Goal: Transaction & Acquisition: Purchase product/service

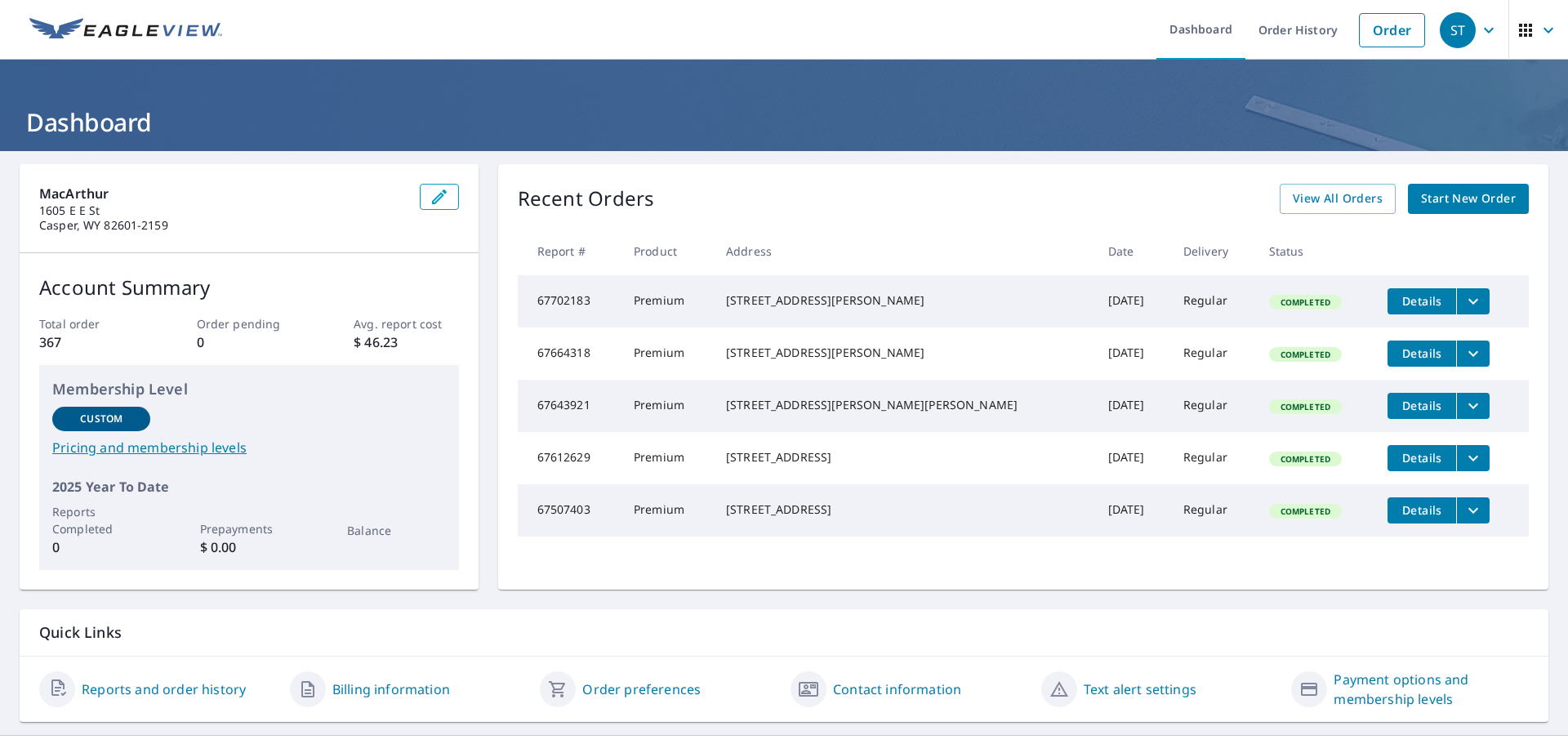
click at [1442, 196] on span "Start New Order" at bounding box center [1468, 198] width 95 height 21
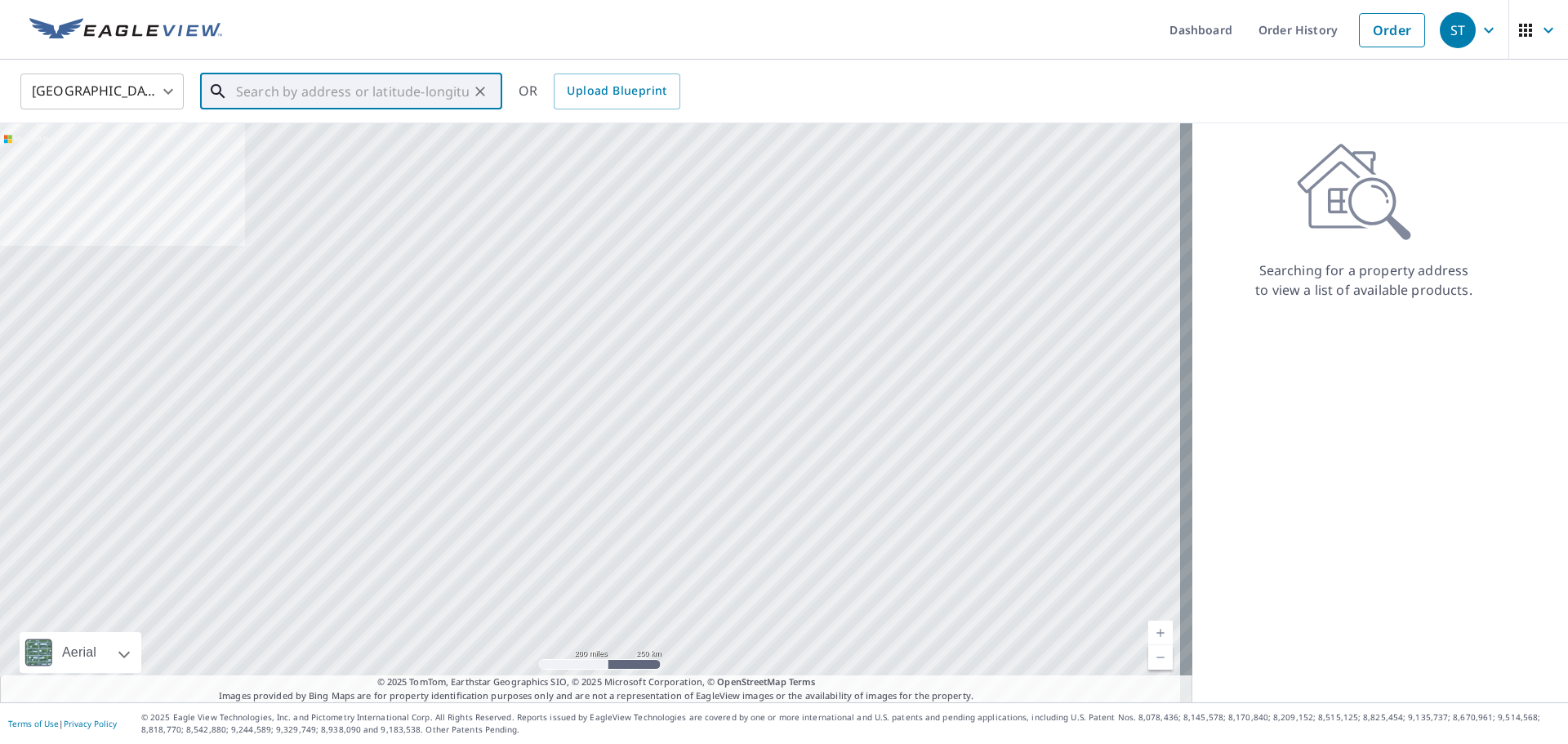
click at [293, 91] on input "text" at bounding box center [352, 91] width 233 height 46
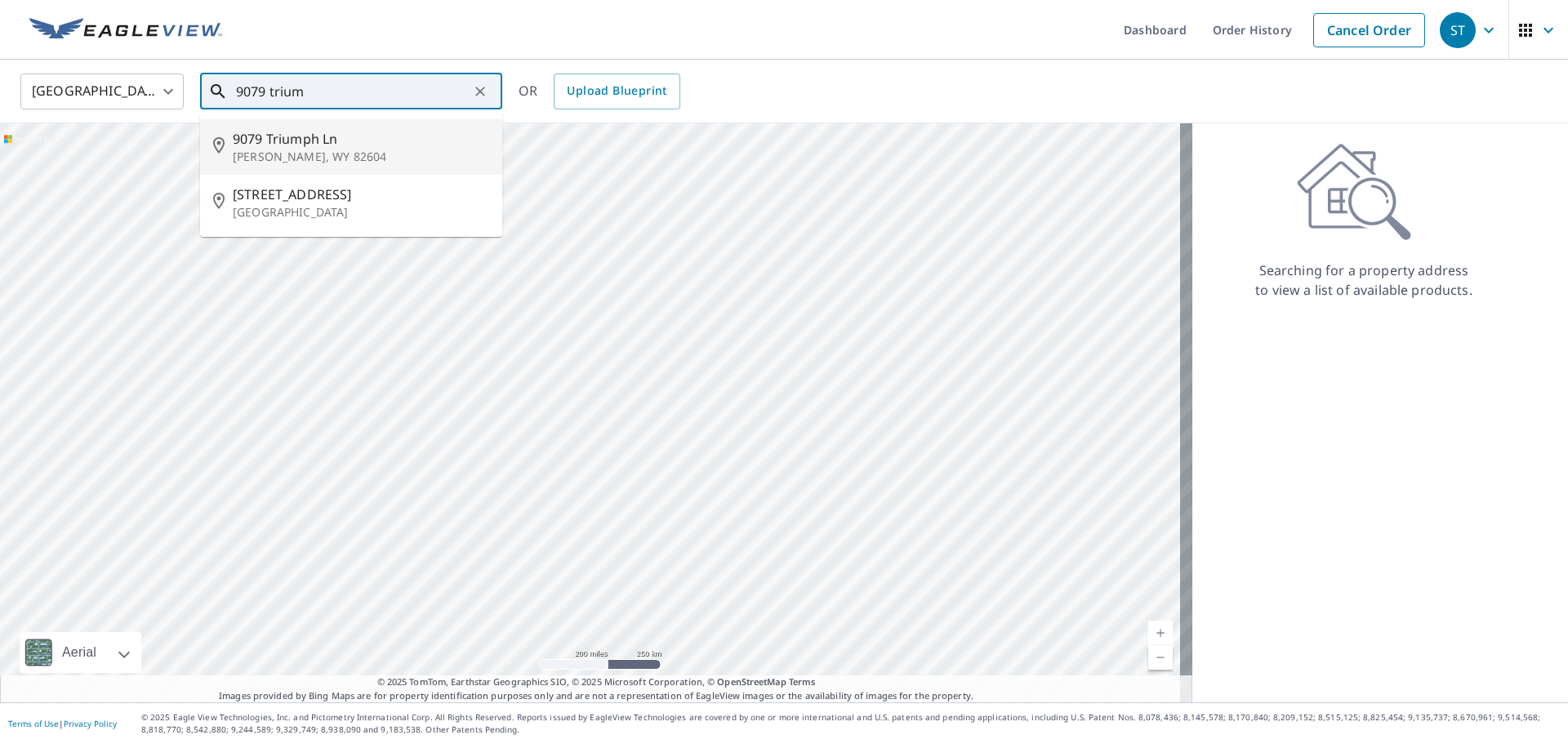
click at [282, 138] on span "9079 Triumph Ln" at bounding box center [360, 139] width 256 height 20
type input "9079 Triumph Ln Casper, WY 82604"
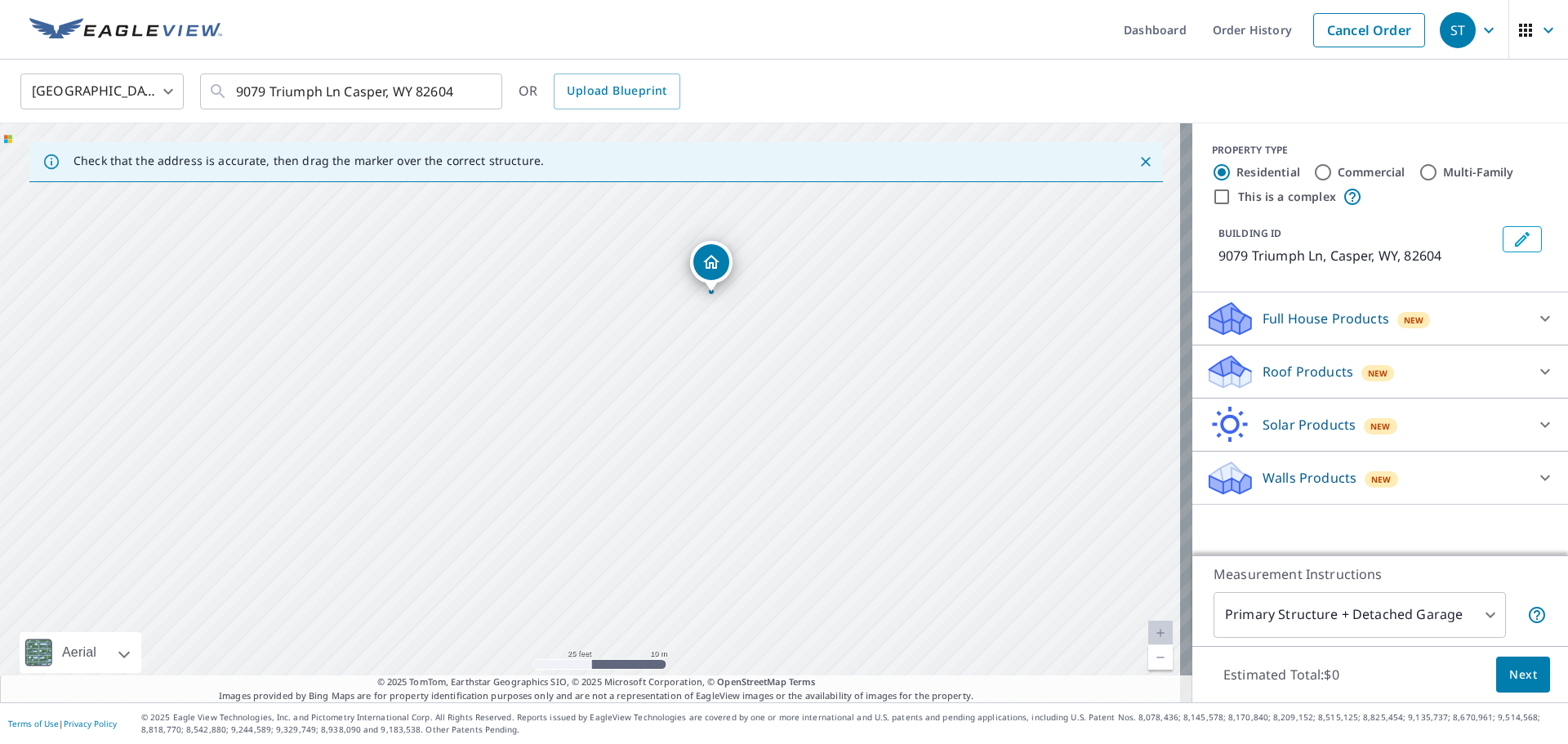
drag, startPoint x: 532, startPoint y: 562, endPoint x: 655, endPoint y: 443, distance: 171.1
click at [655, 443] on div "9079 Triumph Ln Casper, WY 82604" at bounding box center [596, 413] width 1192 height 579
drag, startPoint x: 676, startPoint y: 379, endPoint x: 602, endPoint y: 434, distance: 92.2
click at [602, 434] on div "9079 Triumph Ln Casper, WY 82604" at bounding box center [596, 413] width 1192 height 579
click at [1299, 367] on p "Roof Products" at bounding box center [1308, 372] width 91 height 20
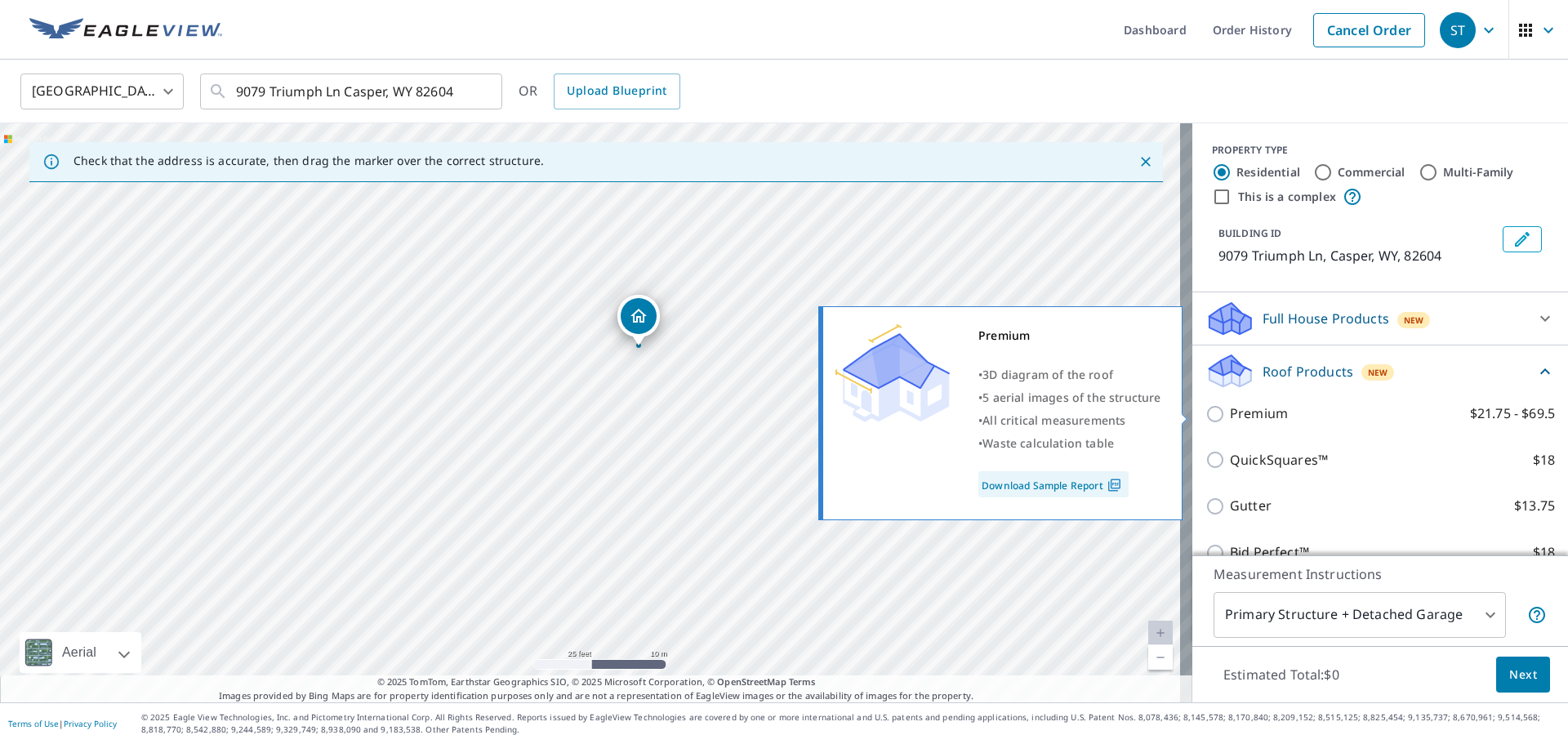
click at [1234, 413] on p "Premium" at bounding box center [1259, 414] width 58 height 21
click at [1230, 413] on input "Premium $21.75 - $69.5" at bounding box center [1217, 415] width 24 height 20
checkbox input "true"
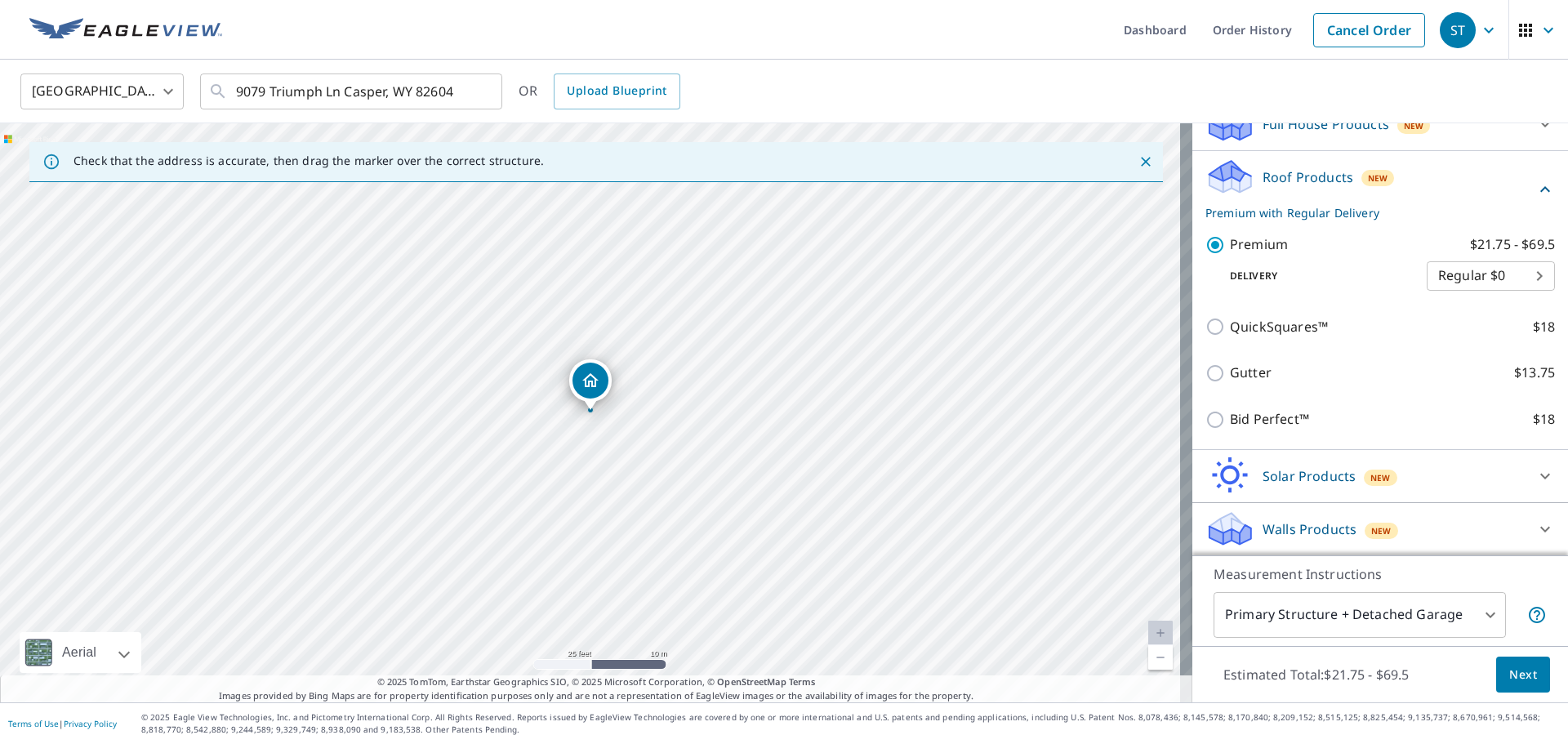
scroll to position [196, 0]
click at [1512, 672] on span "Next" at bounding box center [1523, 674] width 28 height 21
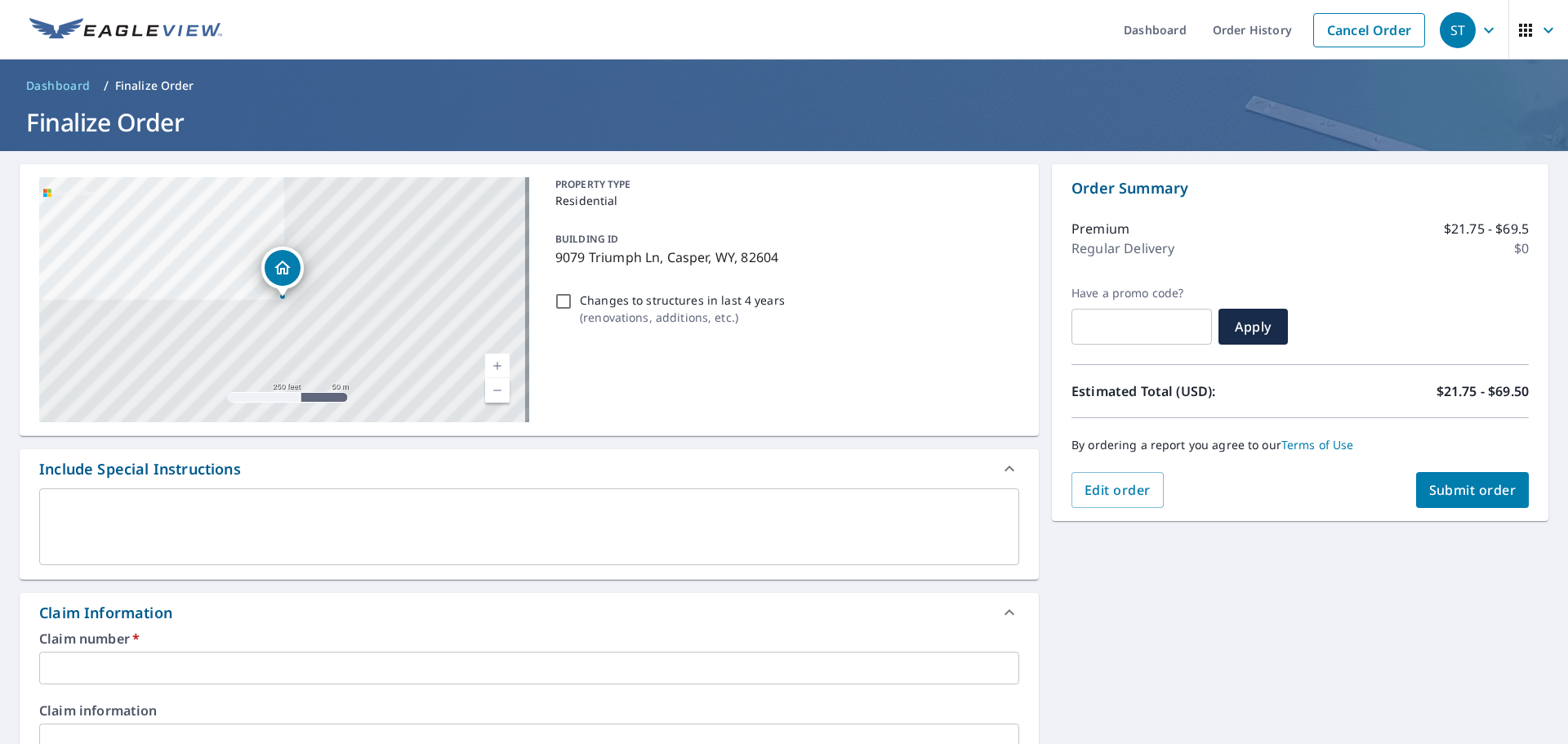
click at [138, 510] on textarea at bounding box center [529, 527] width 957 height 46
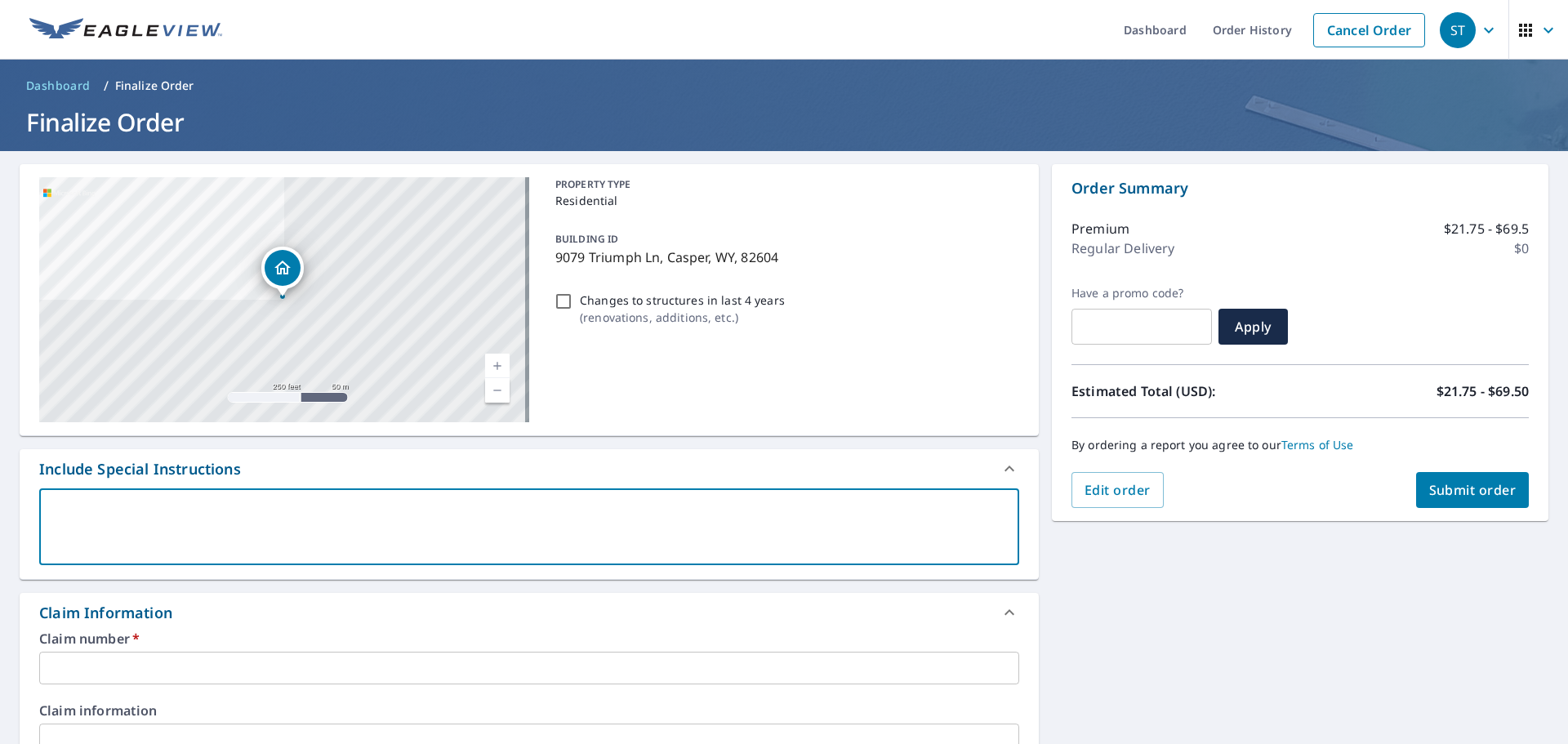
type textarea "H"
type textarea "x"
checkbox input "true"
type textarea "Ho"
type textarea "x"
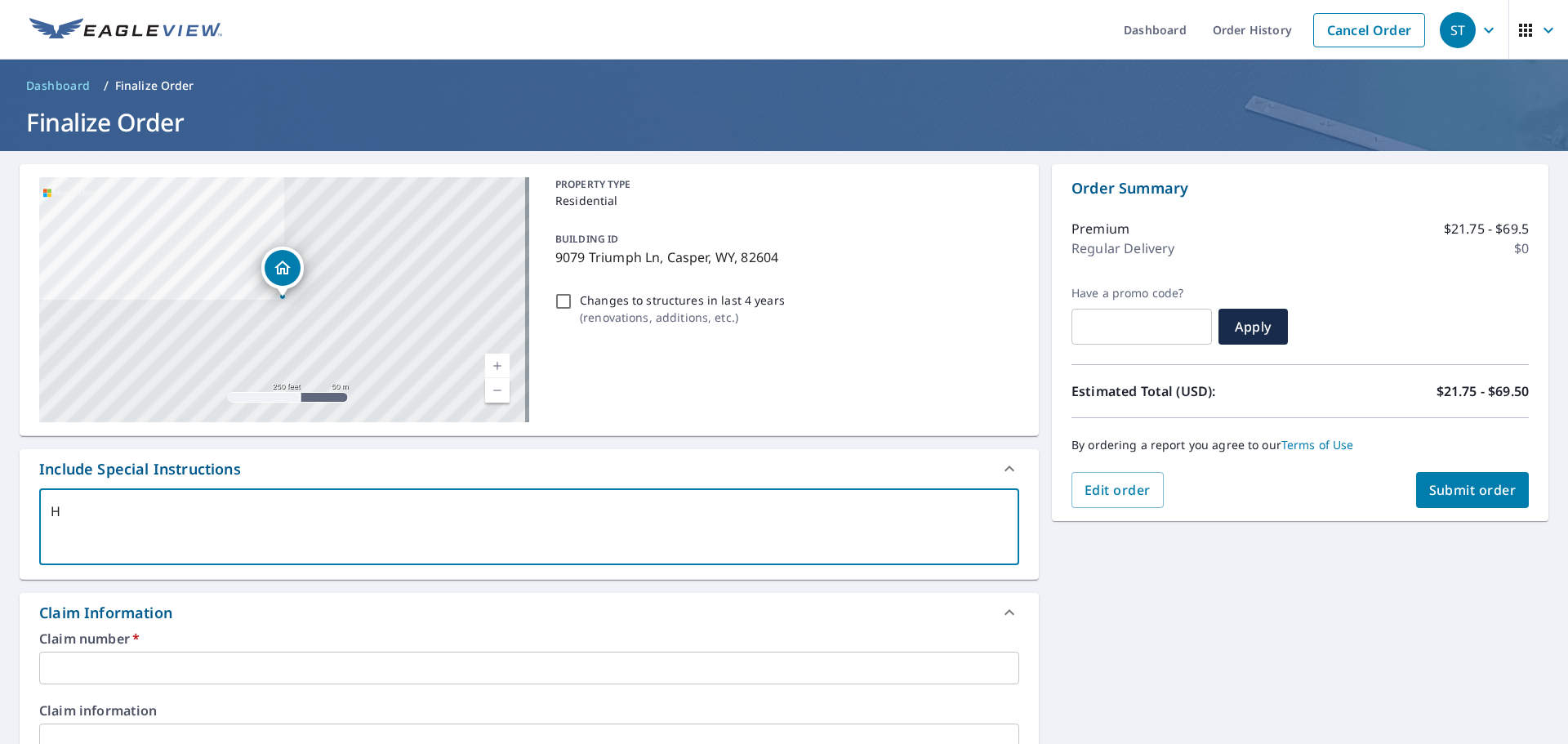
checkbox input "true"
type textarea "Hou"
type textarea "x"
checkbox input "true"
type textarea "Hous"
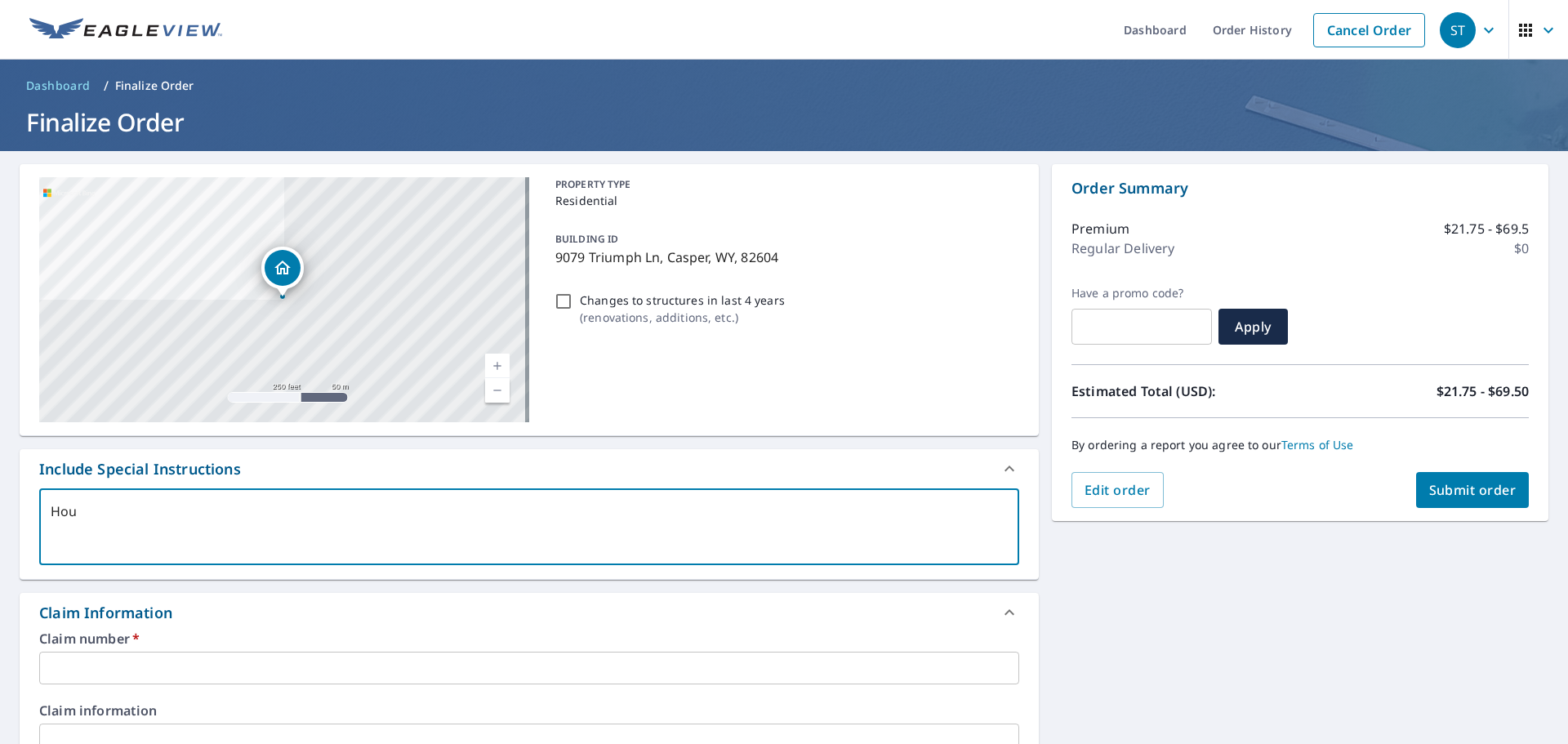
type textarea "x"
checkbox input "true"
type textarea "House"
type textarea "x"
checkbox input "true"
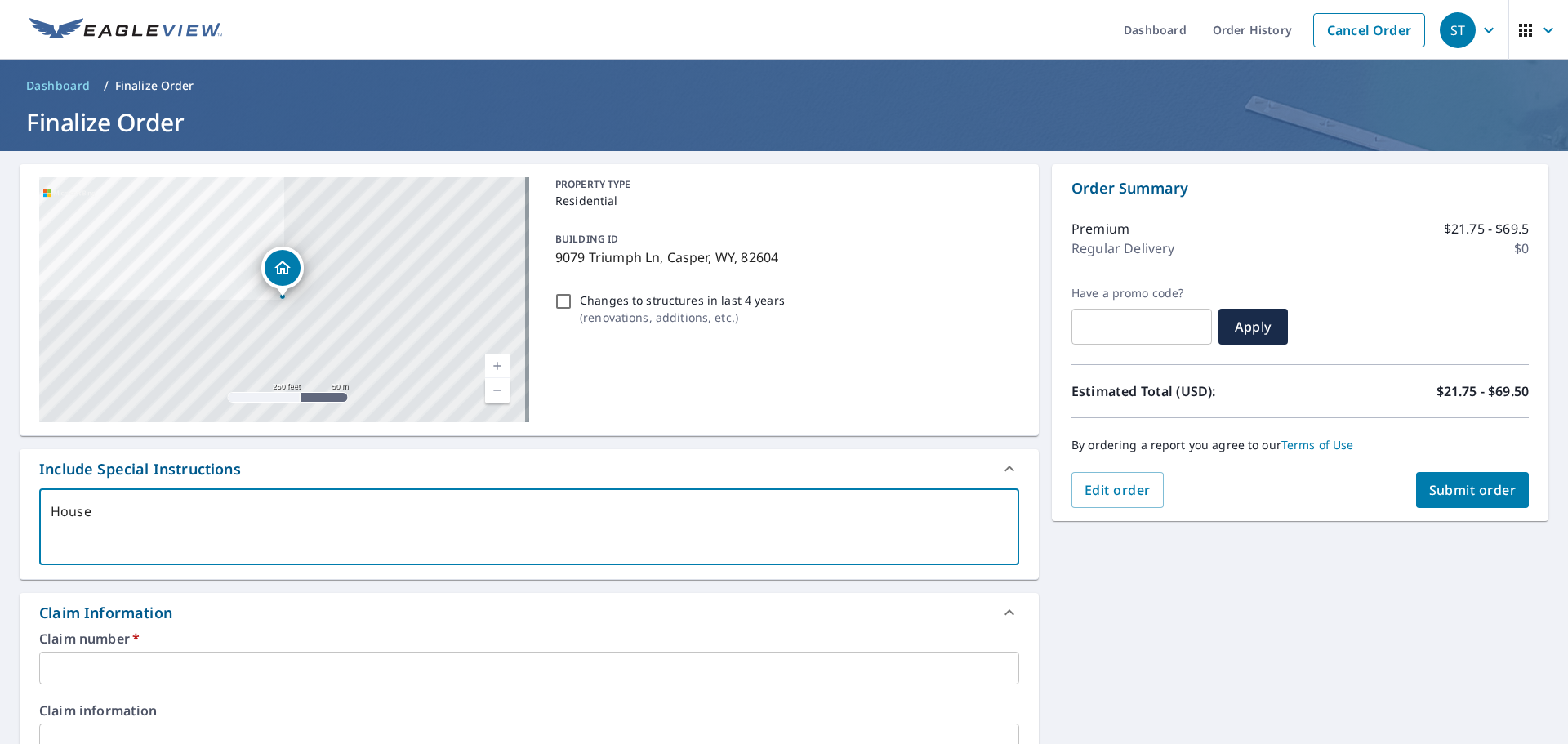
type textarea "House"
type textarea "x"
checkbox input "true"
type textarea "House 6"
type textarea "x"
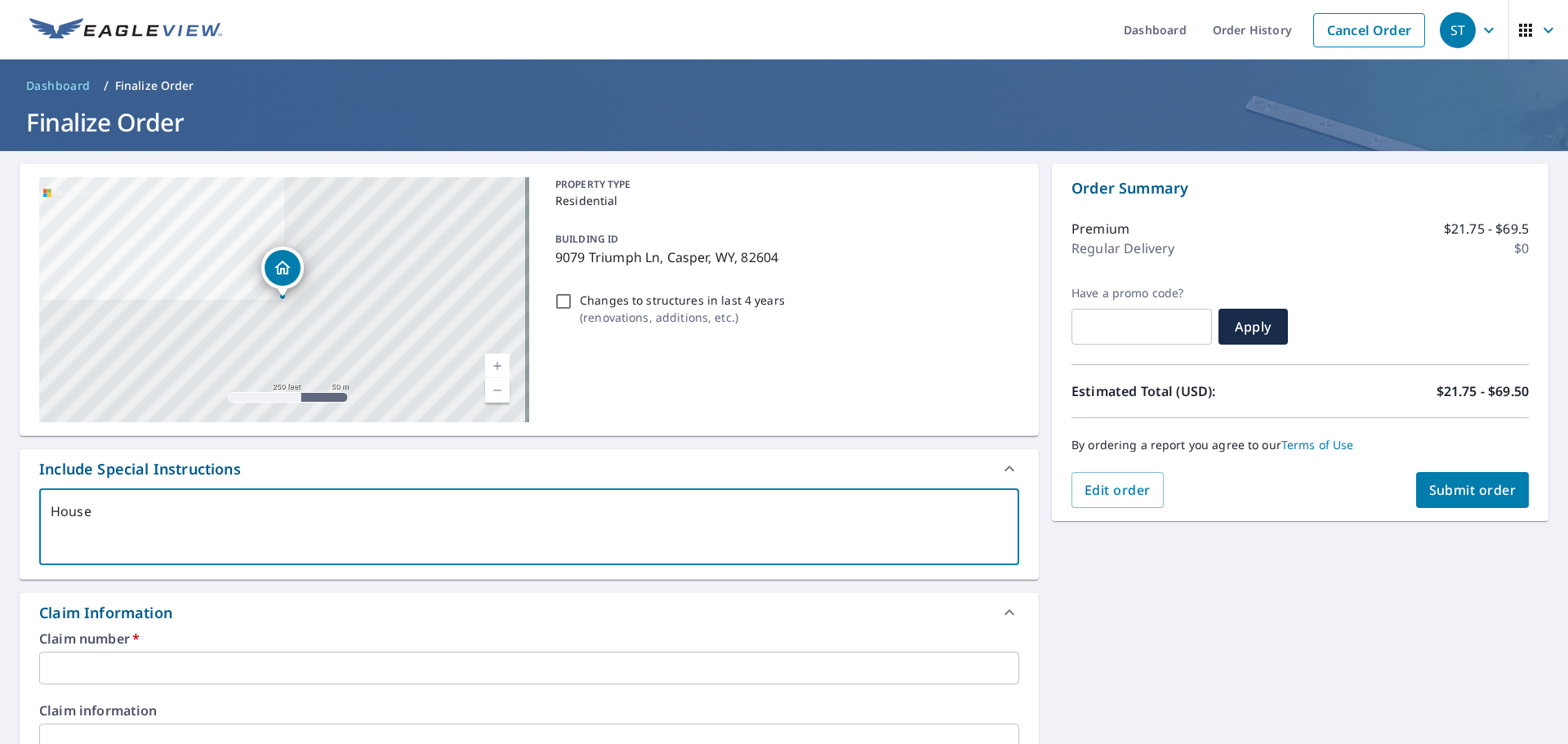
checkbox input "true"
type textarea "House 6/"
type textarea "x"
checkbox input "true"
type textarea "House 6/1"
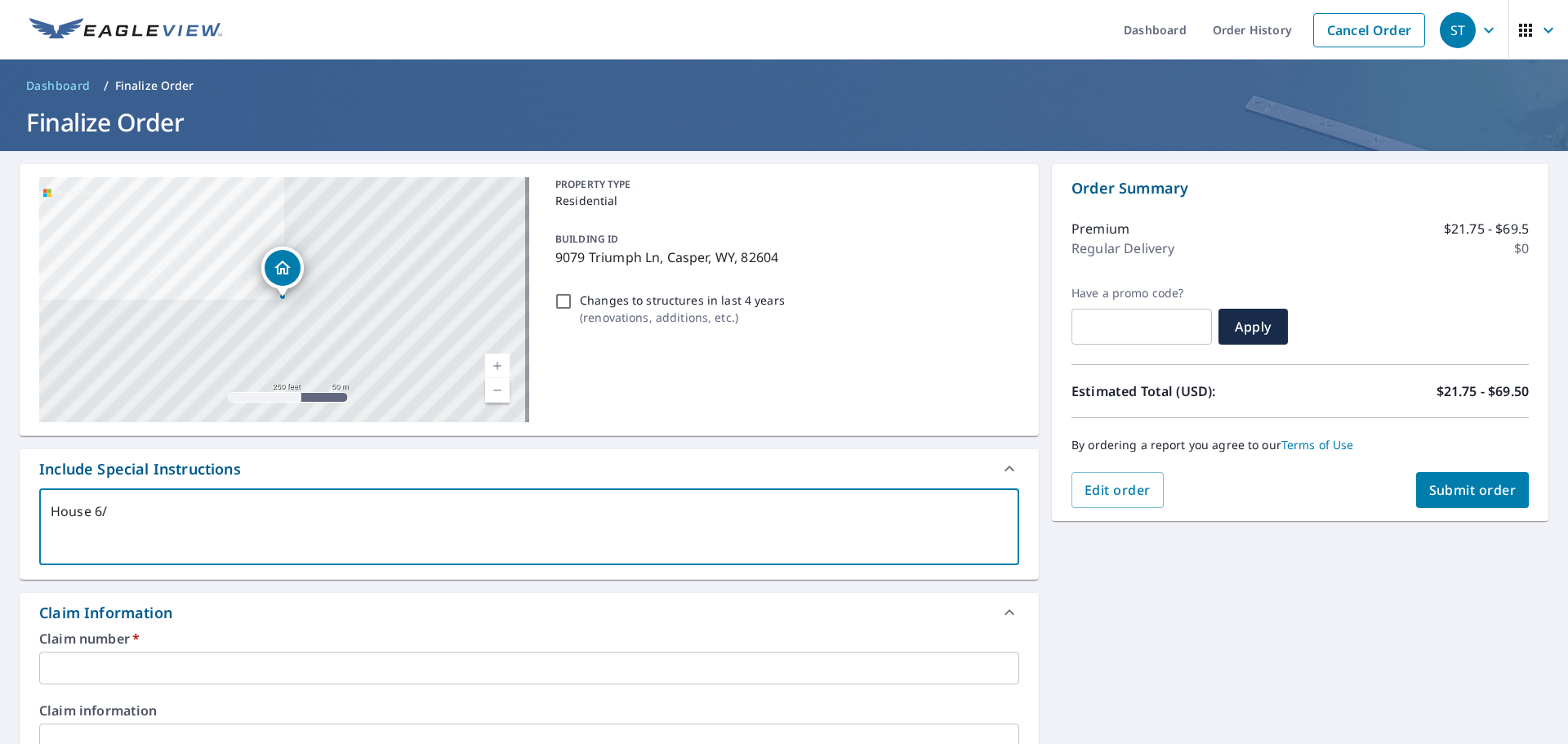
type textarea "x"
checkbox input "true"
type textarea "House 6/12"
type textarea "x"
checkbox input "true"
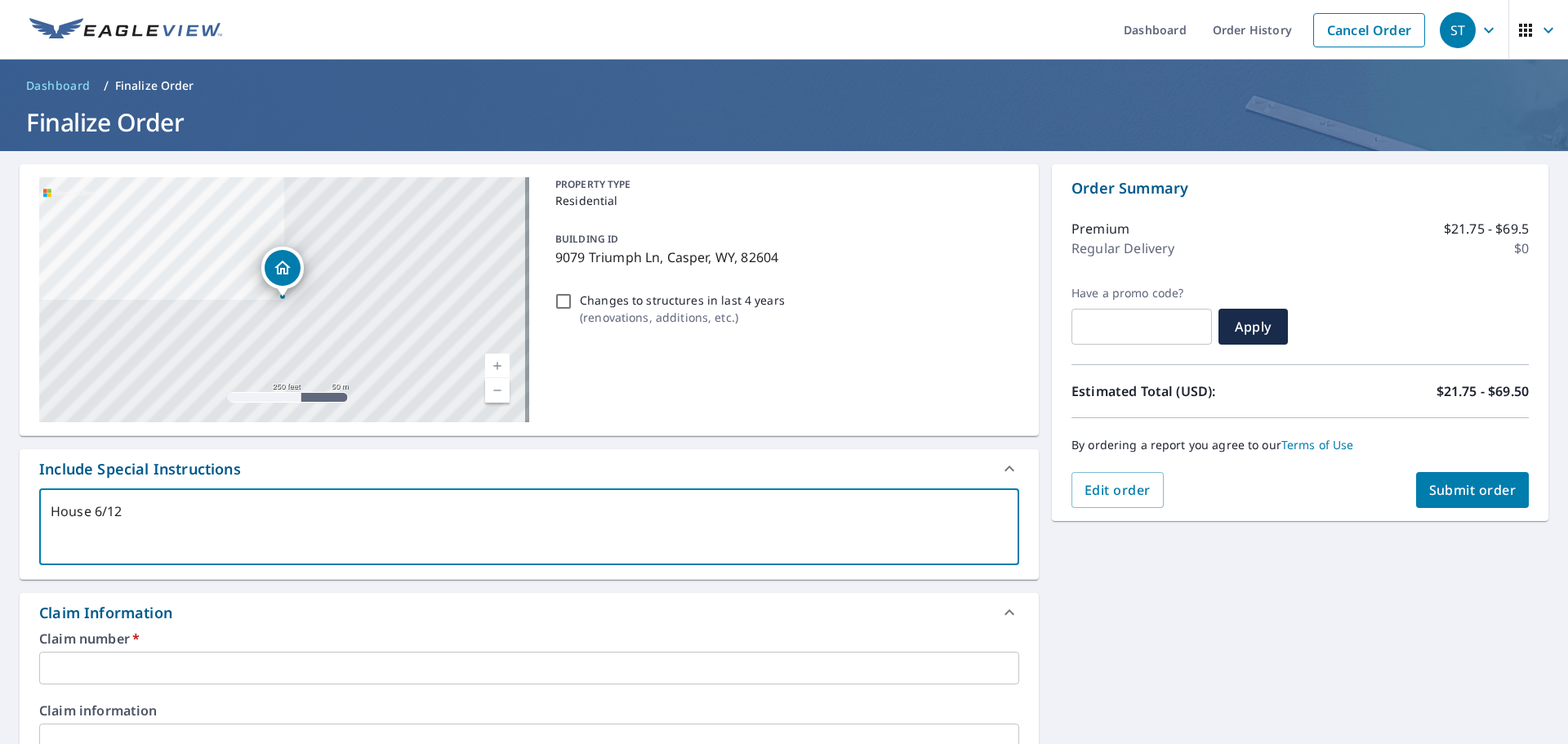
type textarea "House 6/12"
type textarea "x"
checkbox input "true"
type textarea "House 6/12 G"
type textarea "x"
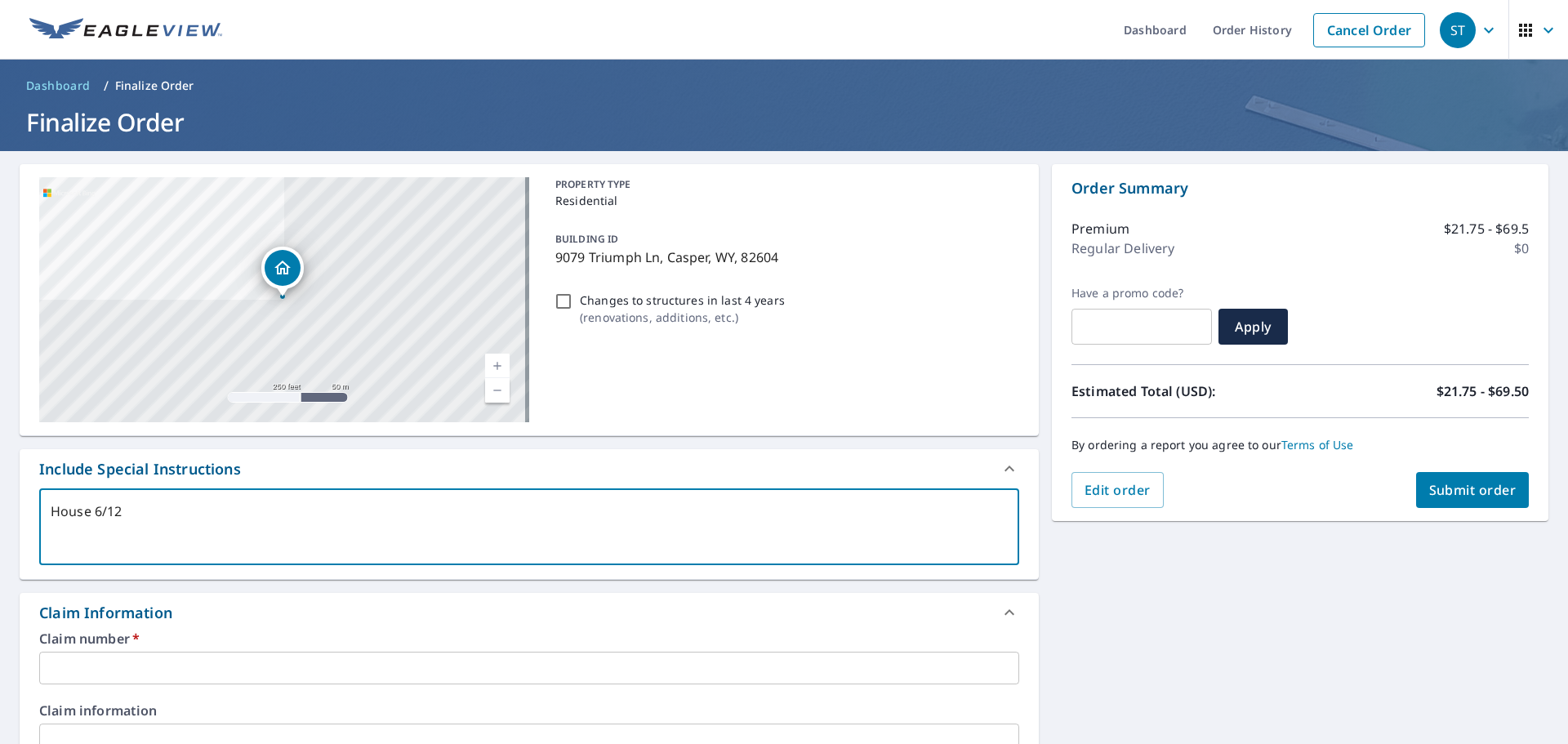
checkbox input "true"
type textarea "House 6/12 Ga"
type textarea "x"
checkbox input "true"
type textarea "House 6/12 Gar"
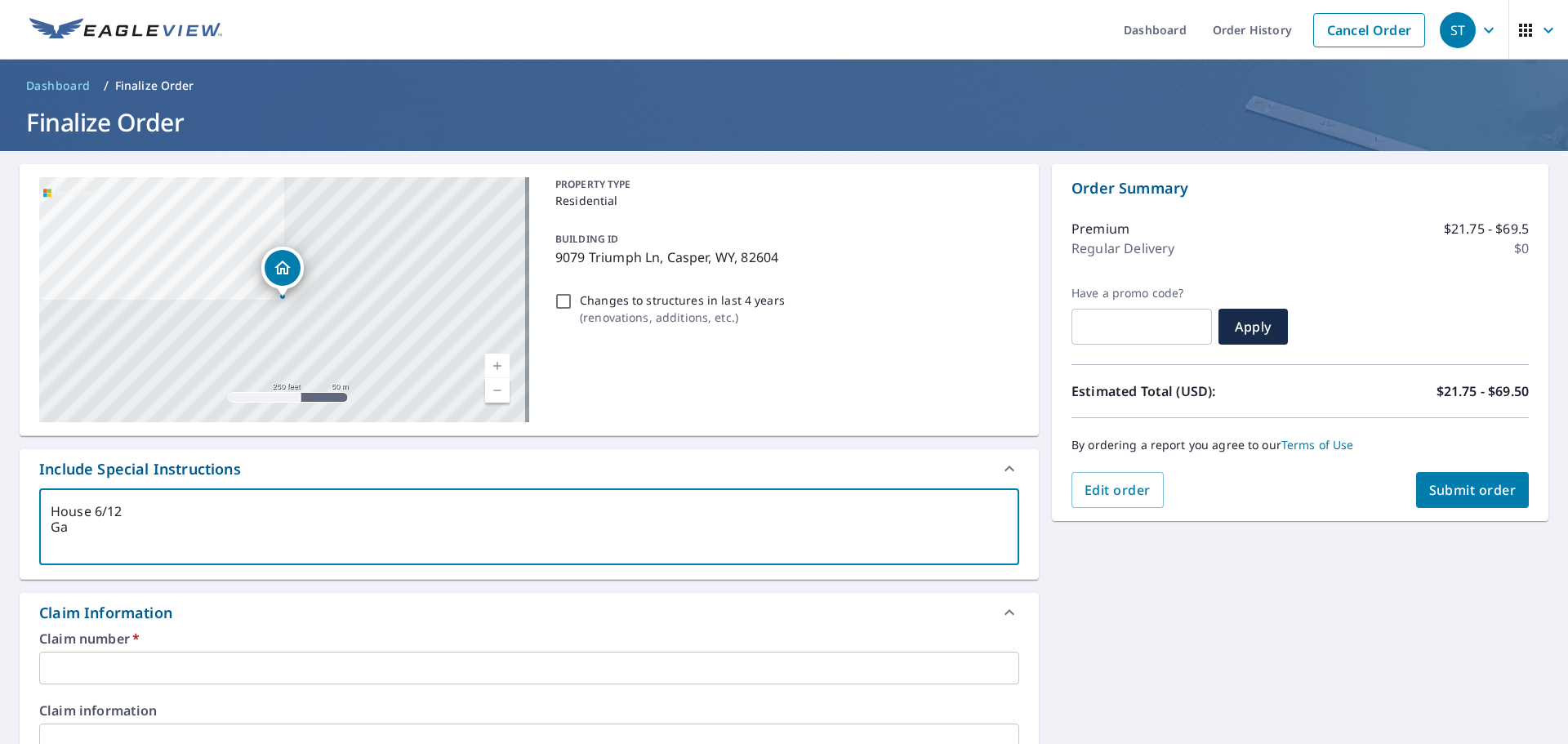
type textarea "x"
checkbox input "true"
type textarea "House 6/12 Gara"
type textarea "x"
checkbox input "true"
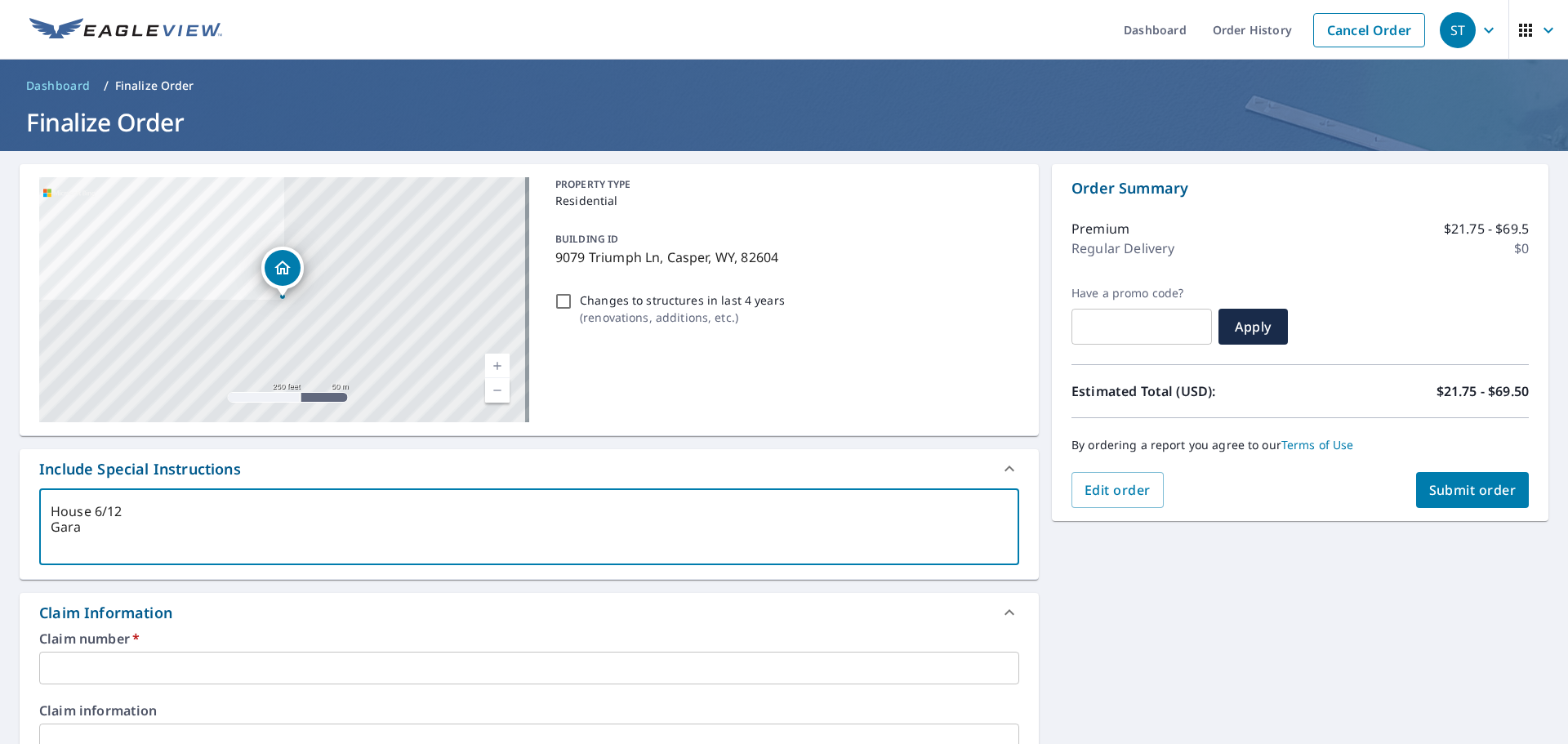
type textarea "House 6/12 Garag"
type textarea "x"
checkbox input "true"
type textarea "House 6/12 Garage"
type textarea "x"
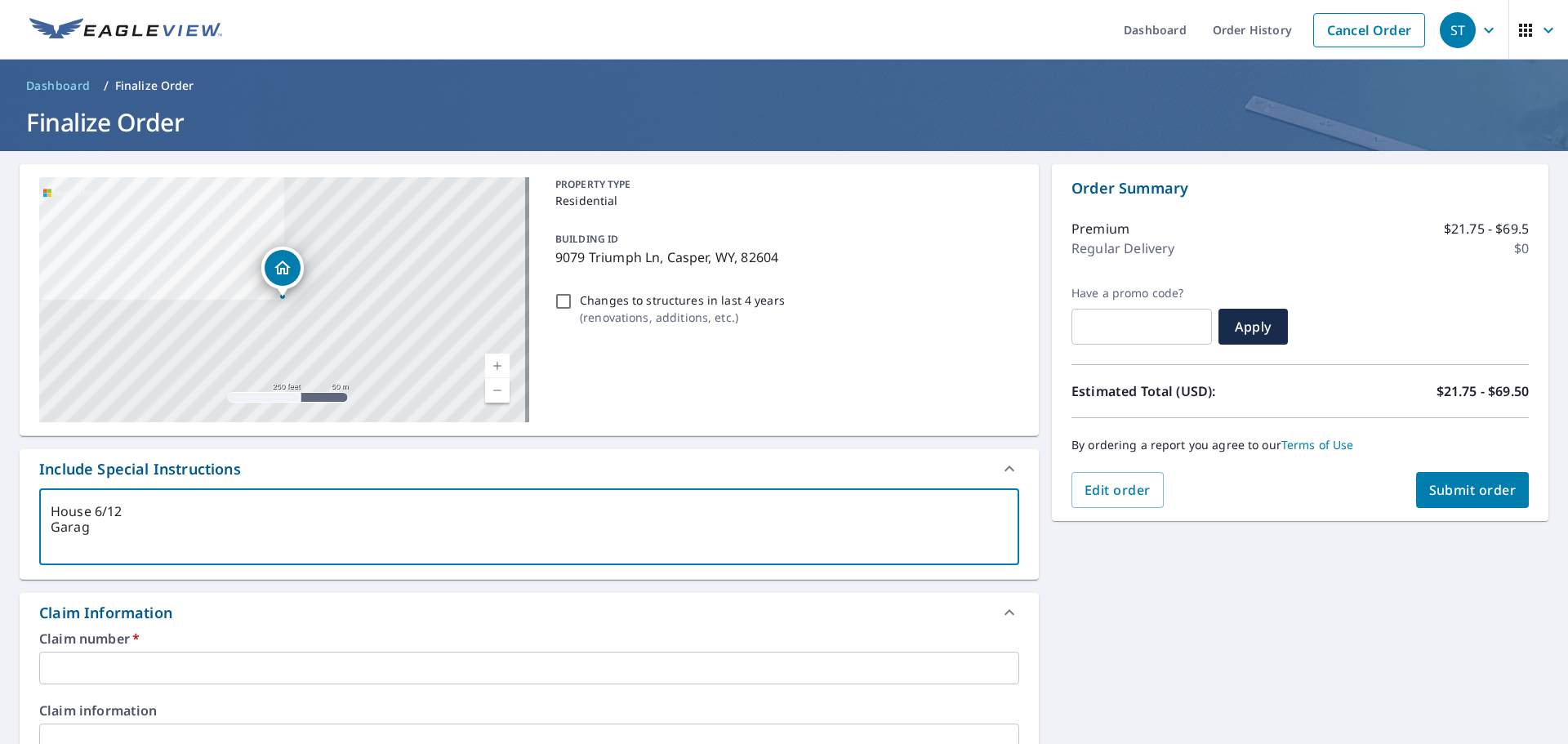
checkbox input "true"
type textarea "House 6/12 Garage"
type textarea "x"
checkbox input "true"
type textarea "House 6/12 Garage 4"
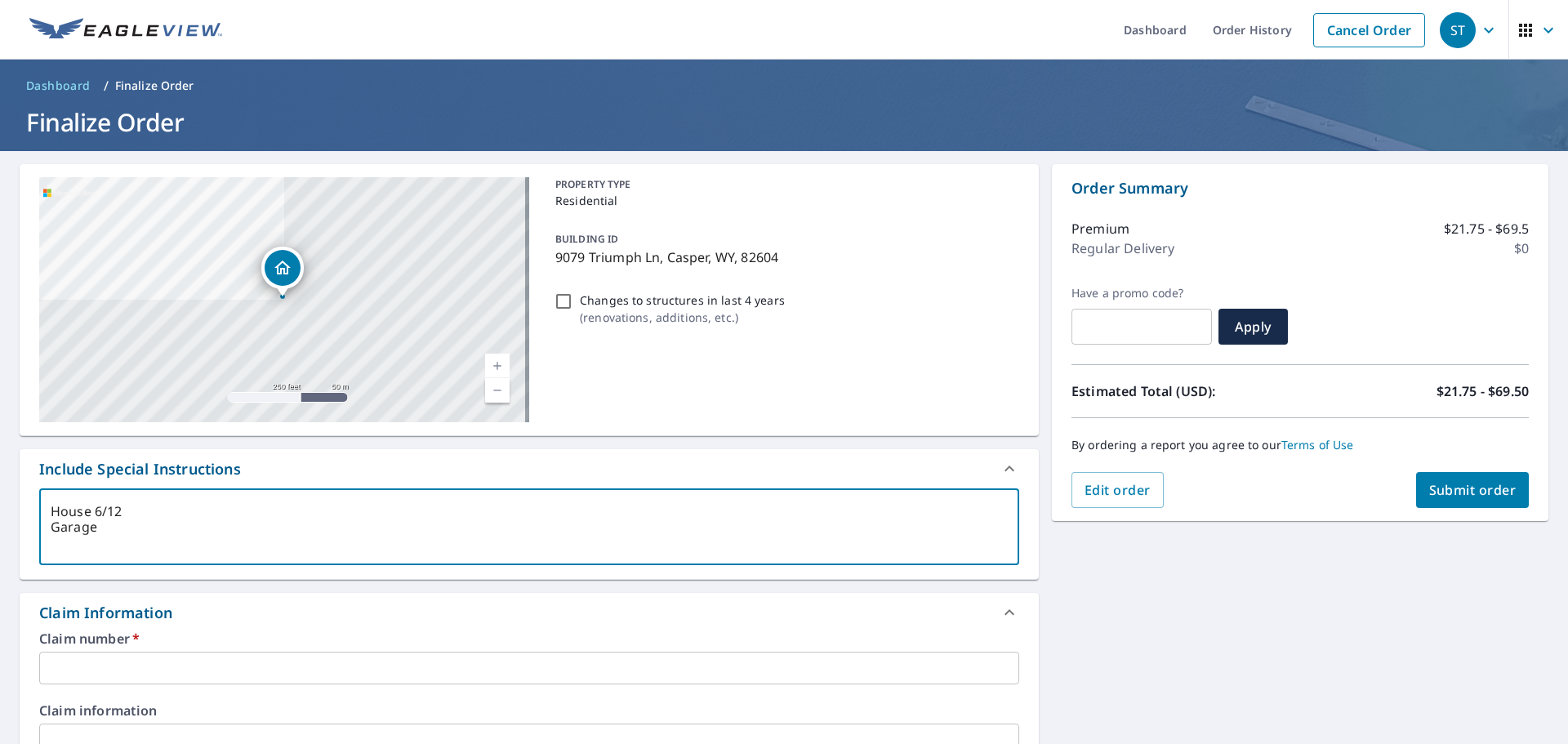
type textarea "x"
checkbox input "true"
type textarea "House 6/12 Garage 4/"
type textarea "x"
checkbox input "true"
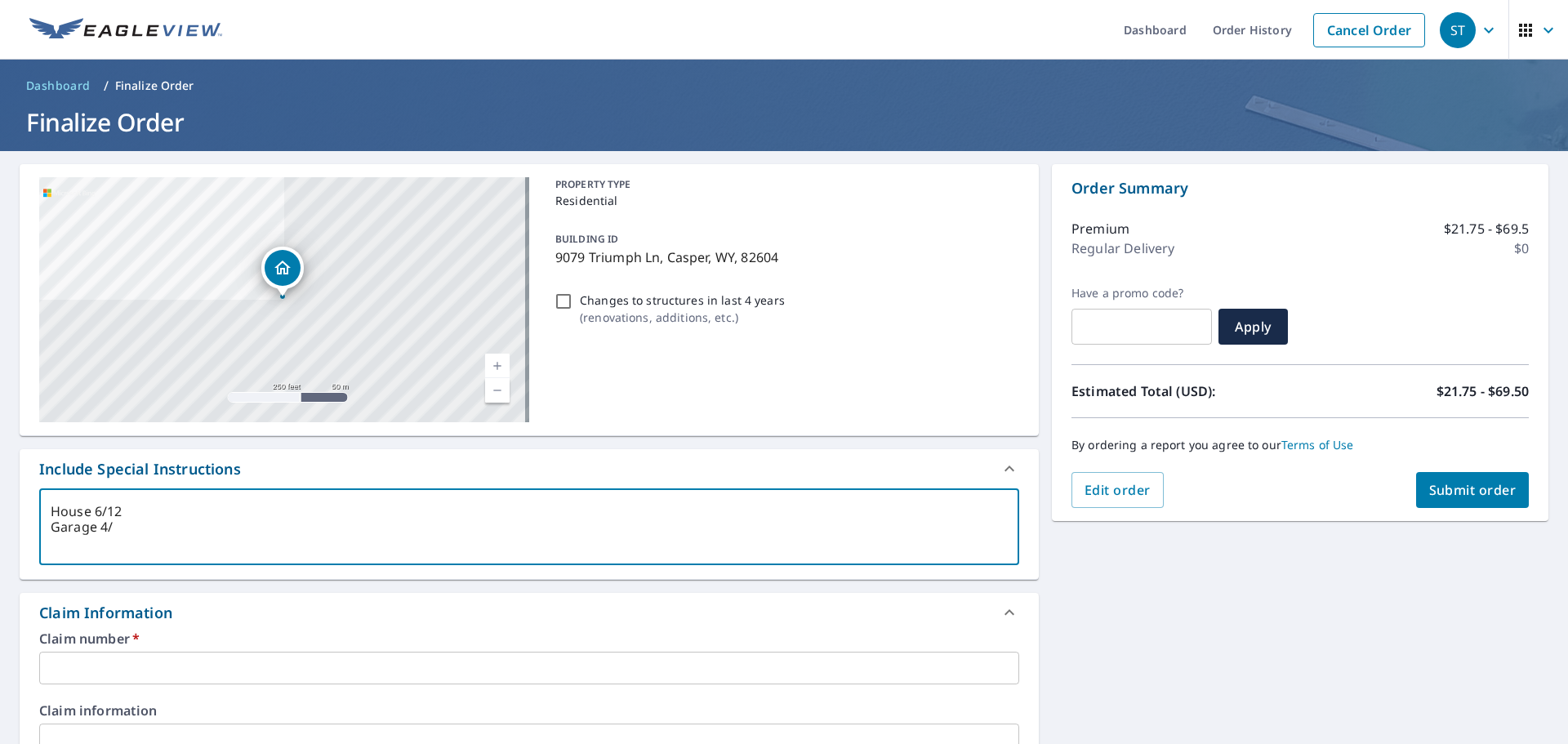
type textarea "House 6/12 Garage 4/1"
type textarea "x"
checkbox input "true"
type textarea "House 6/12 Garage 4/12"
type textarea "x"
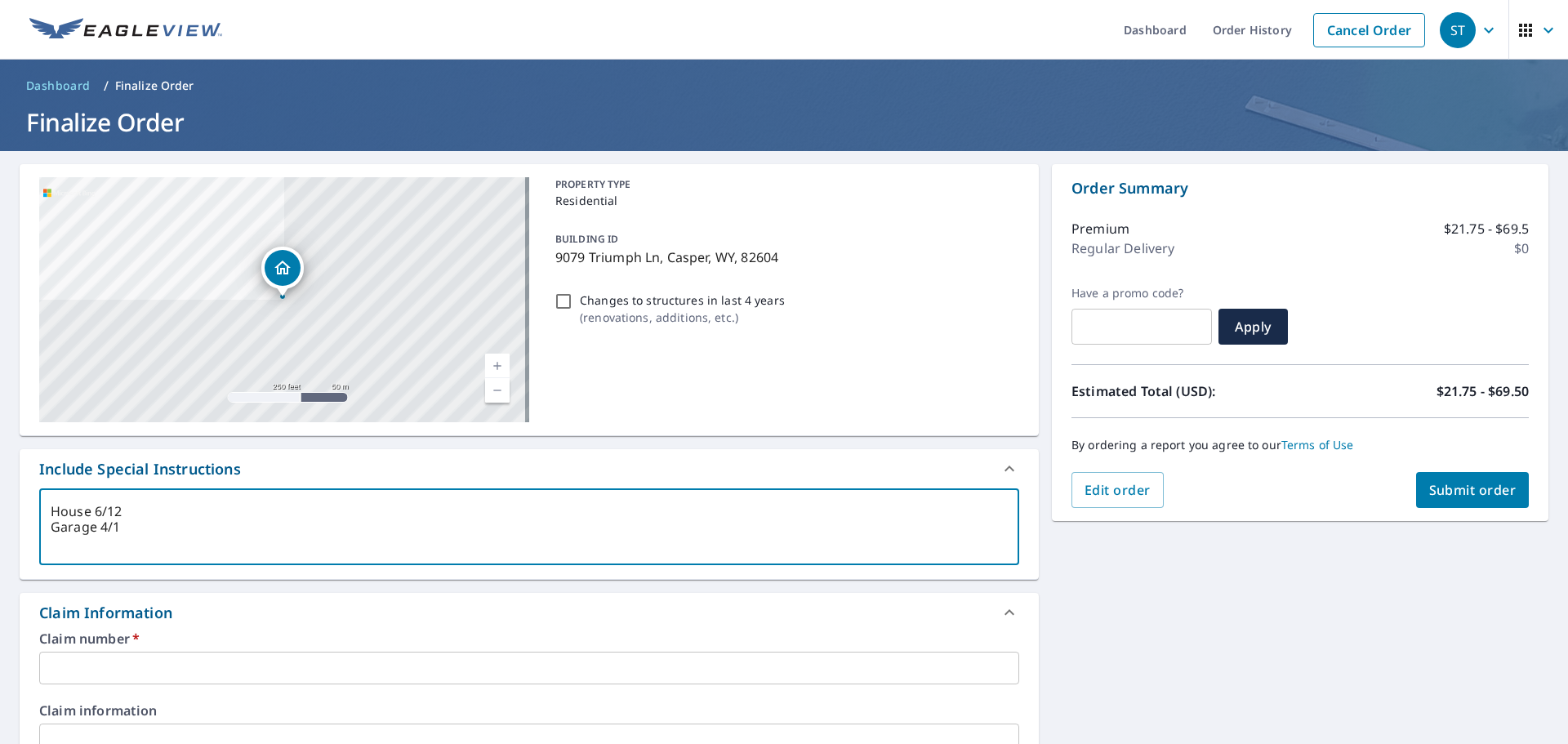
checkbox input "true"
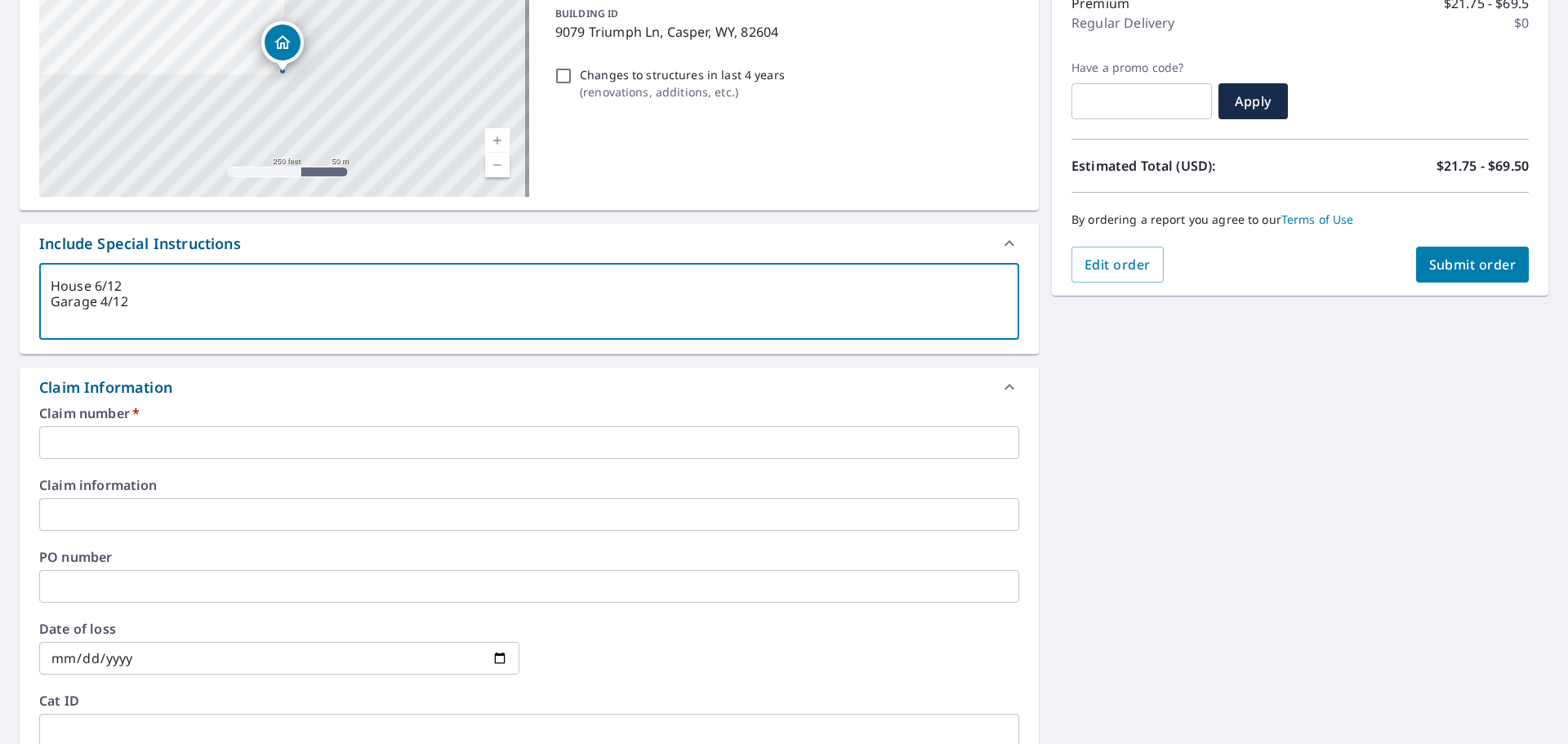
scroll to position [245, 0]
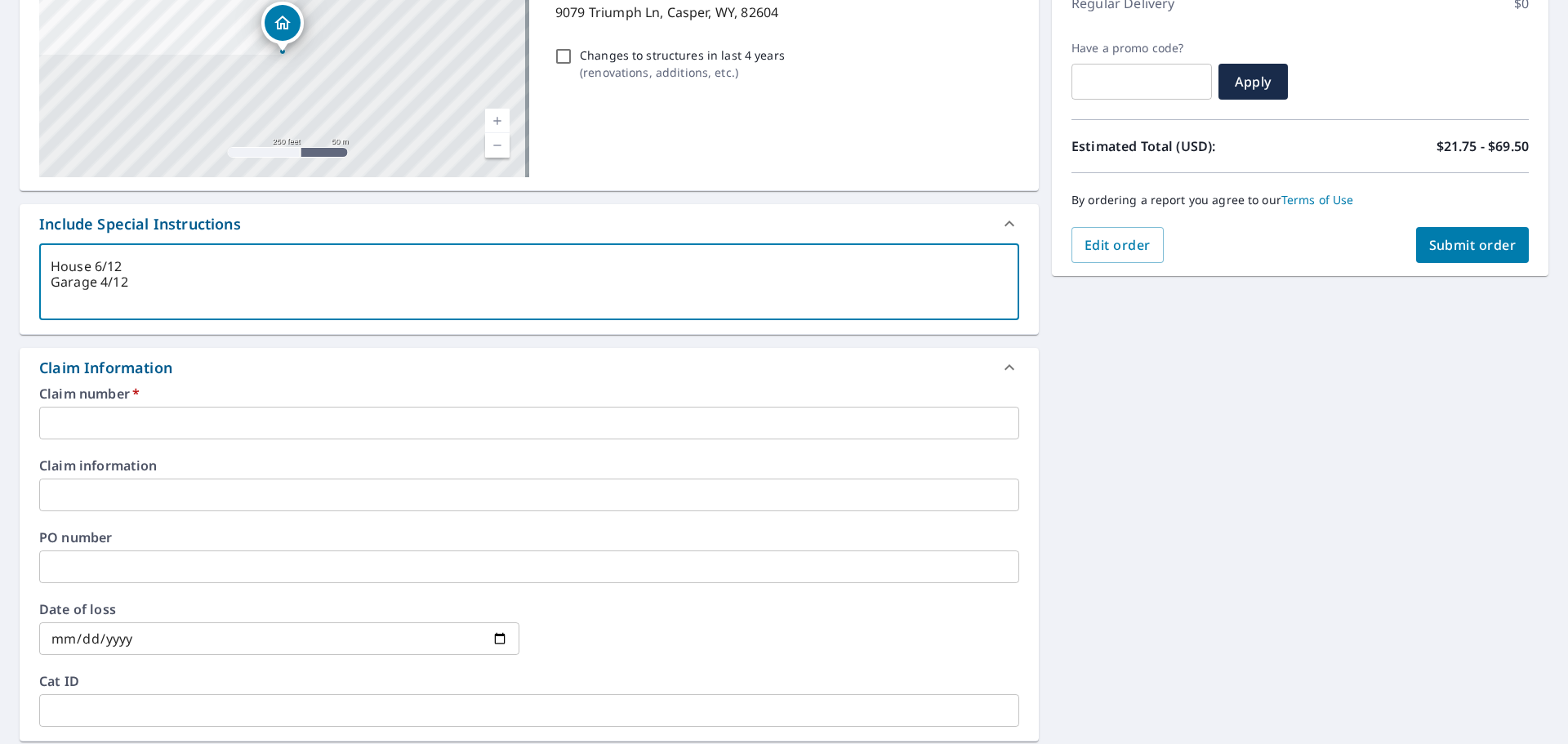
type textarea "House 6/12 Garage 4/12"
click at [140, 416] on input "text" at bounding box center [529, 423] width 980 height 33
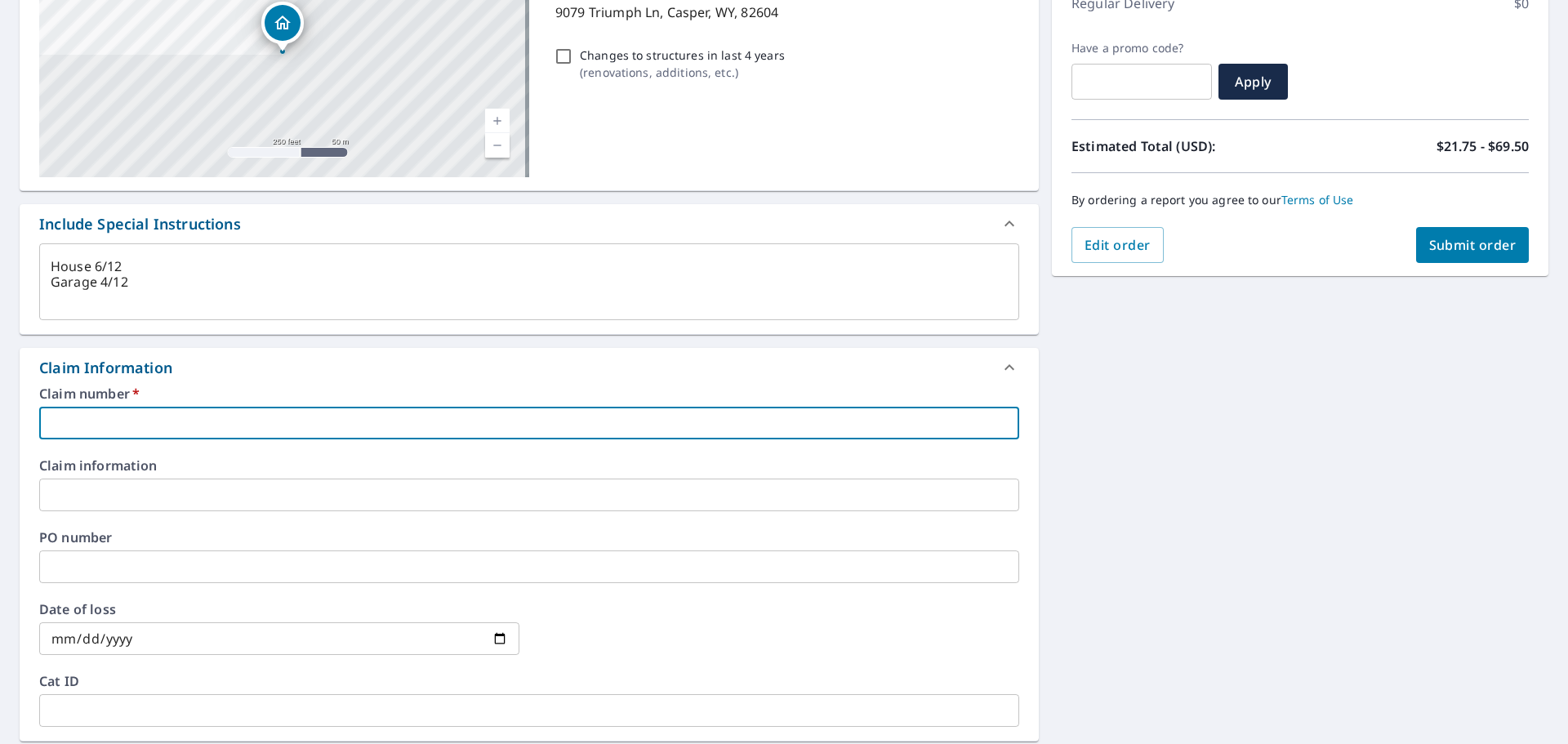
type textarea "x"
type input "T"
checkbox input "true"
type textarea "x"
type input "Ta"
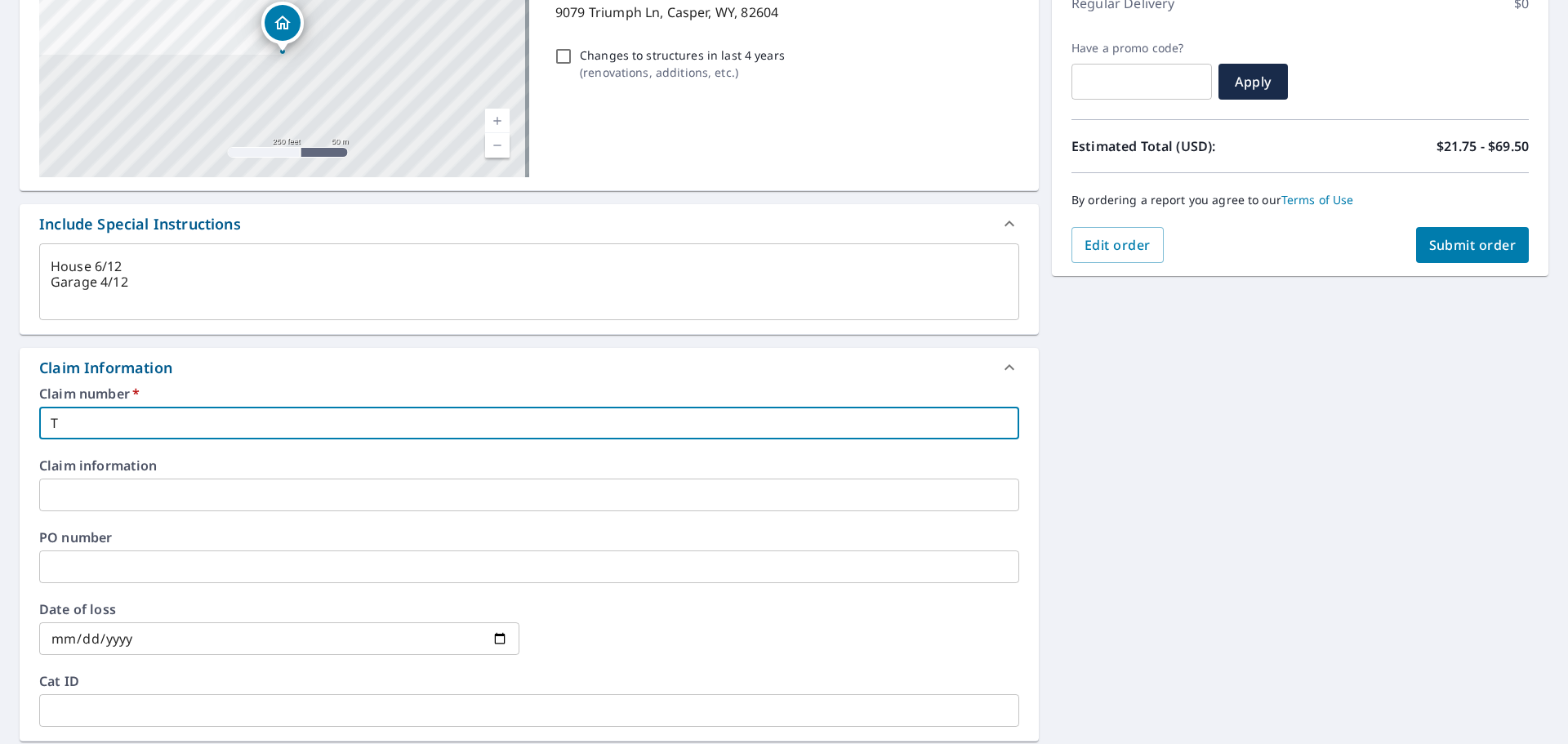
checkbox input "true"
type textarea "x"
type input "Tac"
checkbox input "true"
type textarea "x"
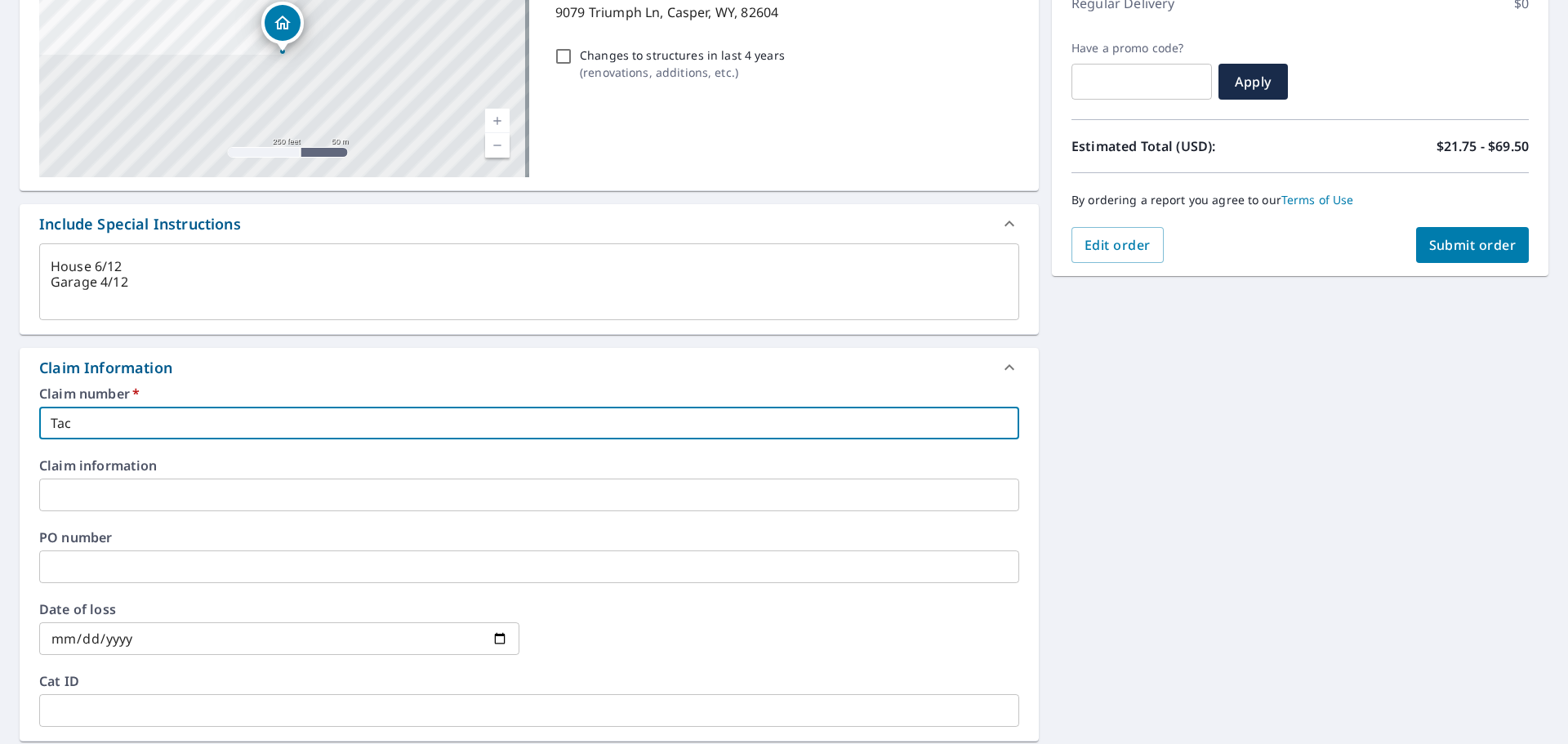
type input "Tact"
checkbox input "true"
type textarea "x"
type input "Tacti"
checkbox input "true"
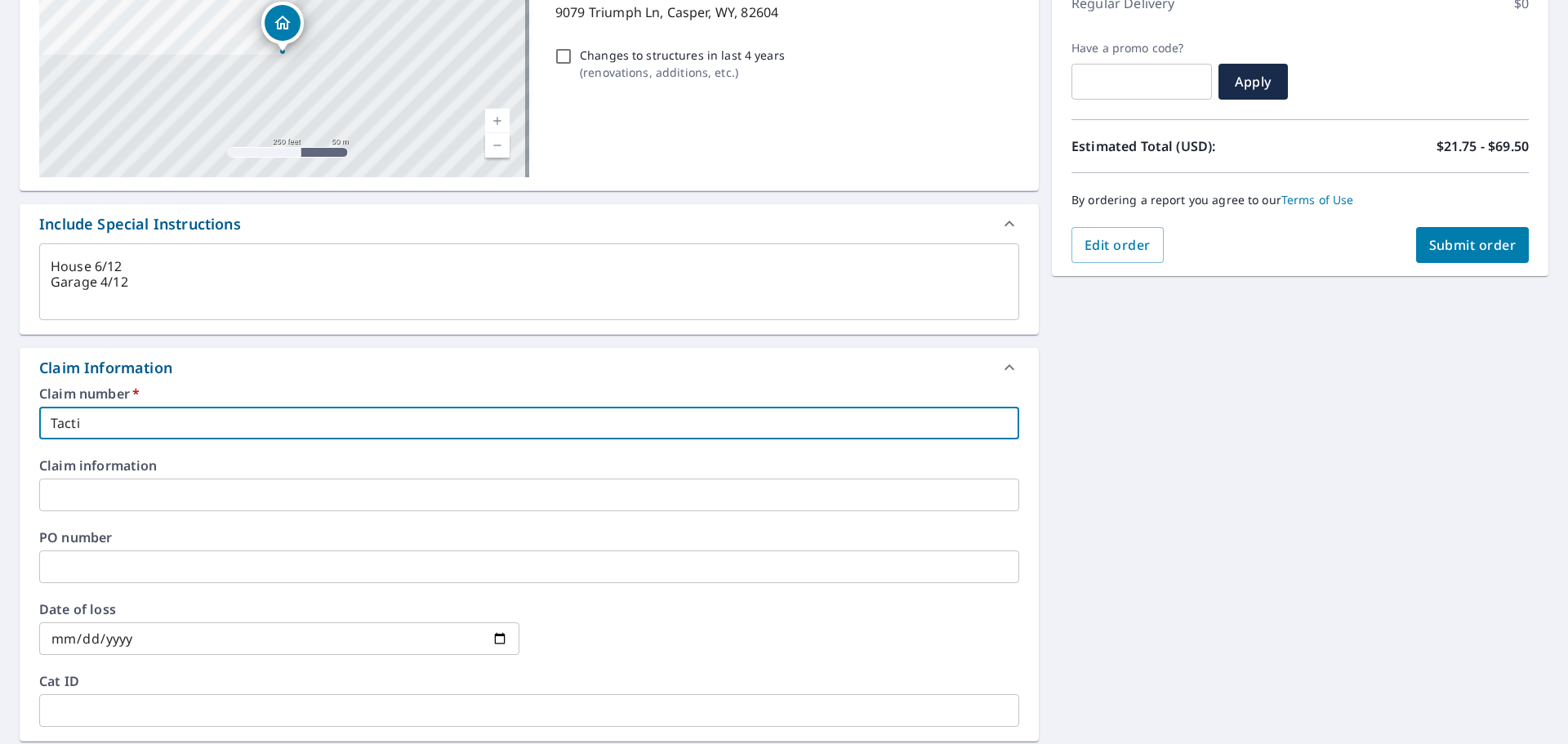
type textarea "x"
type input "Tactic"
checkbox input "true"
type textarea "x"
type input "Tactica"
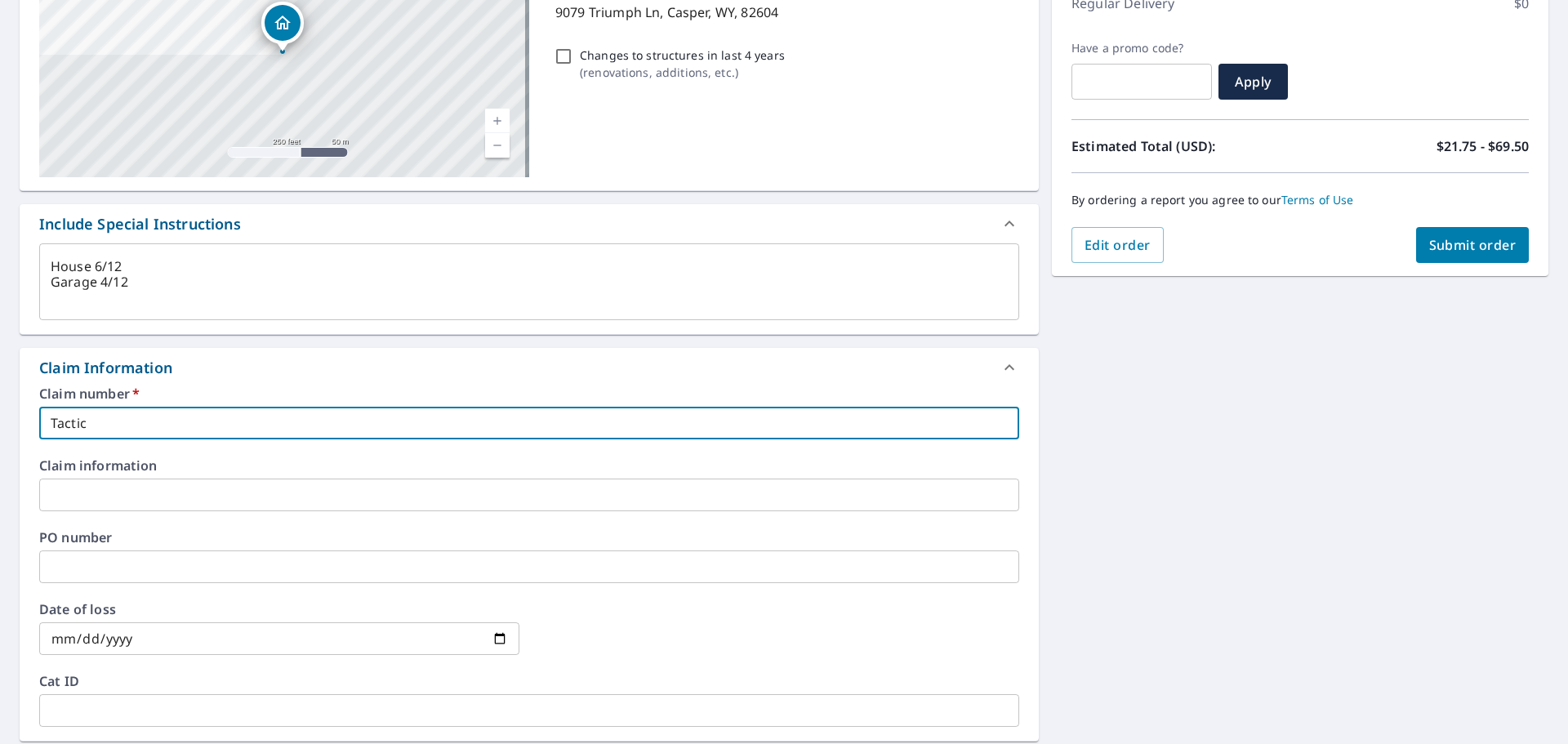
checkbox input "true"
type textarea "x"
type input "Tactical"
checkbox input "true"
type textarea "x"
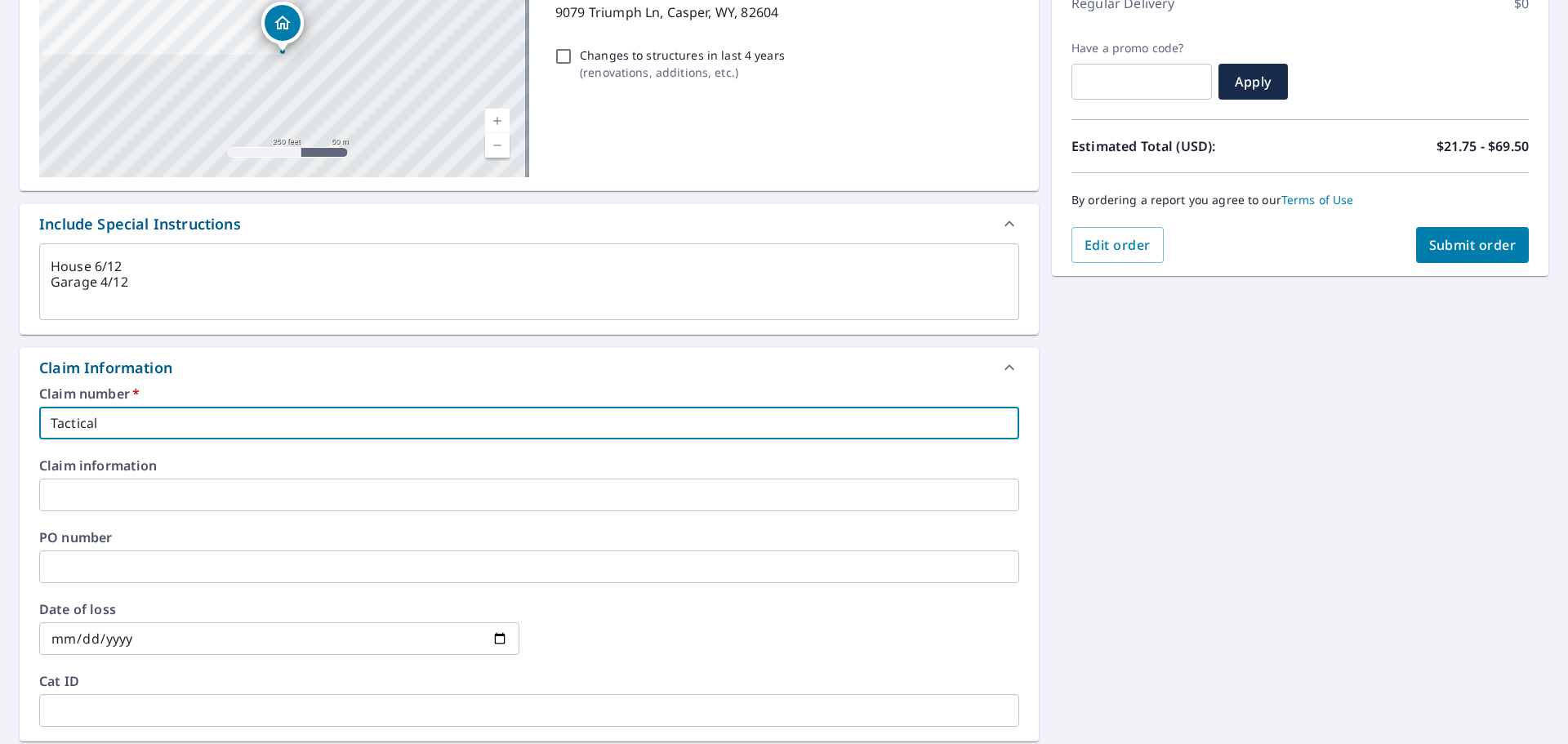
type input "Tactical"
checkbox input "true"
type textarea "x"
type input "Tactical X"
checkbox input "true"
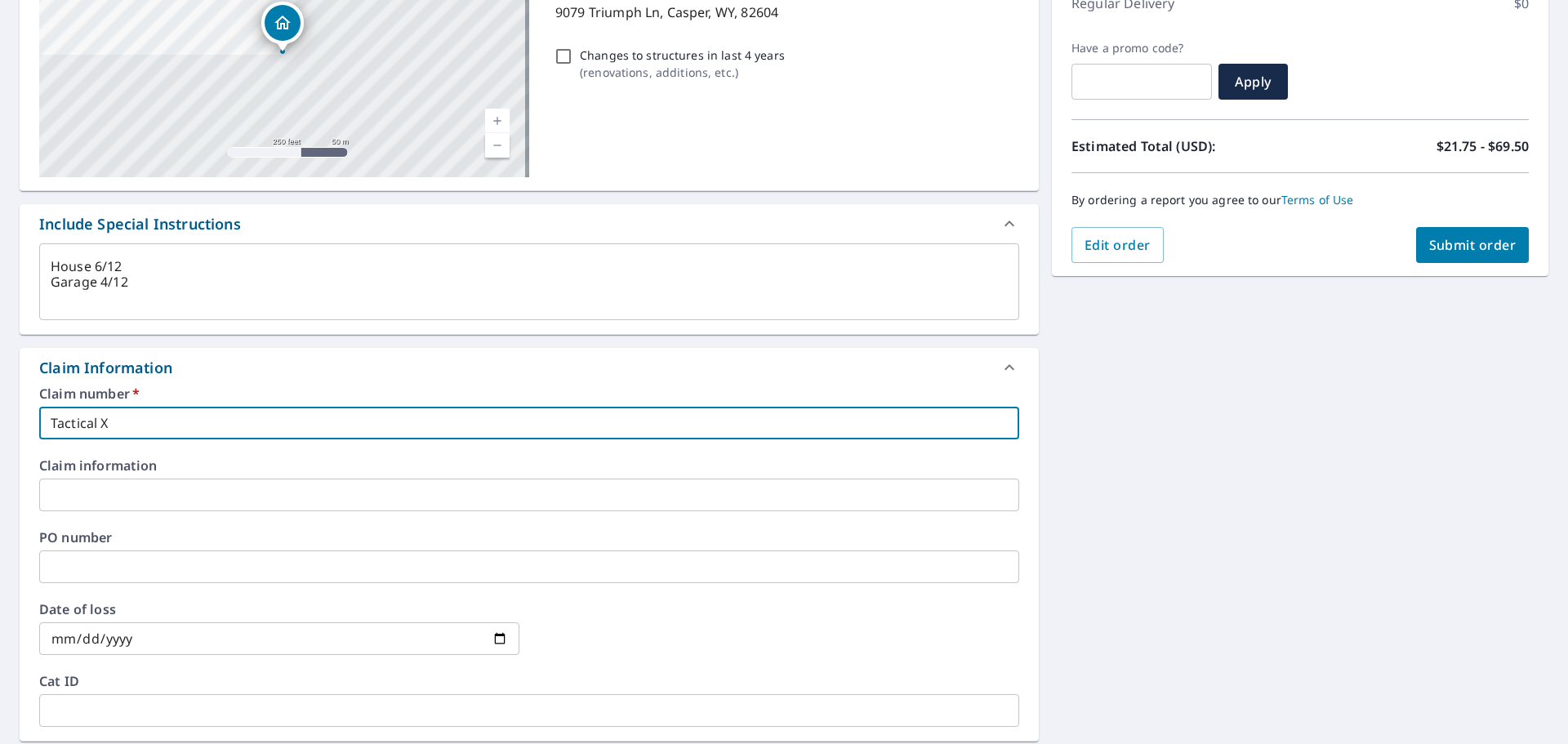
type textarea "x"
type input "Tactical Xt"
checkbox input "true"
type textarea "x"
type input "Tactical Xte"
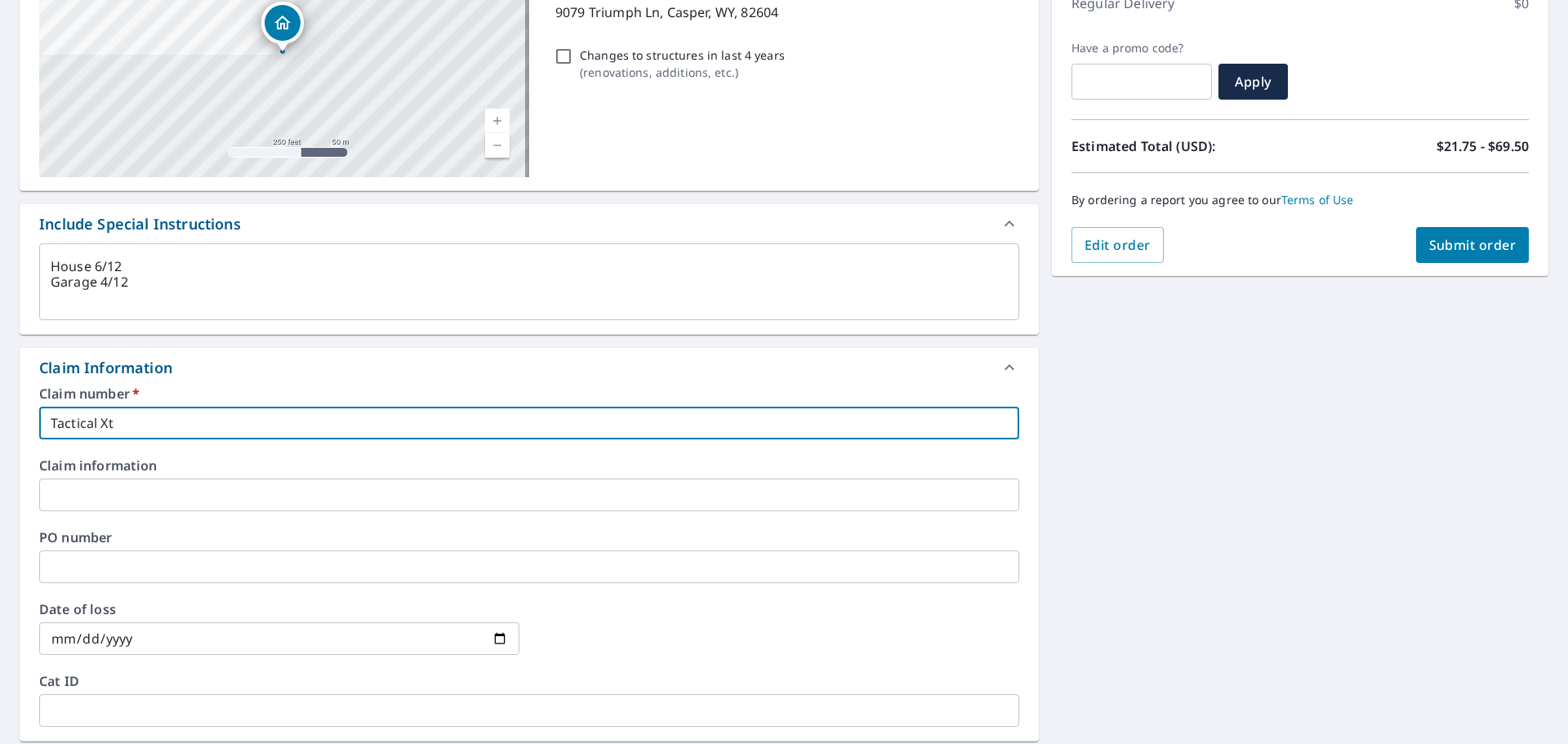
checkbox input "true"
type textarea "x"
type input "Tactical Xter"
checkbox input "true"
type textarea "x"
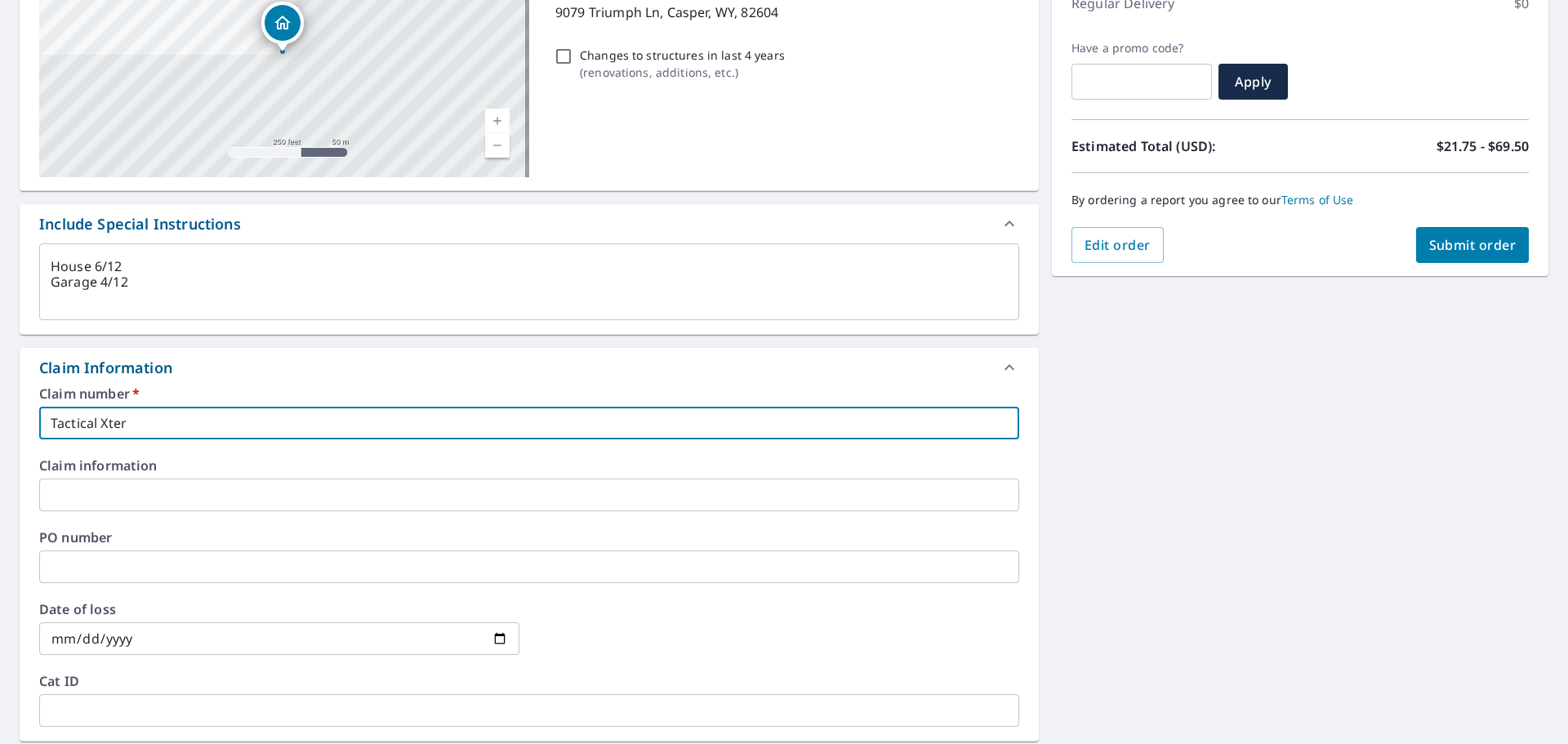
type input "Tactical Xteri"
checkbox input "true"
type textarea "x"
type input "Tactical Xterio"
checkbox input "true"
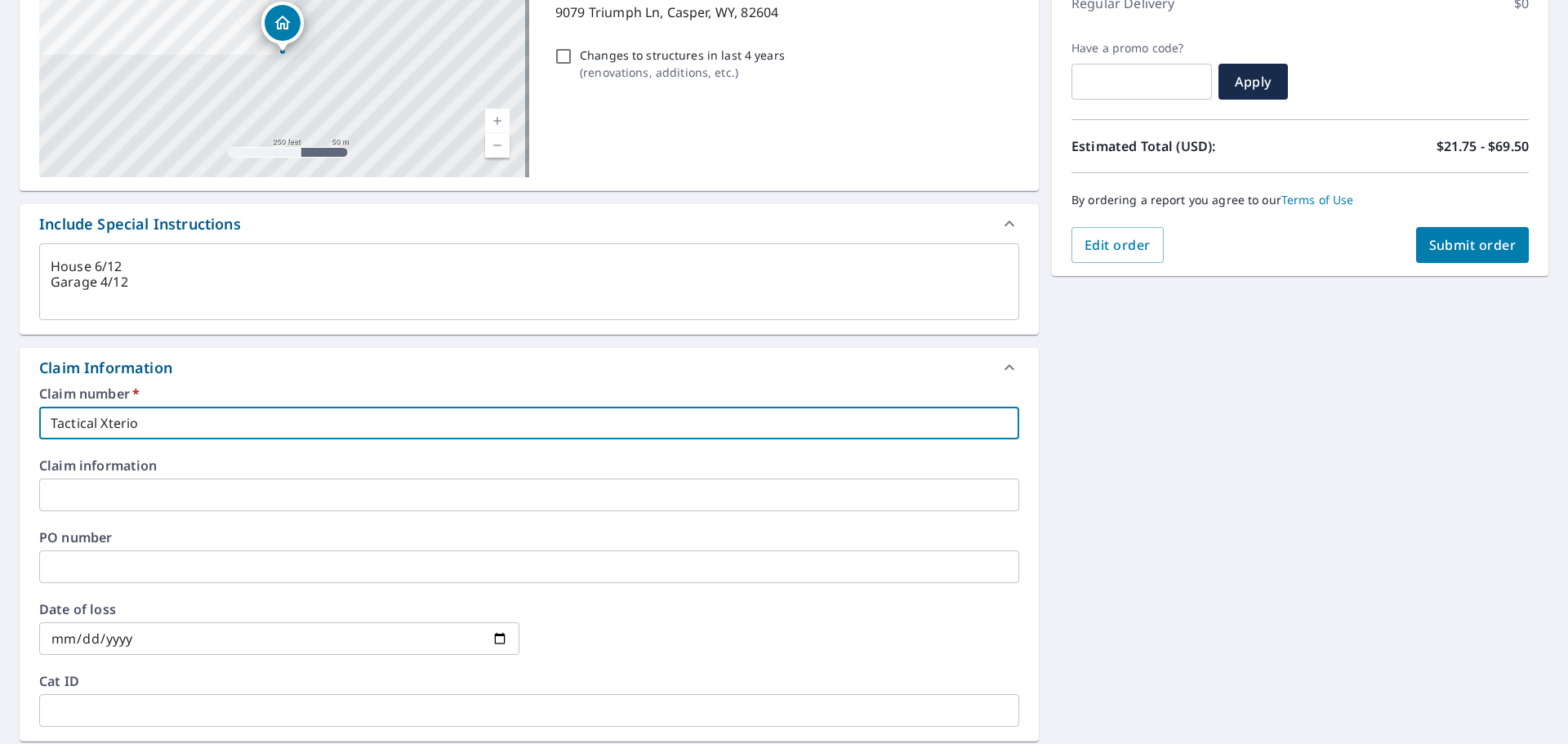
type textarea "x"
type input "Tactical Xterior"
checkbox input "true"
type textarea "x"
type input "Tactical Xteriors"
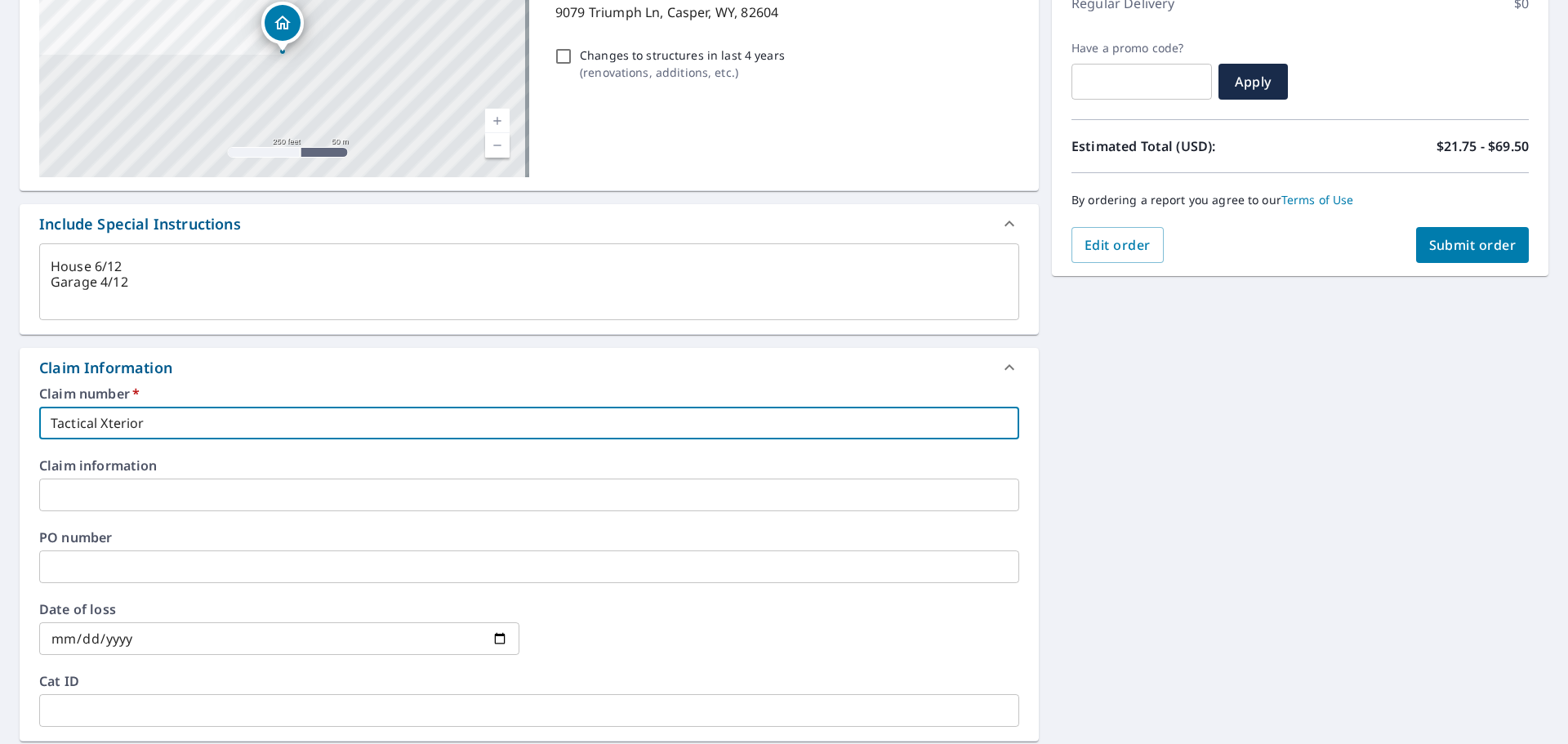
checkbox input "true"
type textarea "x"
type input "Tactical Xteriors-"
checkbox input "true"
type textarea "x"
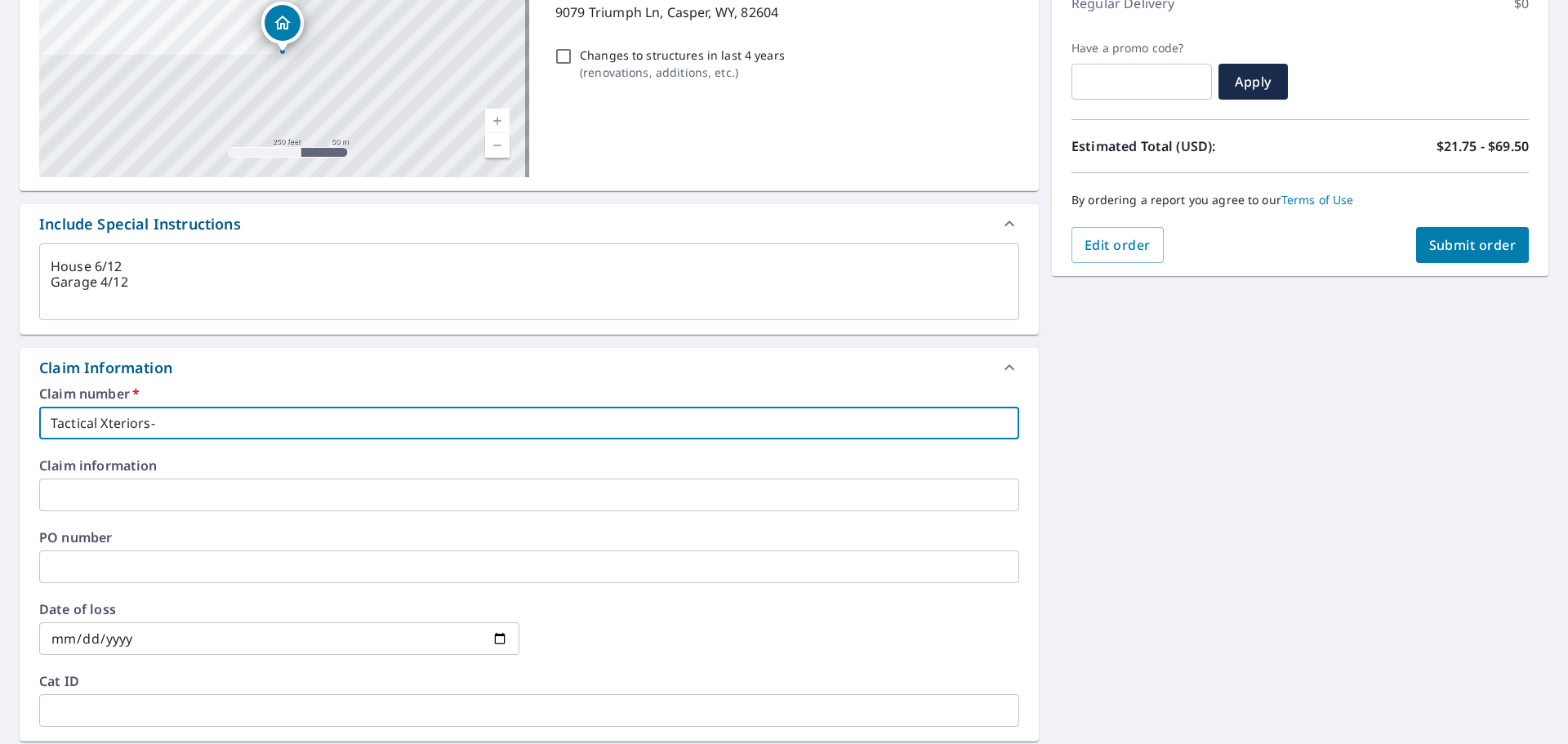
type input "Tactical Xteriors-M"
checkbox input "true"
type textarea "x"
type input "Tactical Xteriors-Mi"
checkbox input "true"
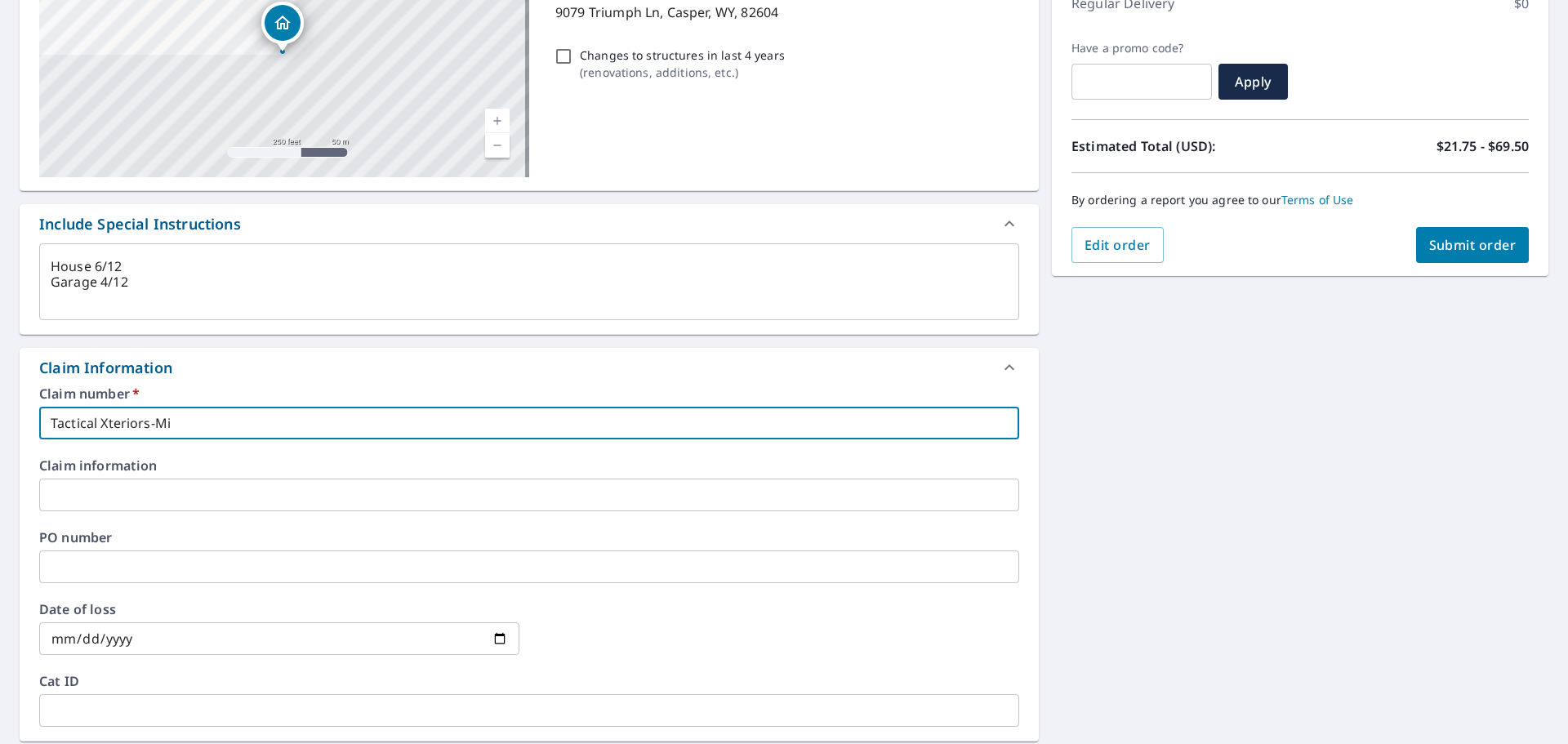
type textarea "x"
type input "Tactical Xteriors-Mik"
checkbox input "true"
type textarea "x"
type input "Tactical Xteriors-[PERSON_NAME]"
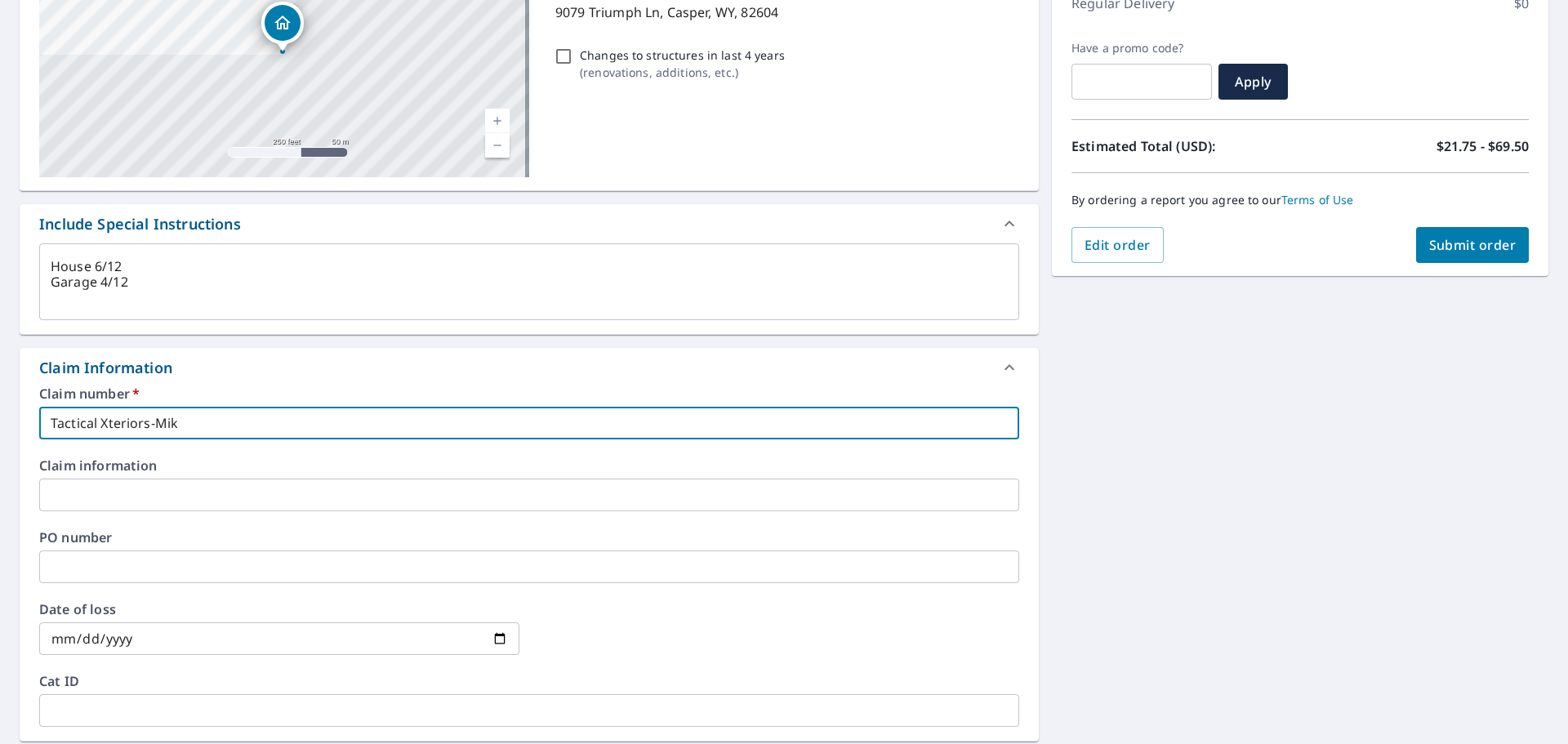
checkbox input "true"
drag, startPoint x: 204, startPoint y: 421, endPoint x: 31, endPoint y: 428, distance: 173.1
click at [31, 428] on div "Claim number   * Tactical Xteriors-[PERSON_NAME] ​ Claim information ​ PO numbe…" at bounding box center [530, 564] width 1019 height 354
type input "Tactical Xteriors-[PERSON_NAME]"
click at [167, 496] on input "text" at bounding box center [529, 495] width 980 height 33
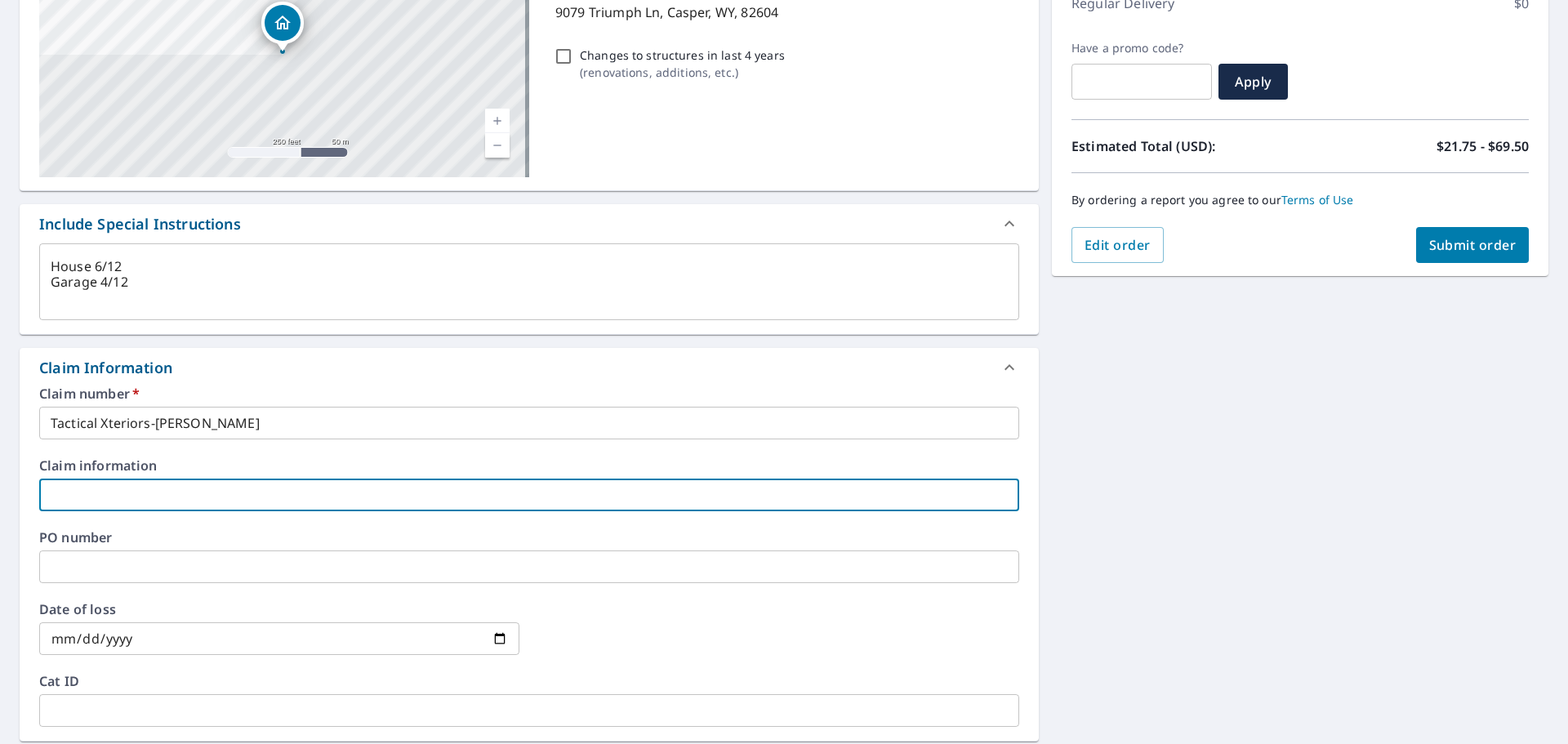
paste input "Tactical Xteriors-[PERSON_NAME]"
type textarea "x"
type input "Tactical Xteriors-[PERSON_NAME]"
checkbox input "true"
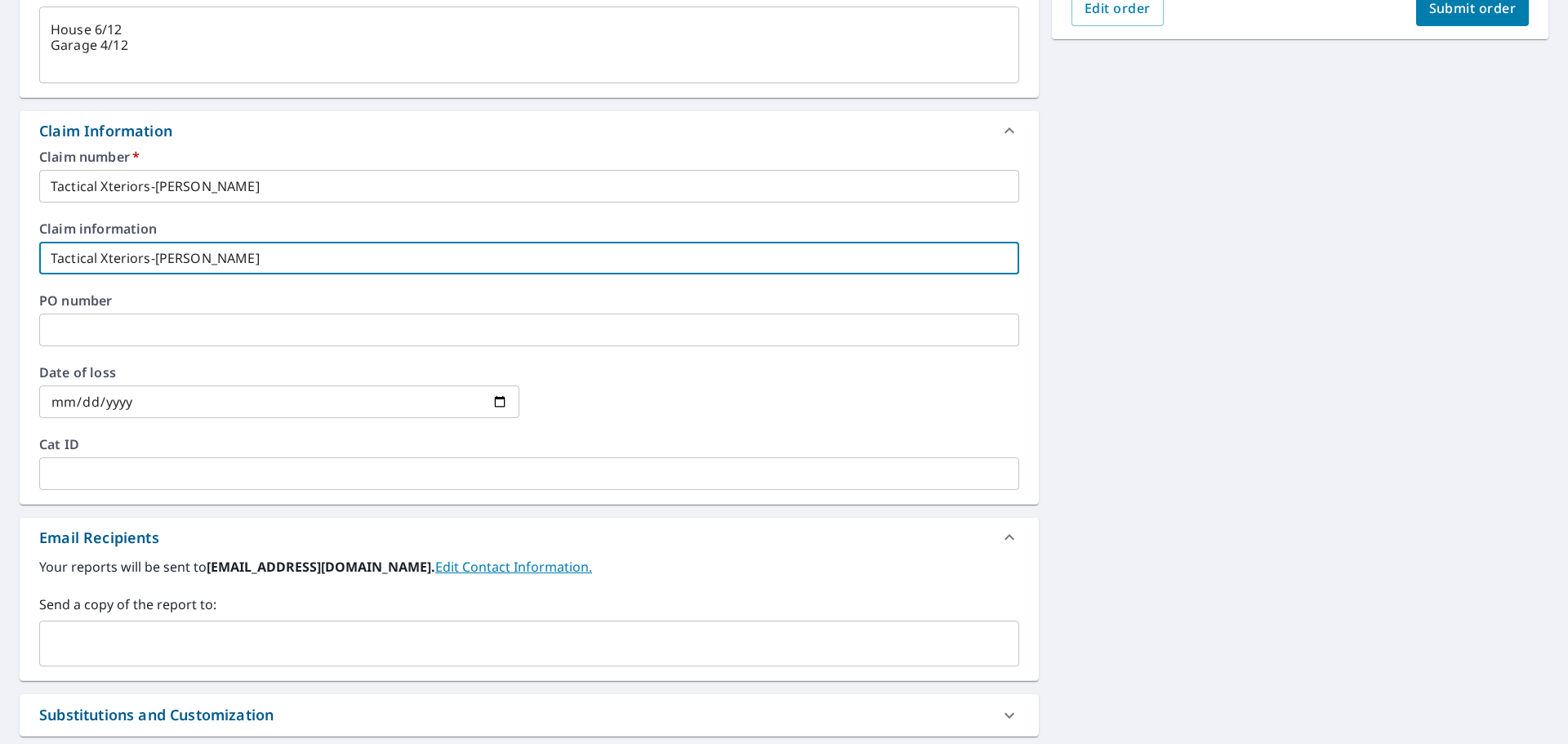
scroll to position [490, 0]
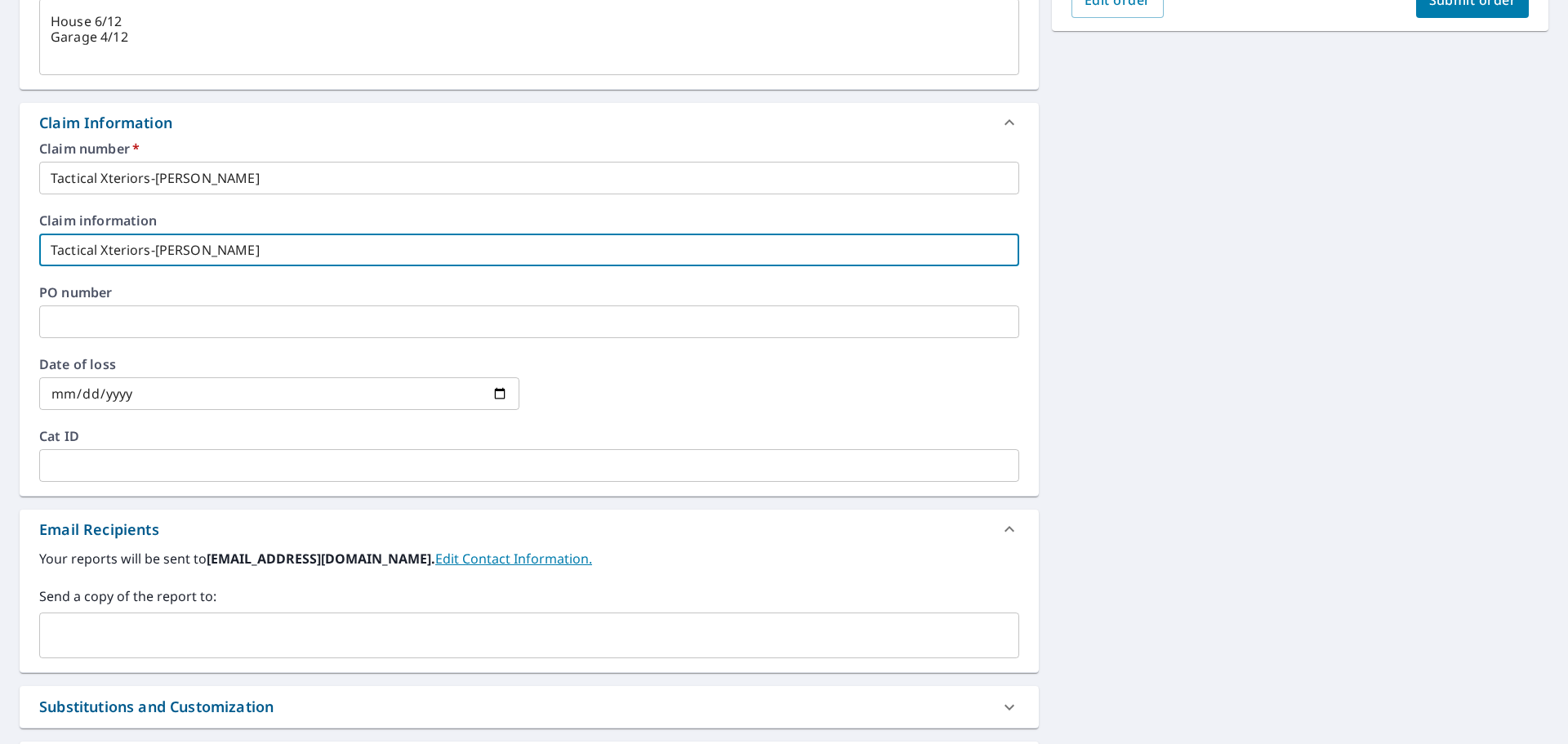
type input "Tactical Xteriors-[PERSON_NAME]"
click at [101, 311] on input "text" at bounding box center [529, 321] width 980 height 33
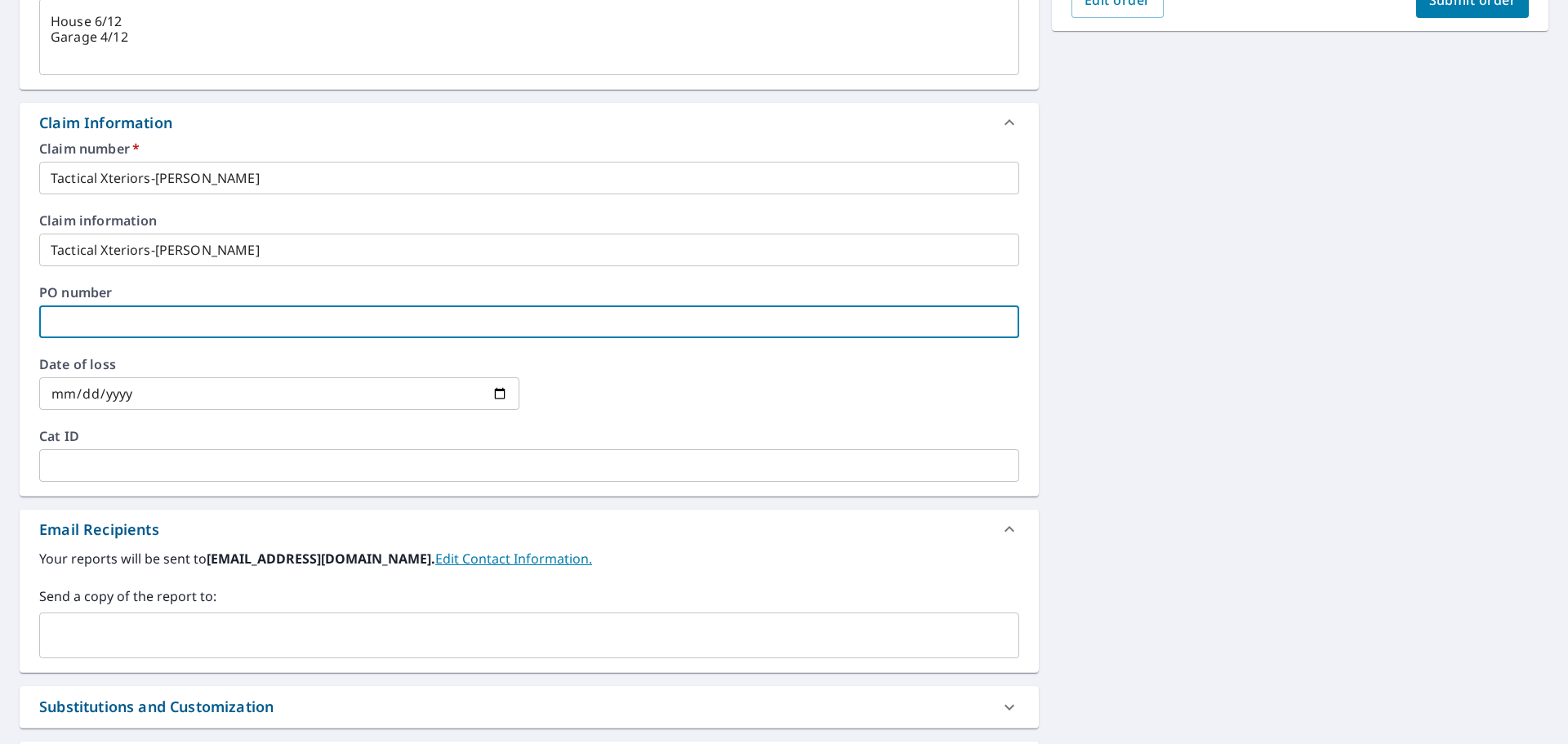
paste input "Tactical Xteriors-[PERSON_NAME]"
type textarea "x"
type input "Tactical Xteriors-[PERSON_NAME]"
checkbox input "true"
type input "Tactical Xteriors-[PERSON_NAME]"
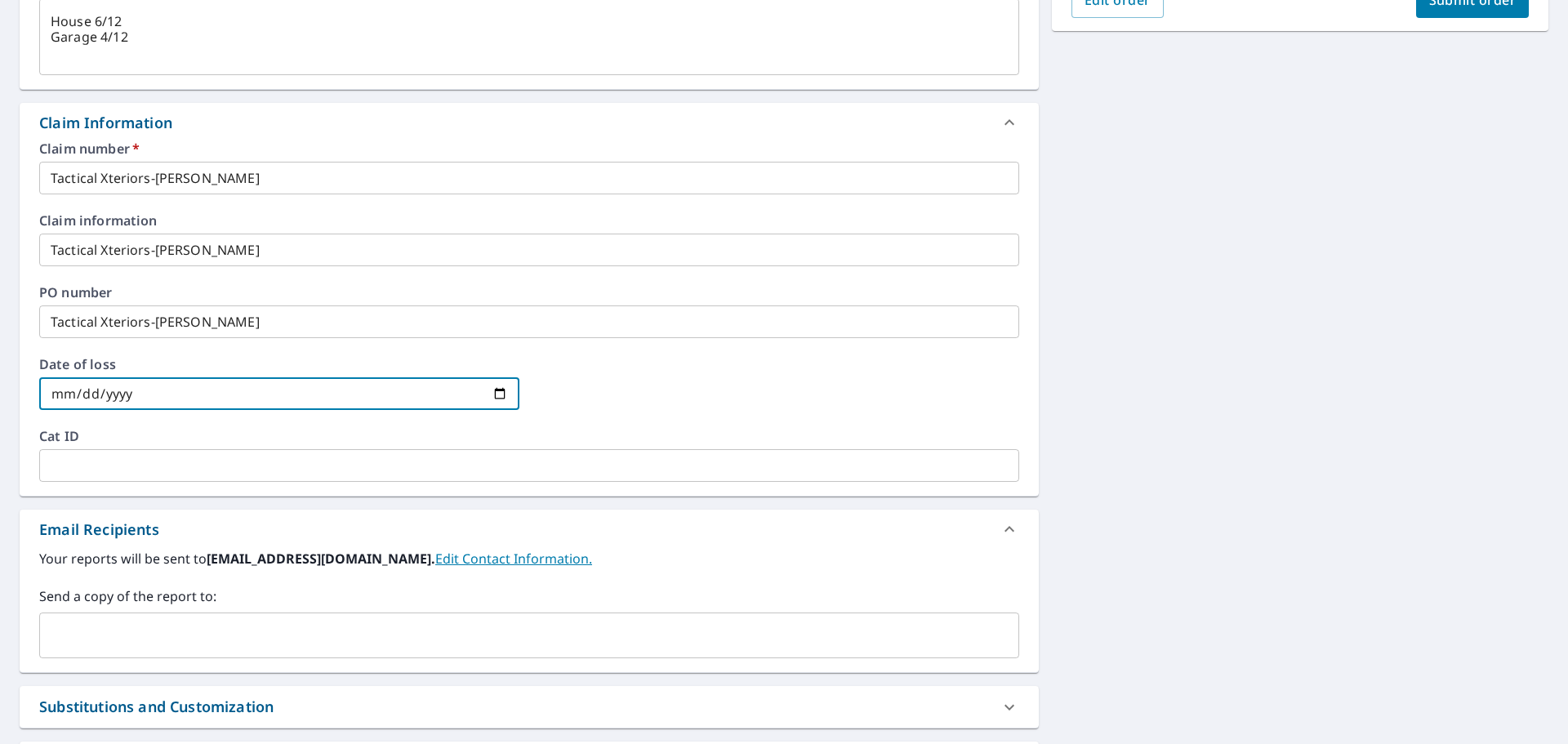
click at [499, 391] on input "date" at bounding box center [279, 394] width 480 height 33
type input "[DATE]"
type textarea "x"
checkbox input "true"
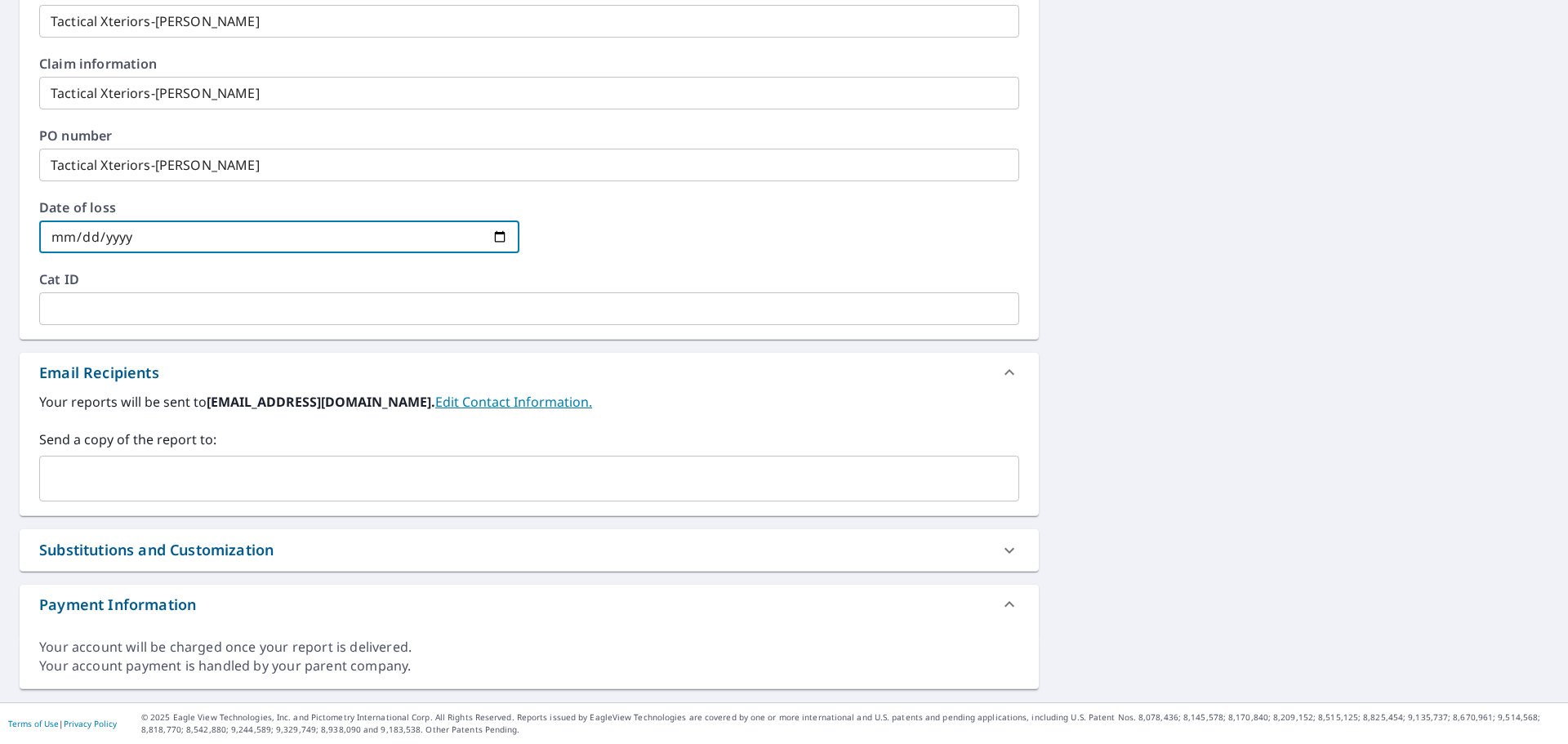
click at [114, 469] on input "text" at bounding box center [516, 478] width 941 height 31
click at [472, 470] on input "text" at bounding box center [516, 478] width 941 height 31
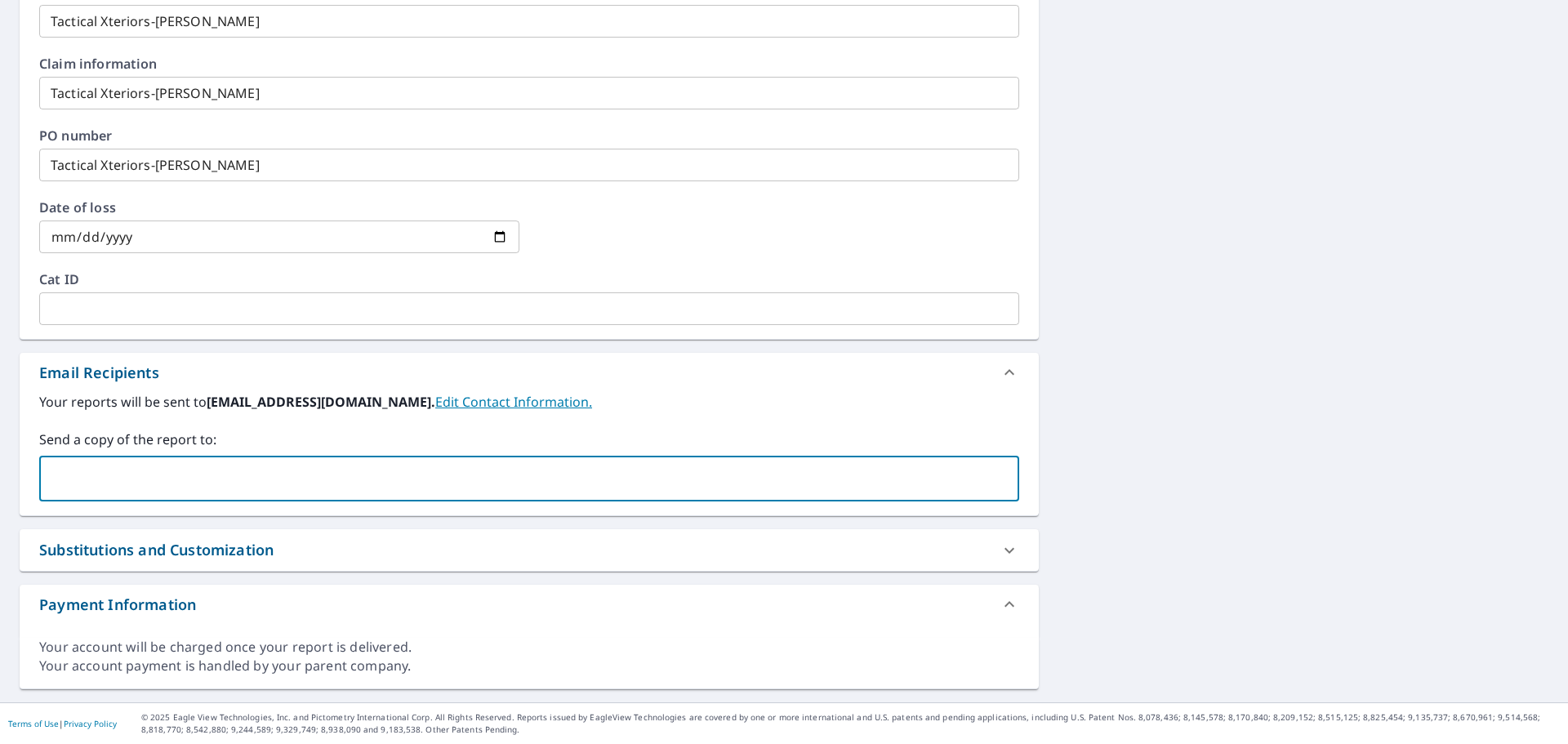
type input "[EMAIL_ADDRESS][DOMAIN_NAME]"
type textarea "x"
checkbox input "true"
type input "[EMAIL_ADDRESS][DOMAIN_NAME]"
type textarea "x"
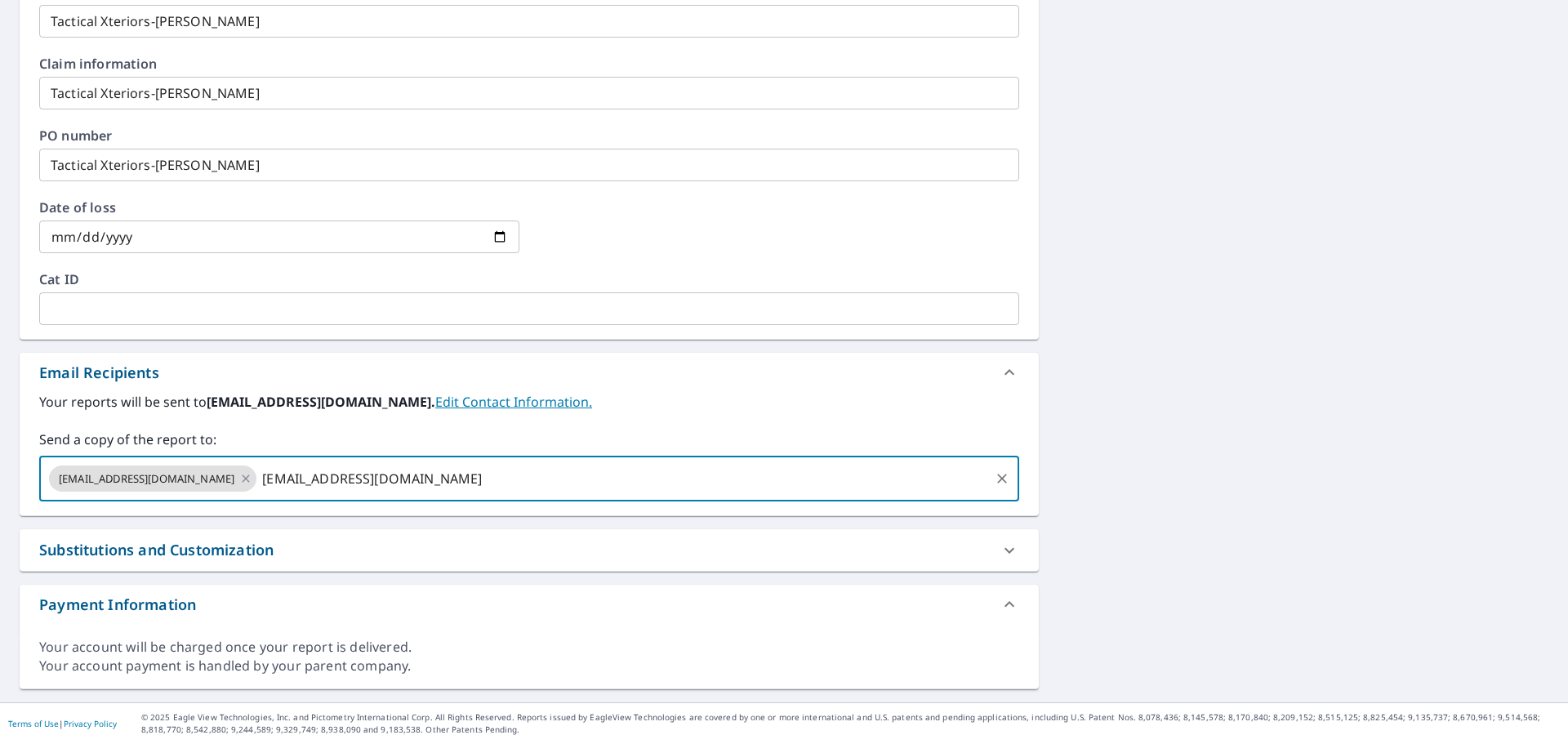
checkbox input "true"
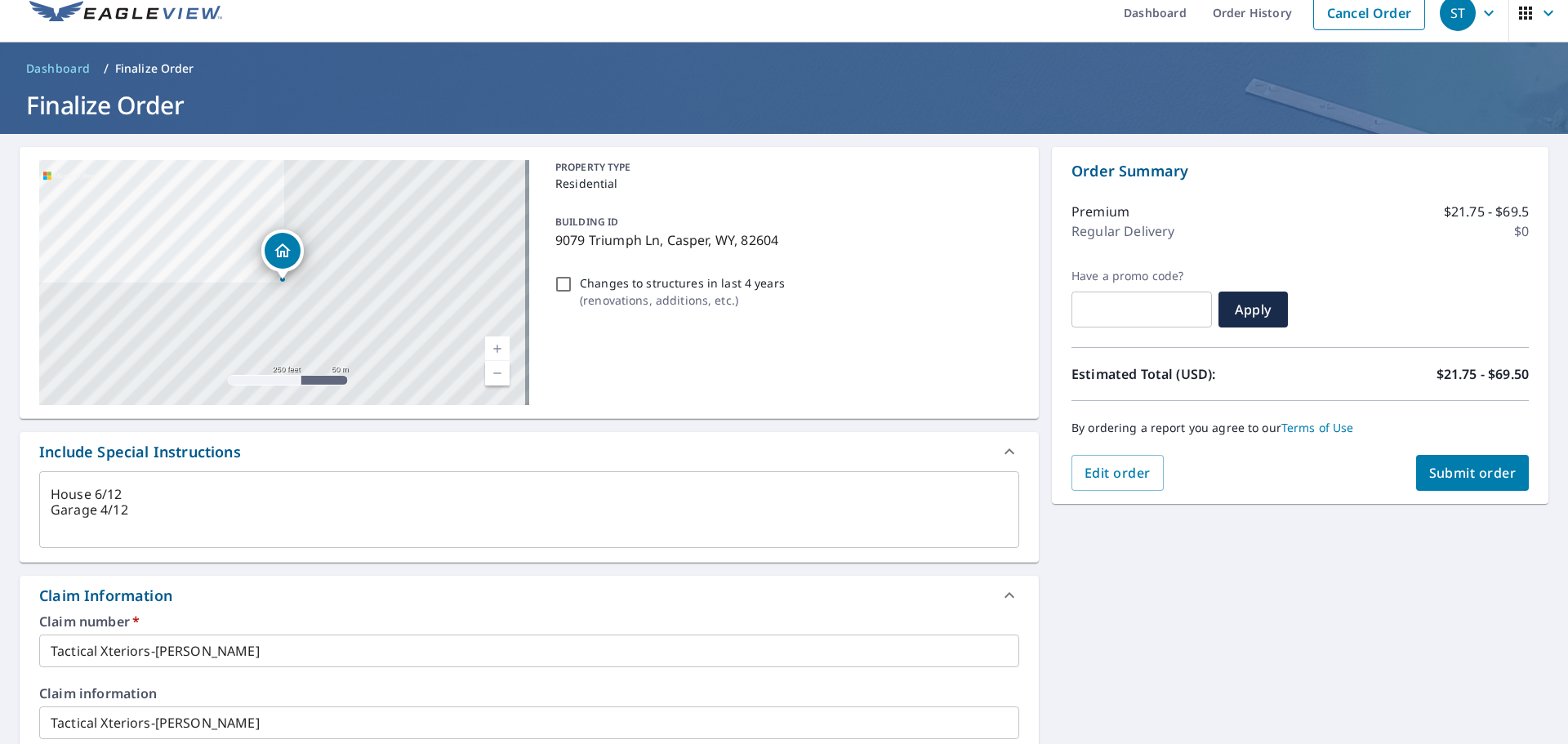
scroll to position [0, 0]
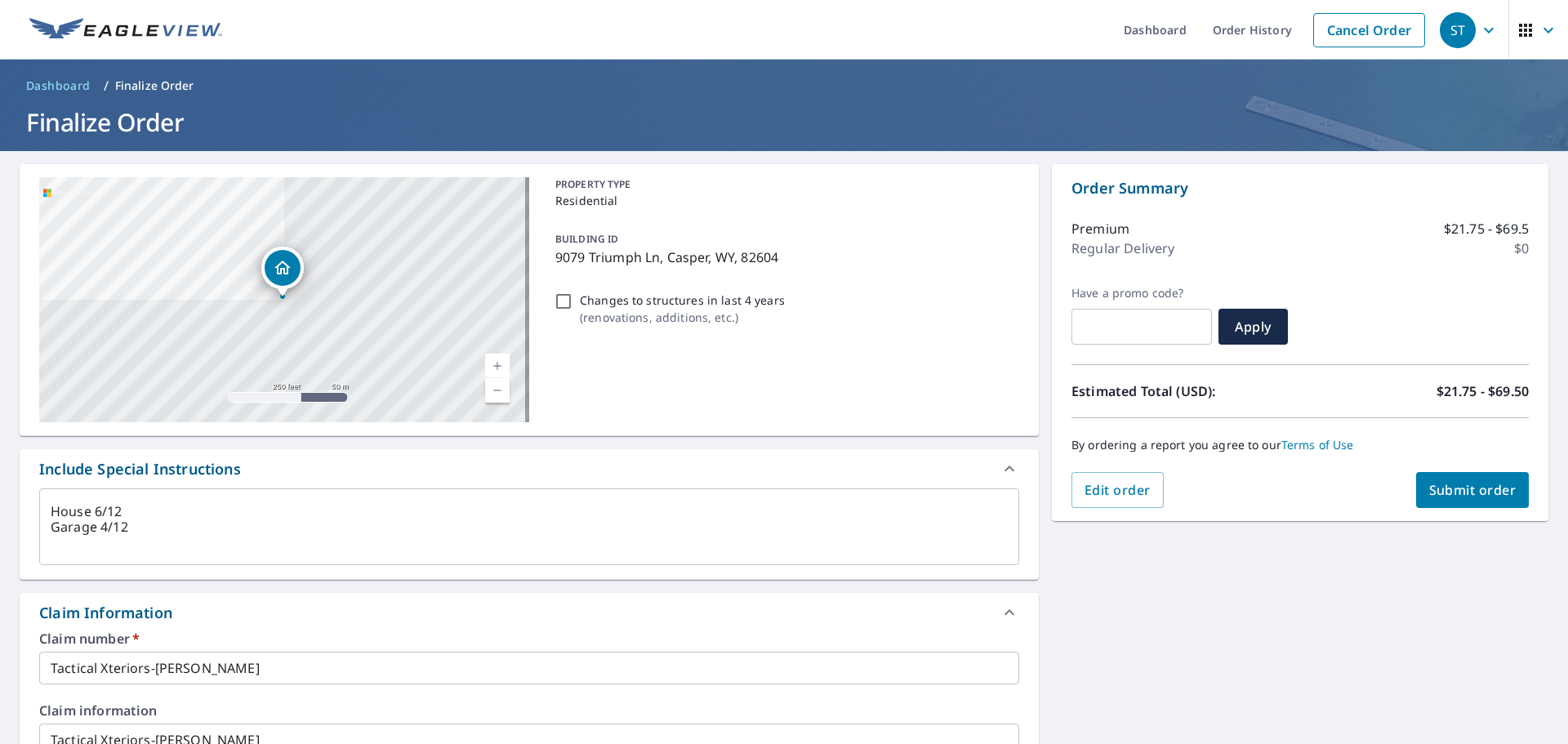
click at [1431, 487] on span "Submit order" at bounding box center [1473, 490] width 88 height 18
type textarea "x"
checkbox input "true"
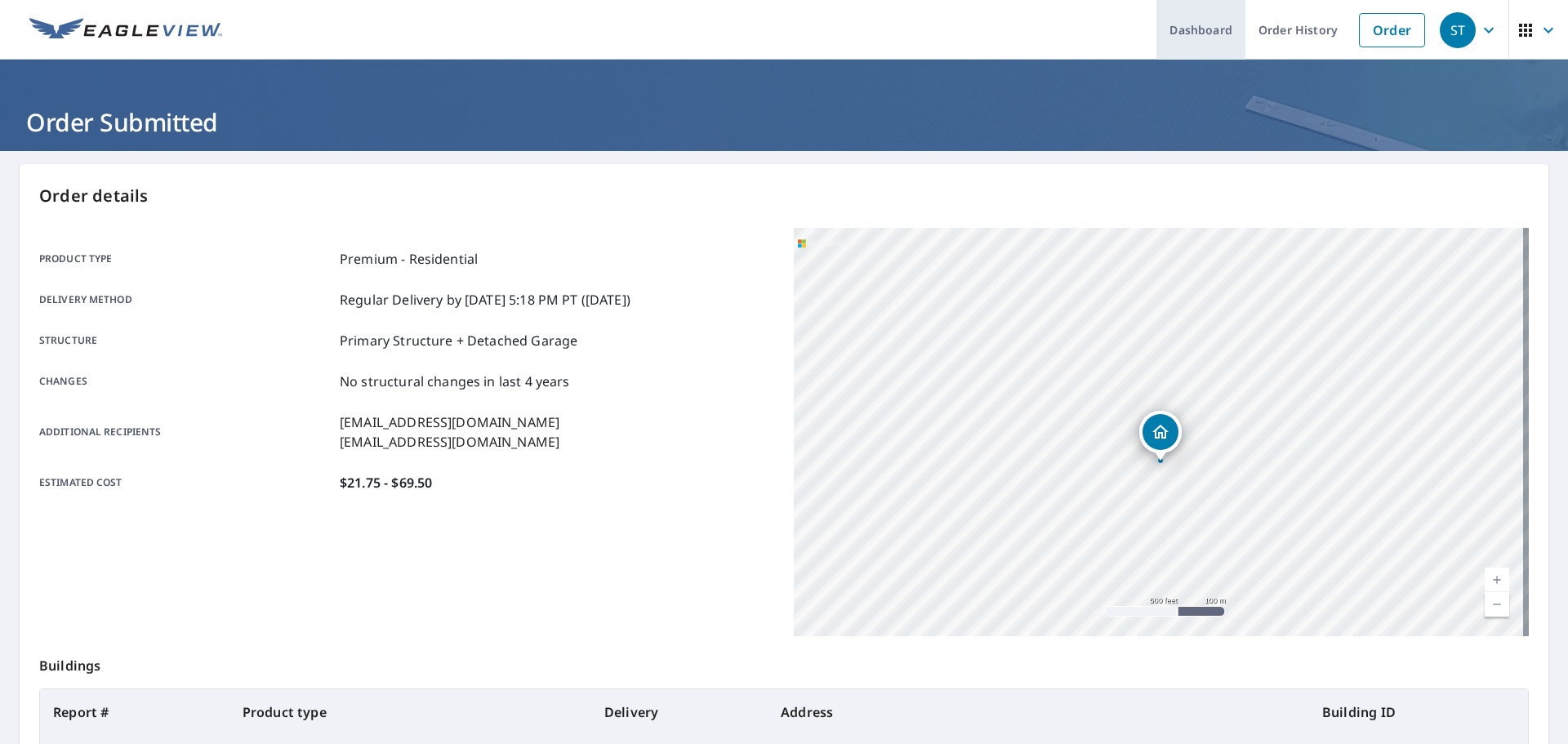
click at [1220, 19] on link "Dashboard" at bounding box center [1200, 30] width 89 height 60
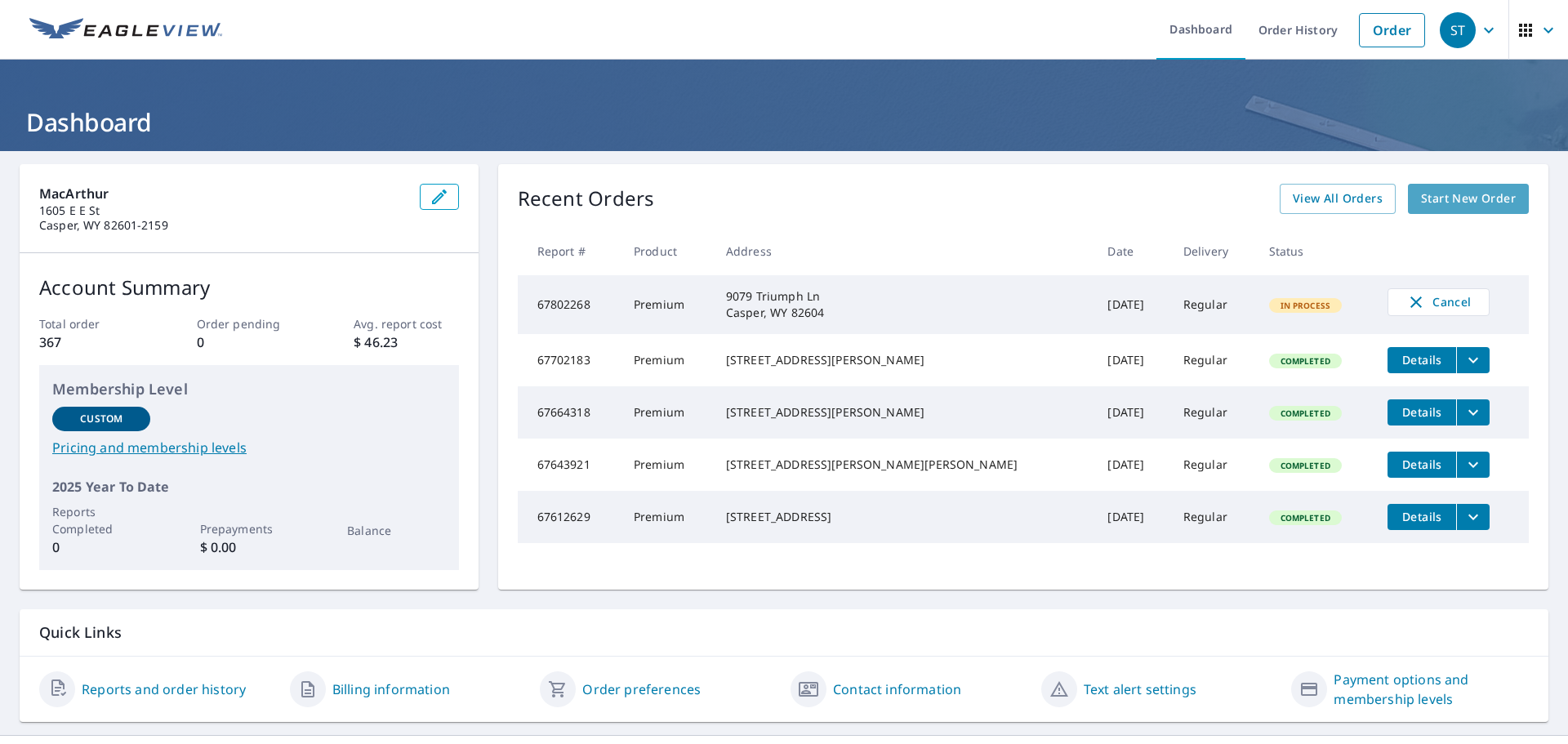
click at [1489, 195] on span "Start New Order" at bounding box center [1468, 198] width 95 height 21
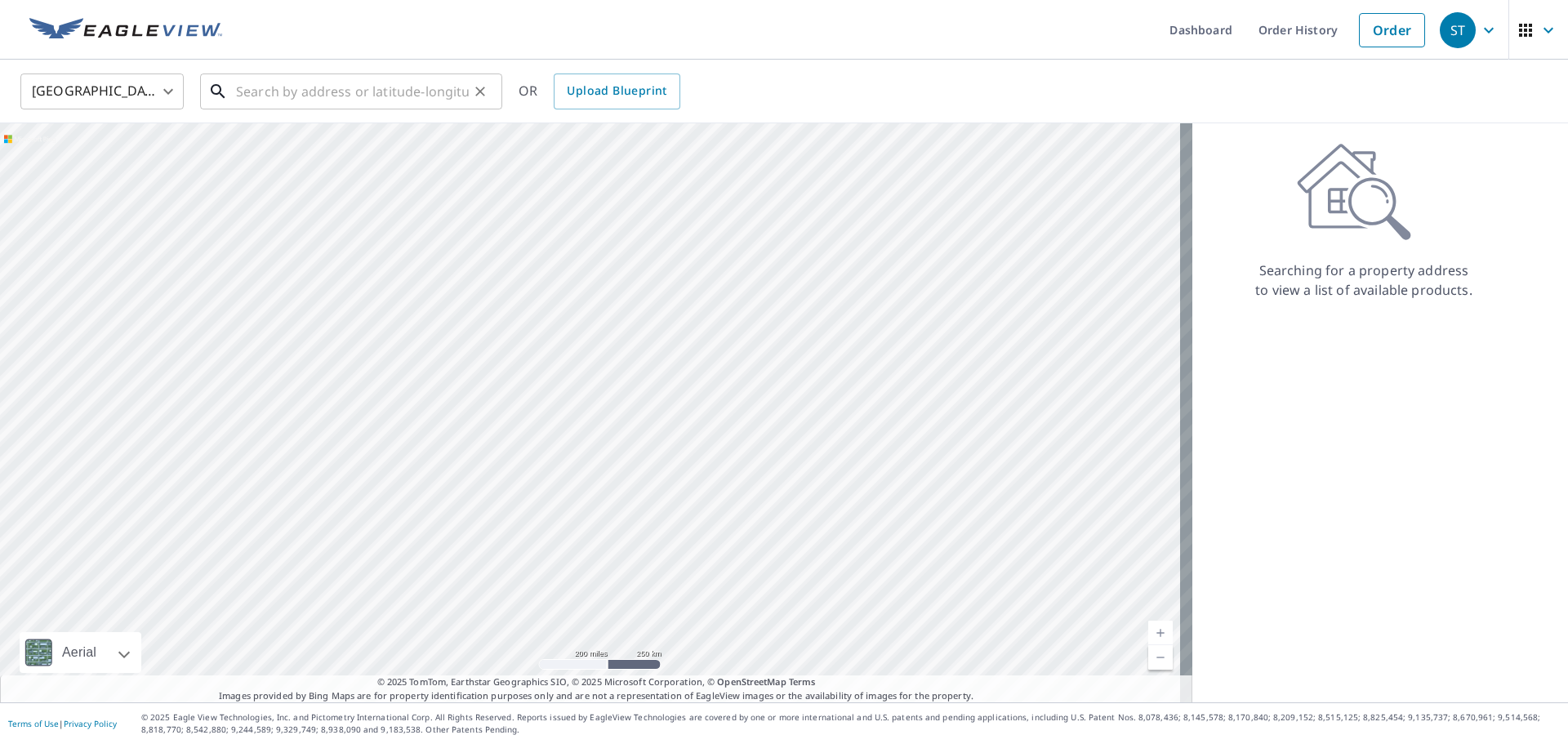
click at [339, 92] on input "text" at bounding box center [352, 91] width 233 height 46
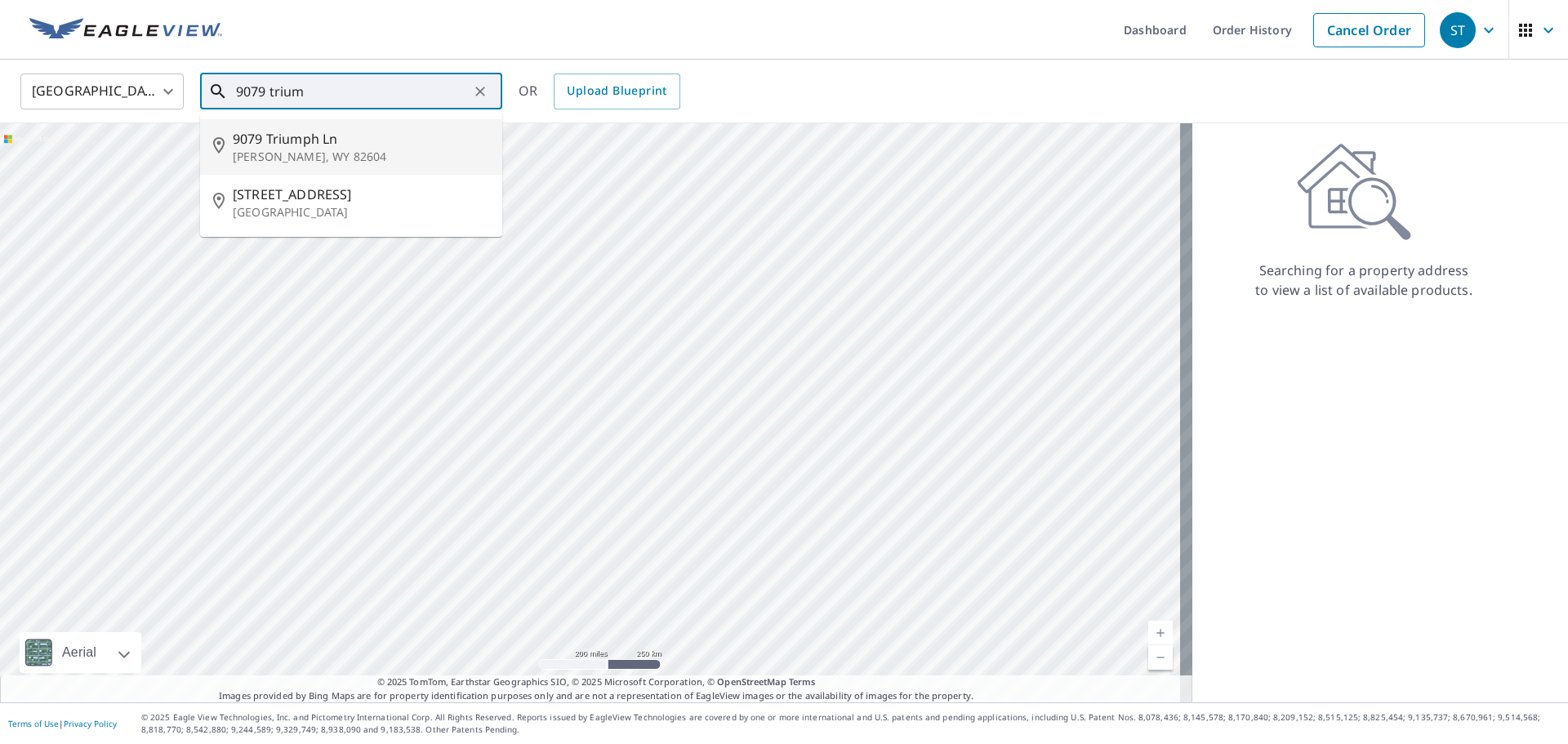
click at [313, 150] on p "[PERSON_NAME], WY 82604" at bounding box center [360, 157] width 256 height 16
type input "9079 Triumph Ln Casper, WY 82604"
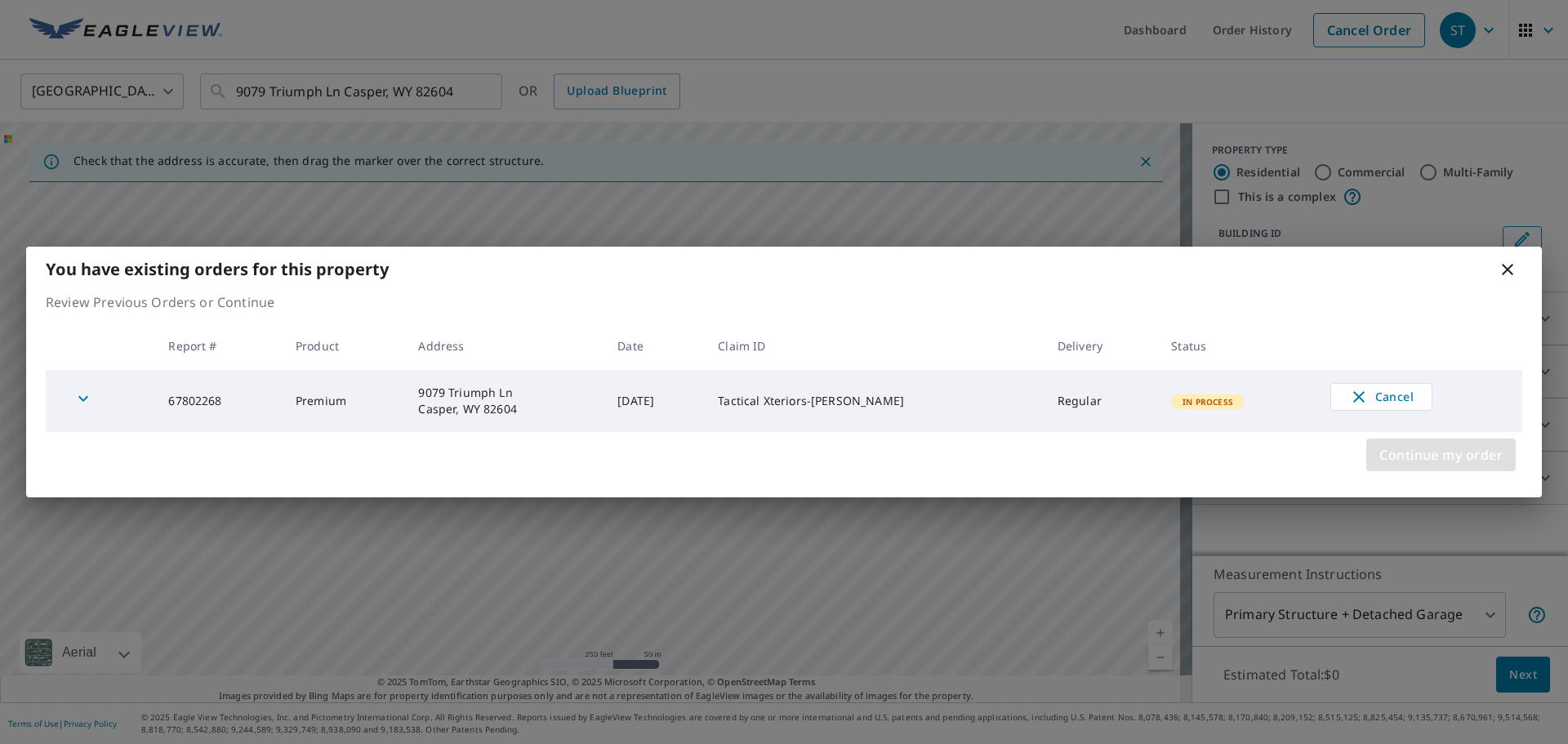
click at [1458, 457] on span "Continue my order" at bounding box center [1441, 454] width 123 height 23
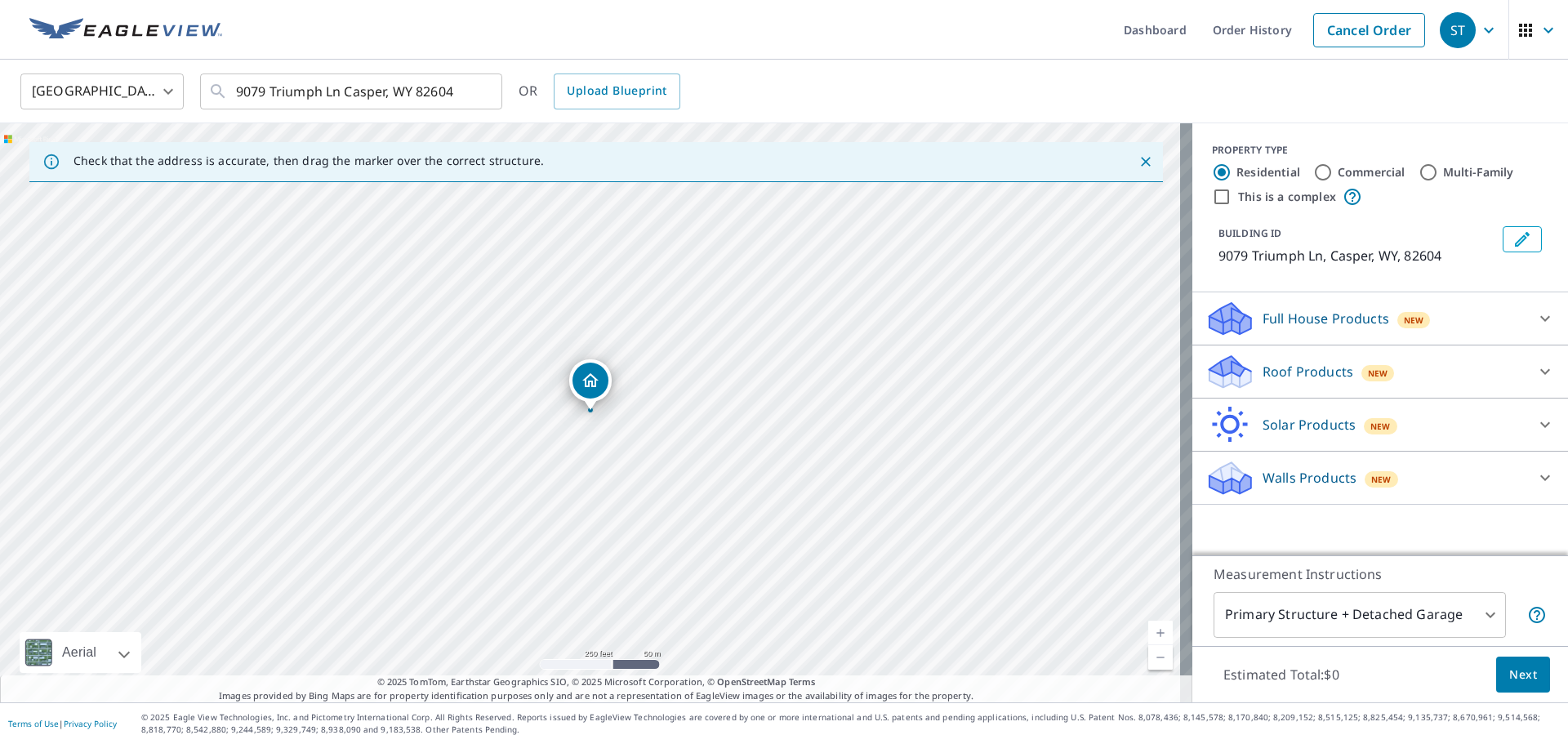
click at [1468, 367] on div "Roof Products New" at bounding box center [1365, 372] width 320 height 38
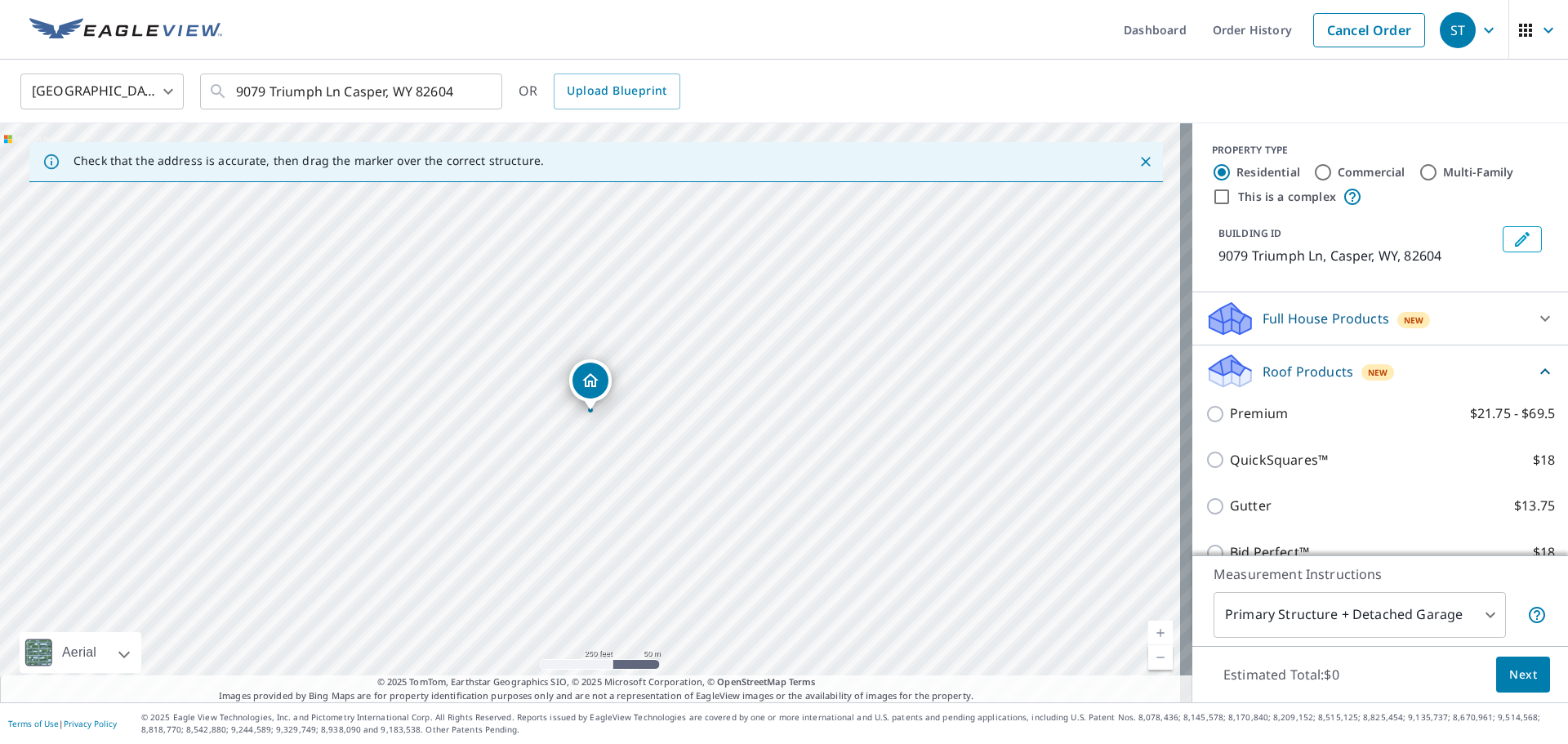
scroll to position [81, 0]
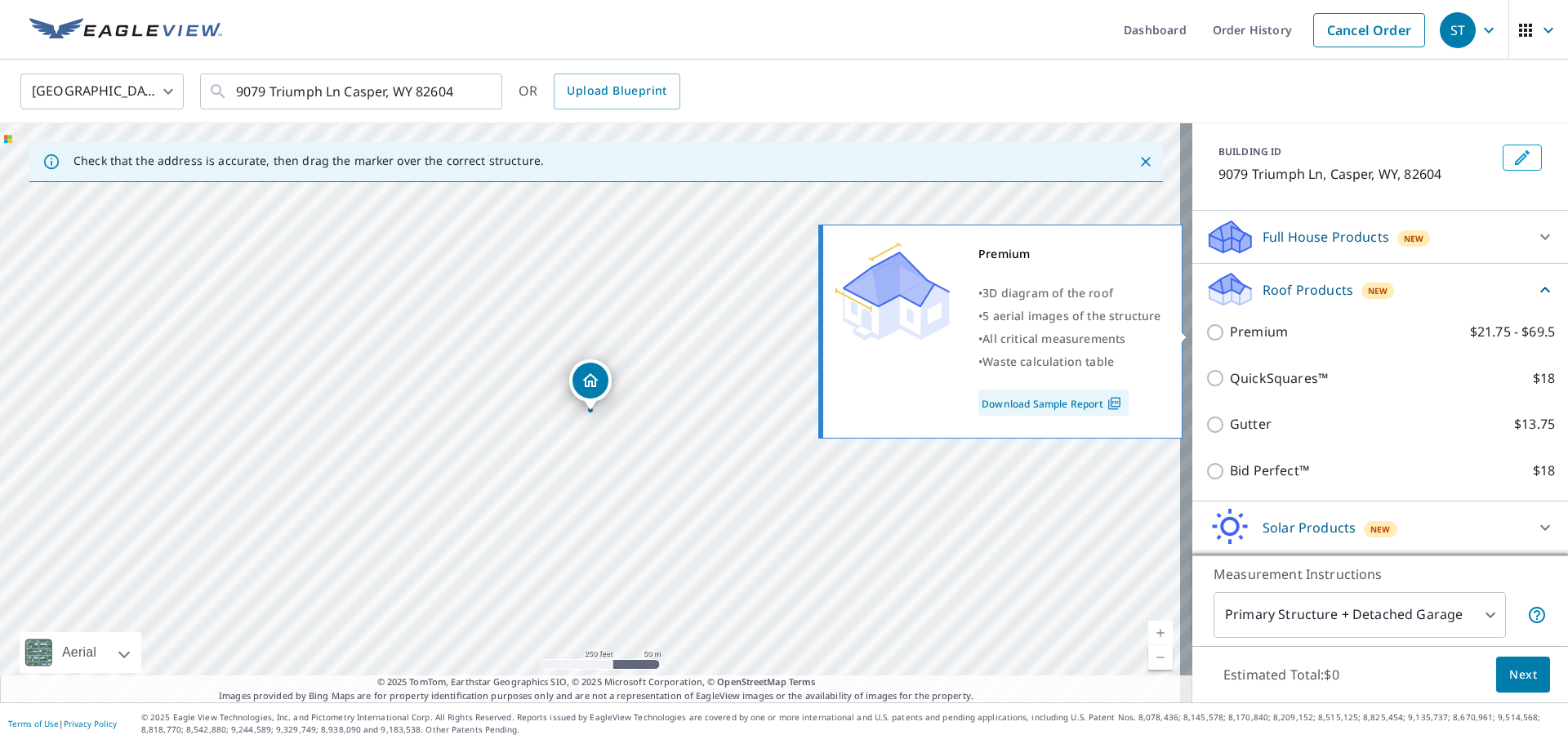
click at [1248, 329] on p "Premium" at bounding box center [1259, 331] width 58 height 21
click at [1230, 329] on input "Premium $21.75 - $69.5" at bounding box center [1217, 332] width 24 height 20
checkbox input "true"
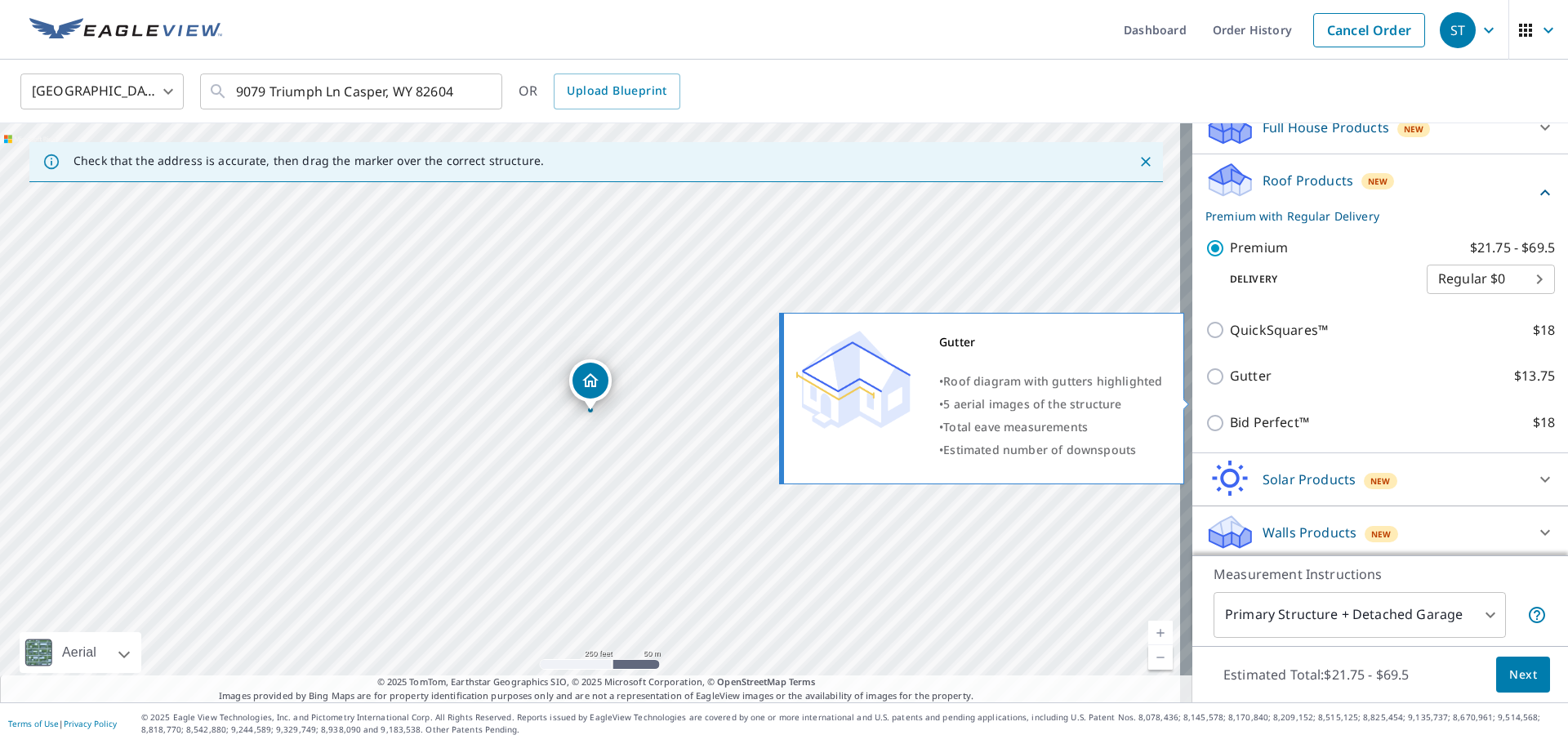
scroll to position [196, 0]
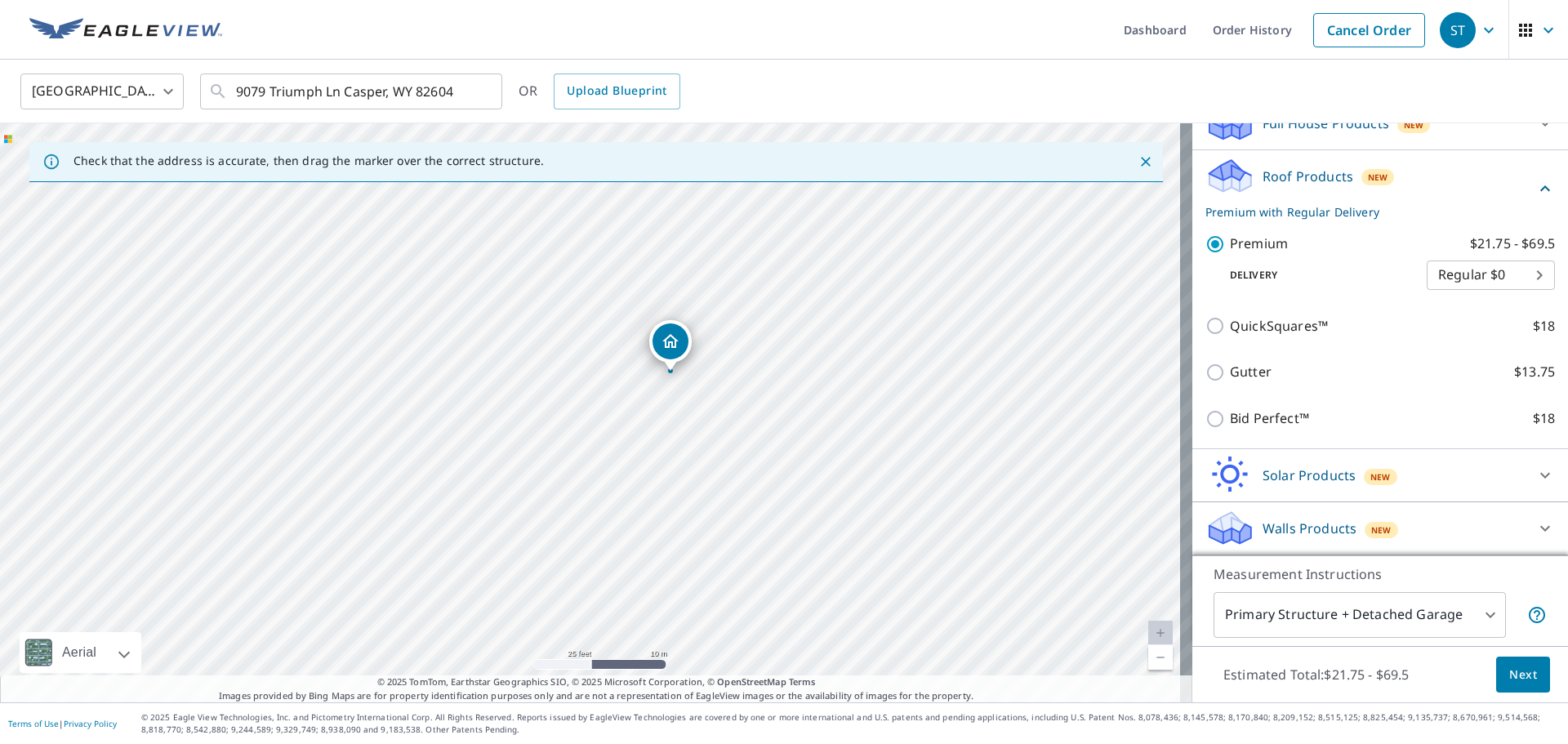
drag, startPoint x: 569, startPoint y: 379, endPoint x: 562, endPoint y: 529, distance: 150.2
click at [562, 533] on div "9079 Triumph Ln Casper, WY 82604" at bounding box center [596, 413] width 1192 height 579
click at [1339, 613] on body "[GEOGRAPHIC_DATA] Dashboard Order History Cancel Order [GEOGRAPHIC_DATA] [GEOGR…" at bounding box center [784, 372] width 1568 height 744
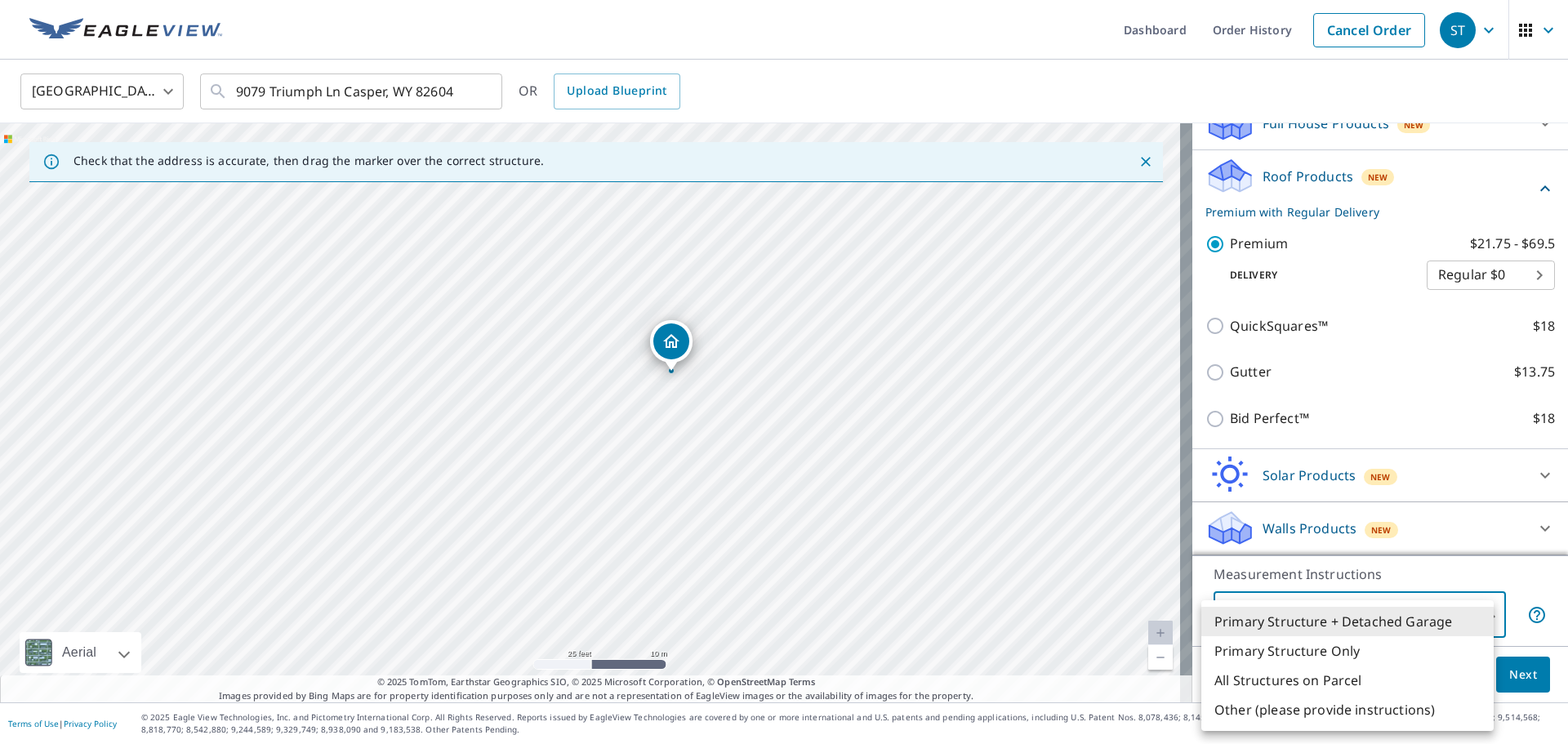
click at [1405, 571] on div at bounding box center [784, 372] width 1568 height 744
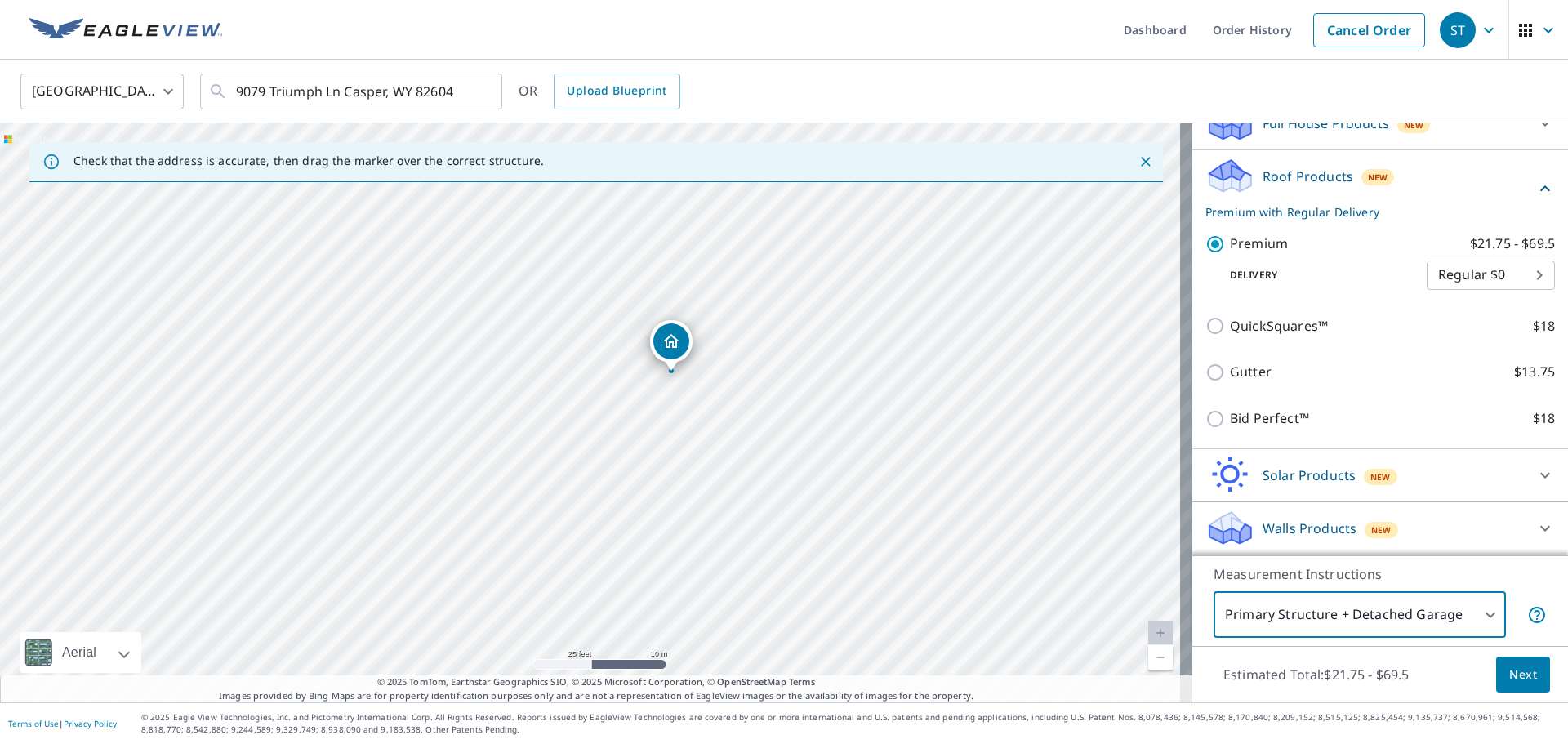
click at [1523, 672] on span "Next" at bounding box center [1523, 674] width 28 height 21
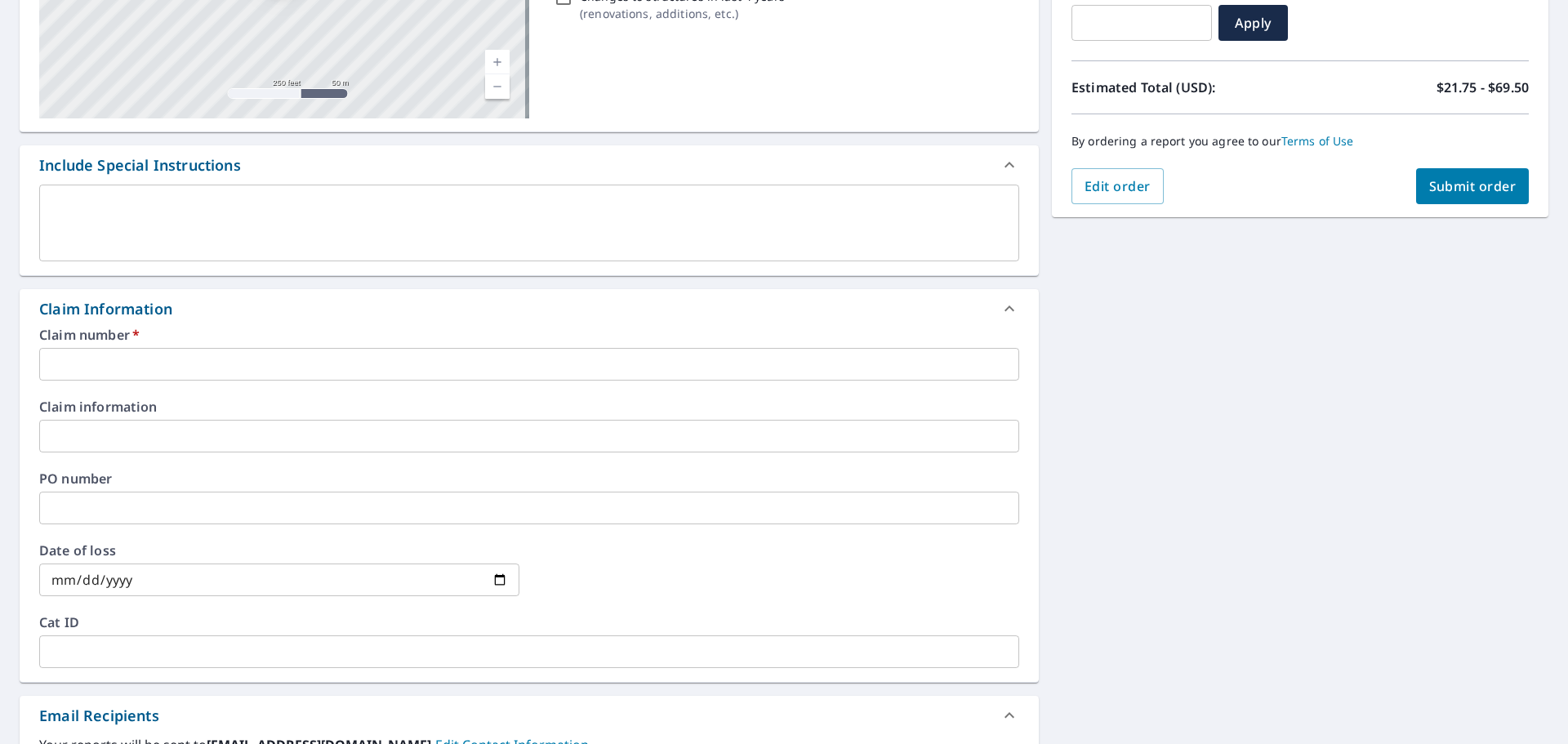
scroll to position [327, 0]
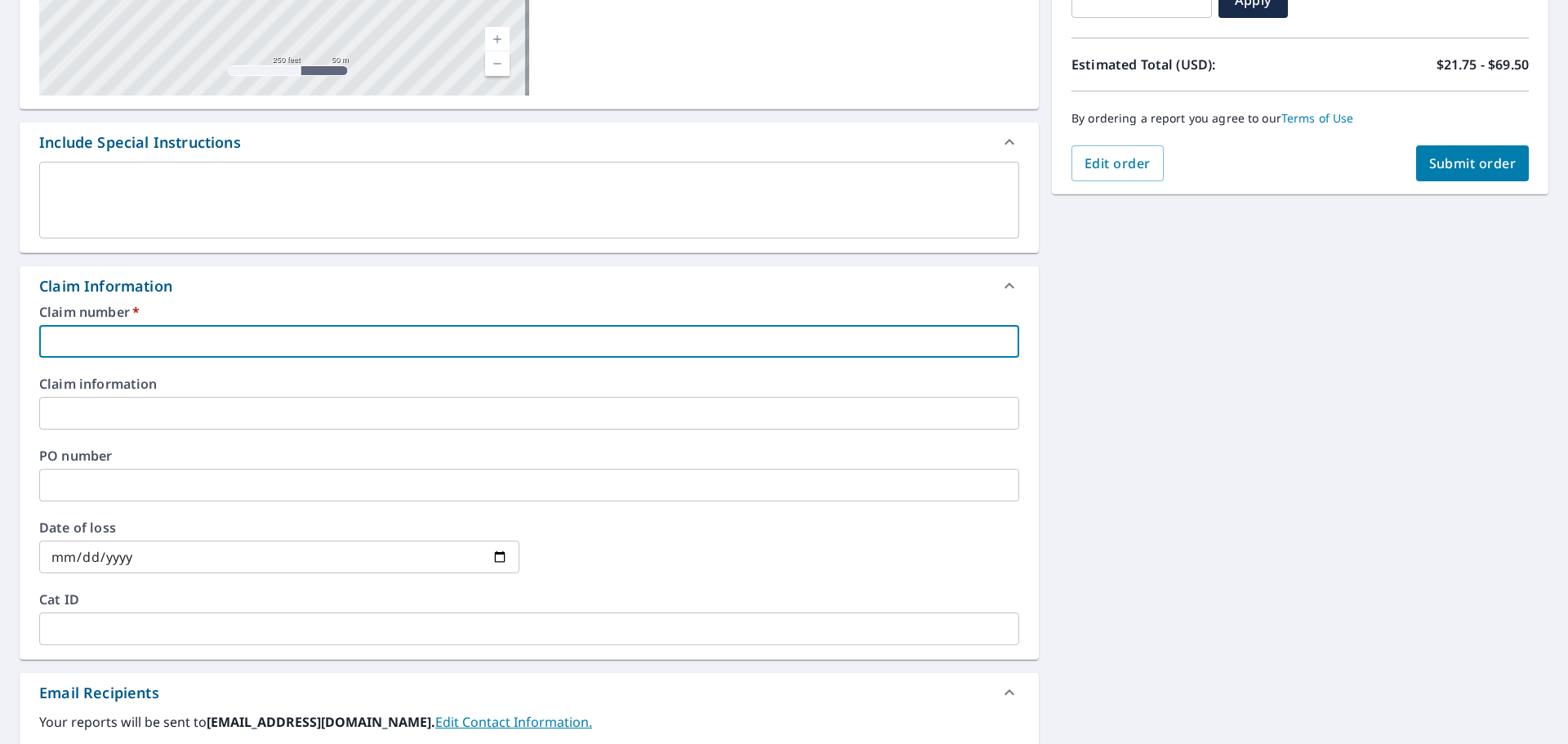
click at [105, 339] on input "text" at bounding box center [529, 341] width 980 height 33
click at [68, 405] on input "text" at bounding box center [529, 413] width 980 height 33
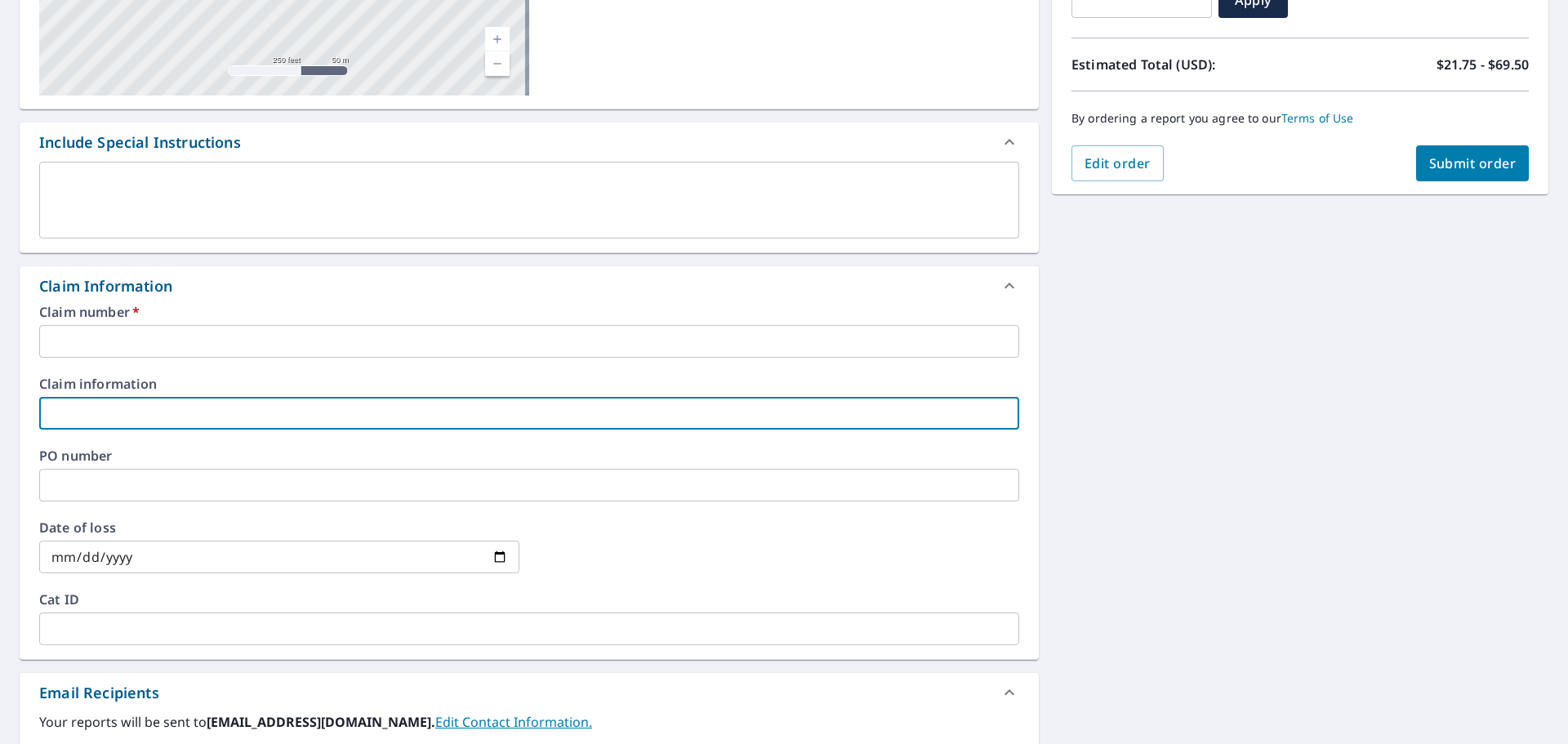
click at [80, 463] on label "PO number" at bounding box center [529, 455] width 980 height 13
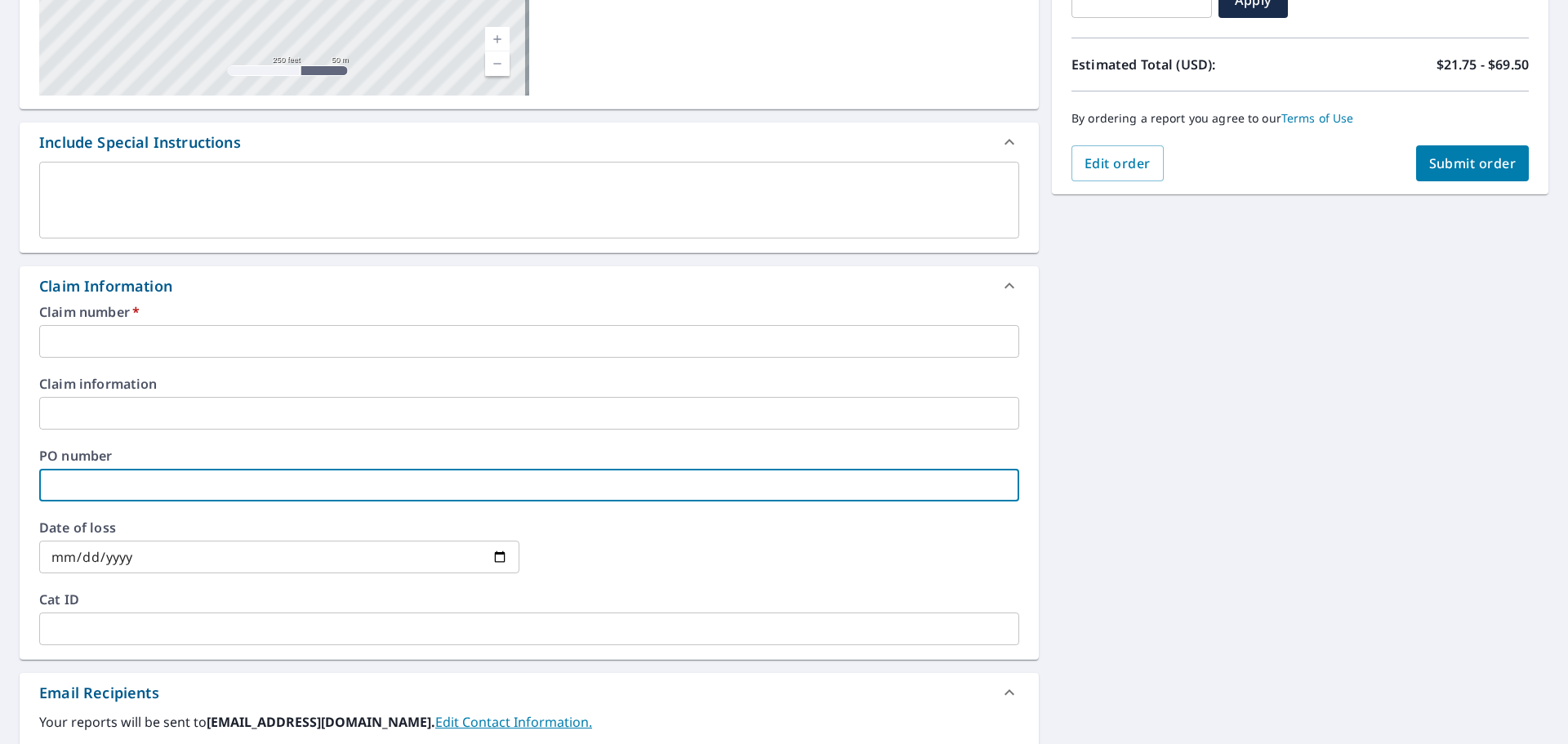
drag, startPoint x: 100, startPoint y: 492, endPoint x: 110, endPoint y: 491, distance: 10.0
click at [100, 492] on input "text" at bounding box center [529, 485] width 980 height 33
drag, startPoint x: 33, startPoint y: 508, endPoint x: 47, endPoint y: 513, distance: 14.9
click at [33, 508] on div "Claim number   * ​ Claim information ​ PO number ​ Date of loss ​ Cat ID ​" at bounding box center [530, 482] width 1019 height 354
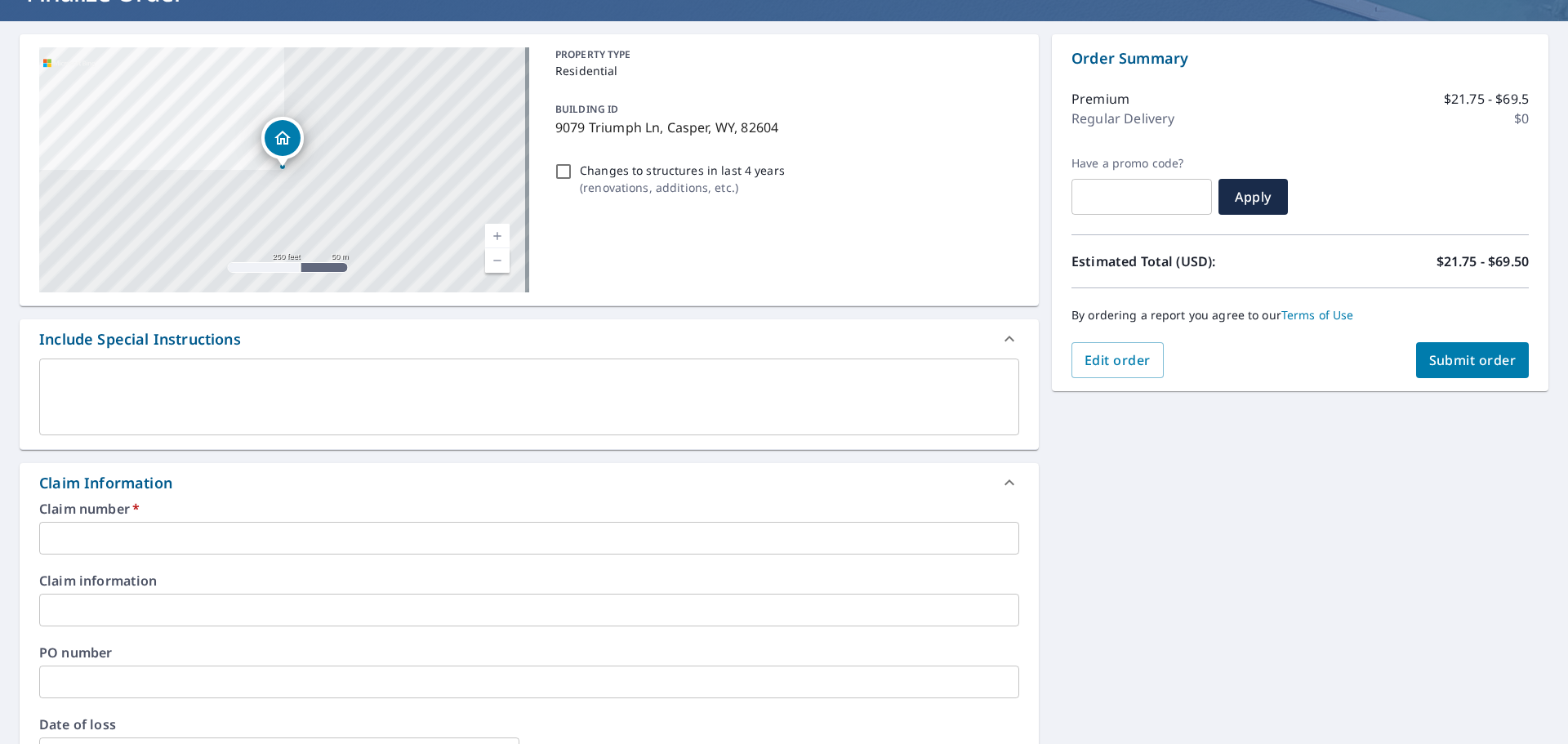
scroll to position [0, 0]
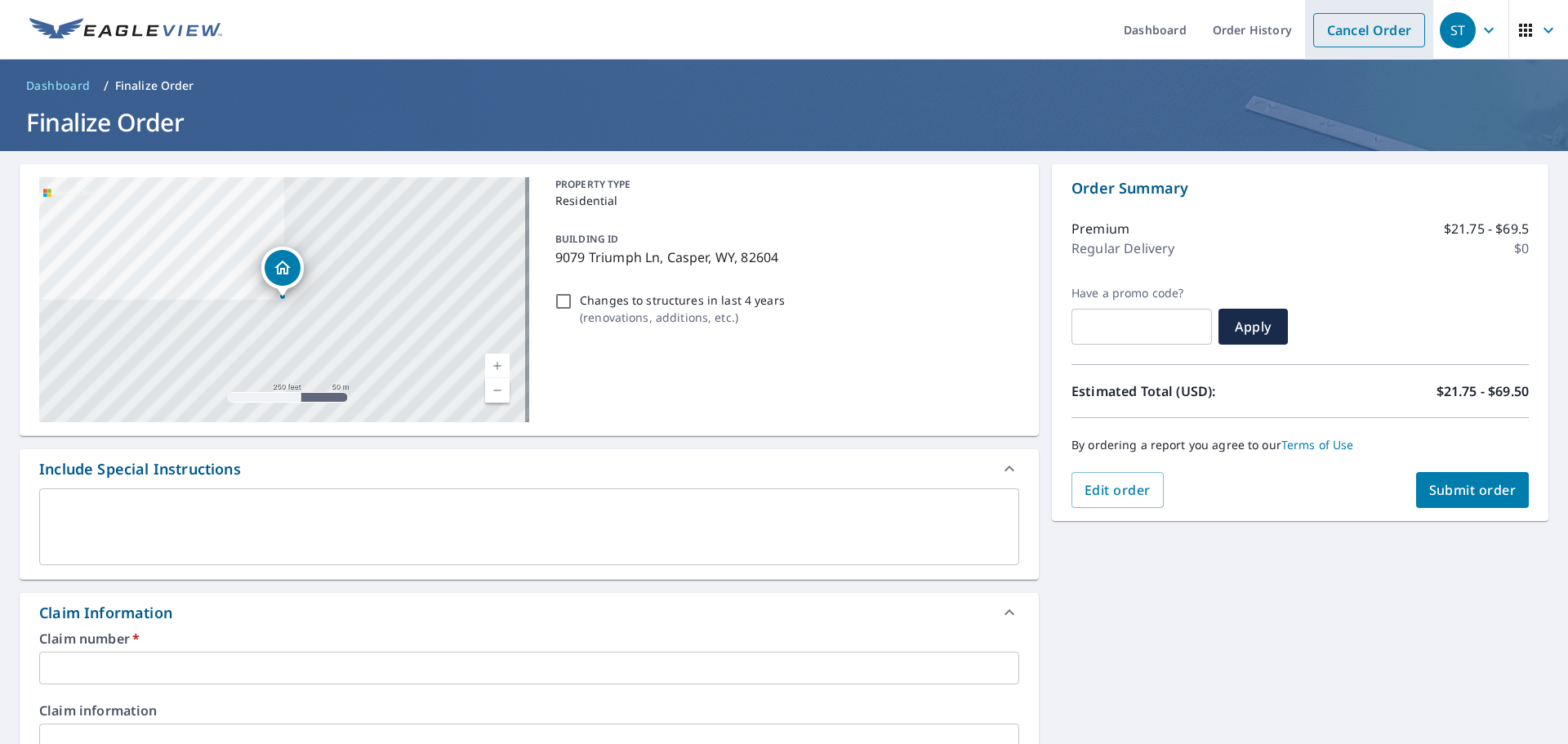
click at [1338, 29] on link "Cancel Order" at bounding box center [1370, 30] width 112 height 34
checkbox input "true"
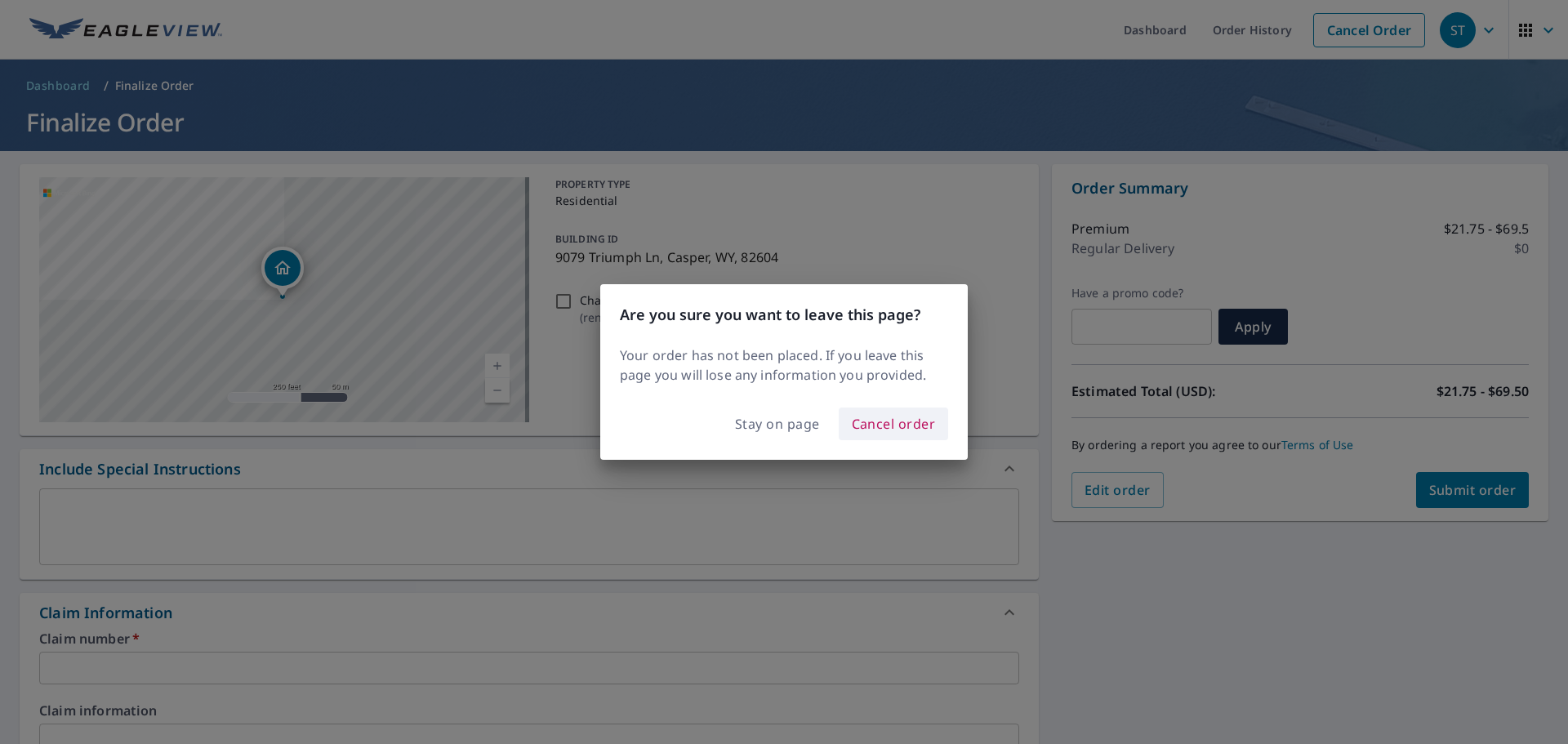
click at [910, 424] on span "Cancel order" at bounding box center [894, 424] width 84 height 23
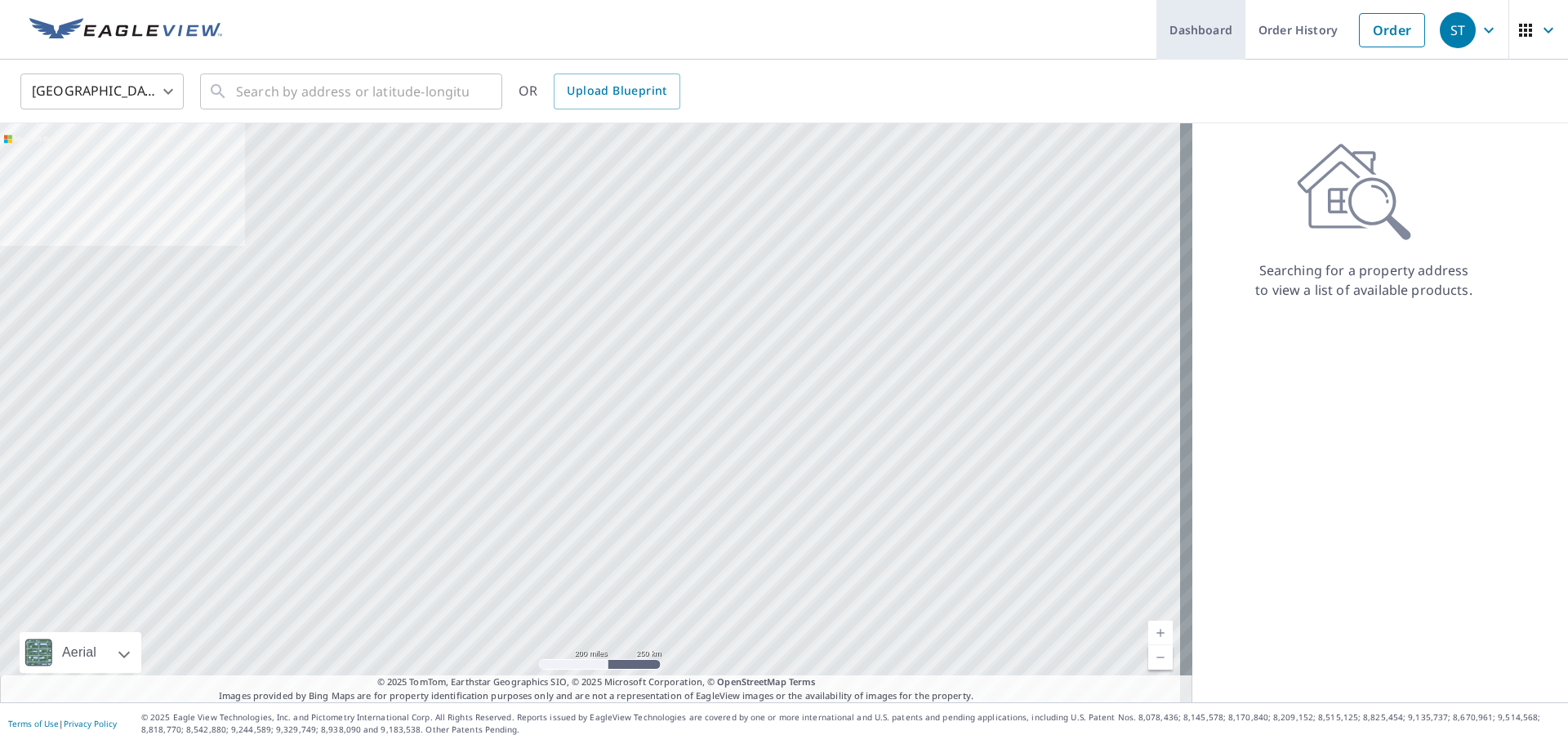
click at [1199, 40] on link "Dashboard" at bounding box center [1200, 30] width 89 height 60
